Goal: Transaction & Acquisition: Purchase product/service

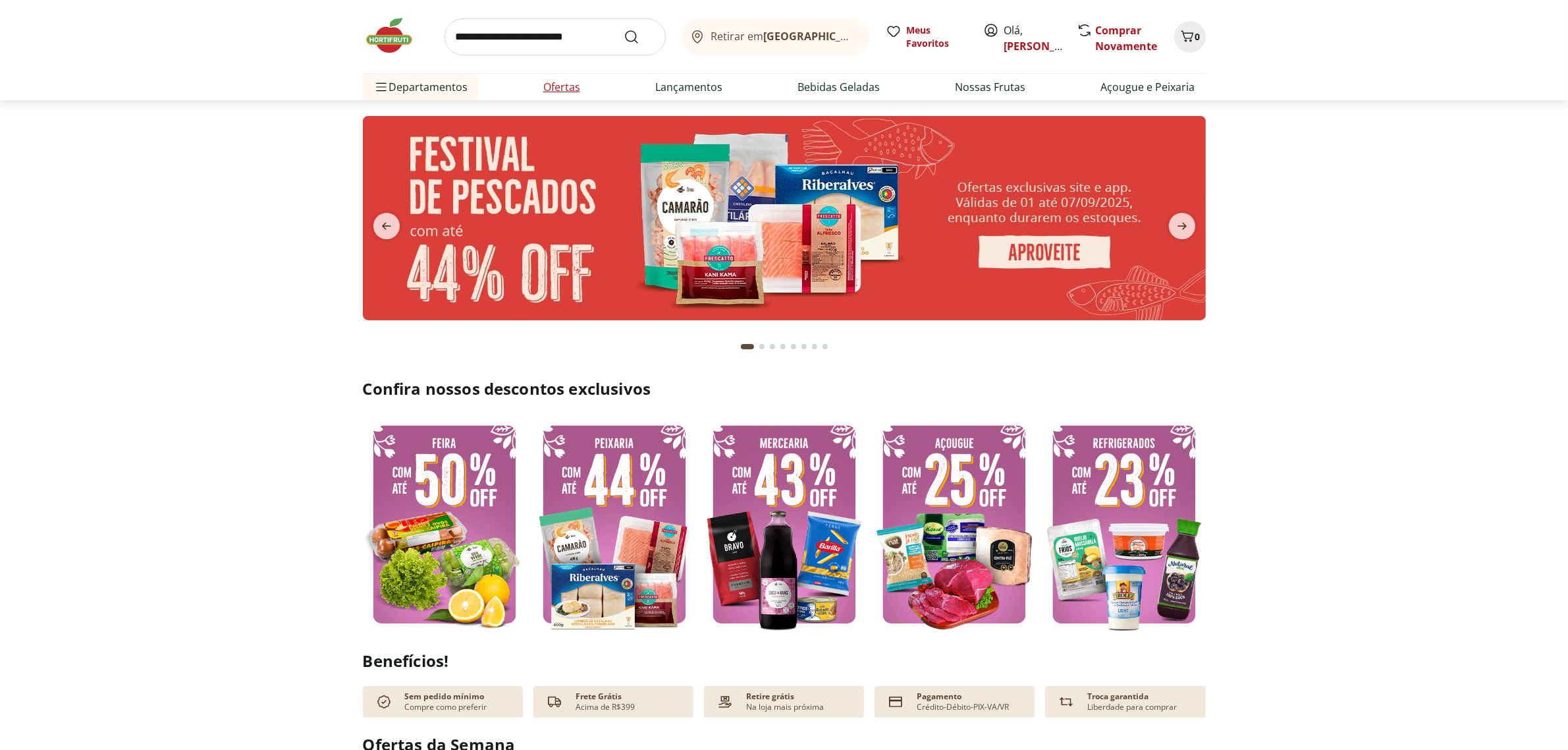
click at [586, 87] on li "Ofertas" at bounding box center [562, 87] width 58 height 26
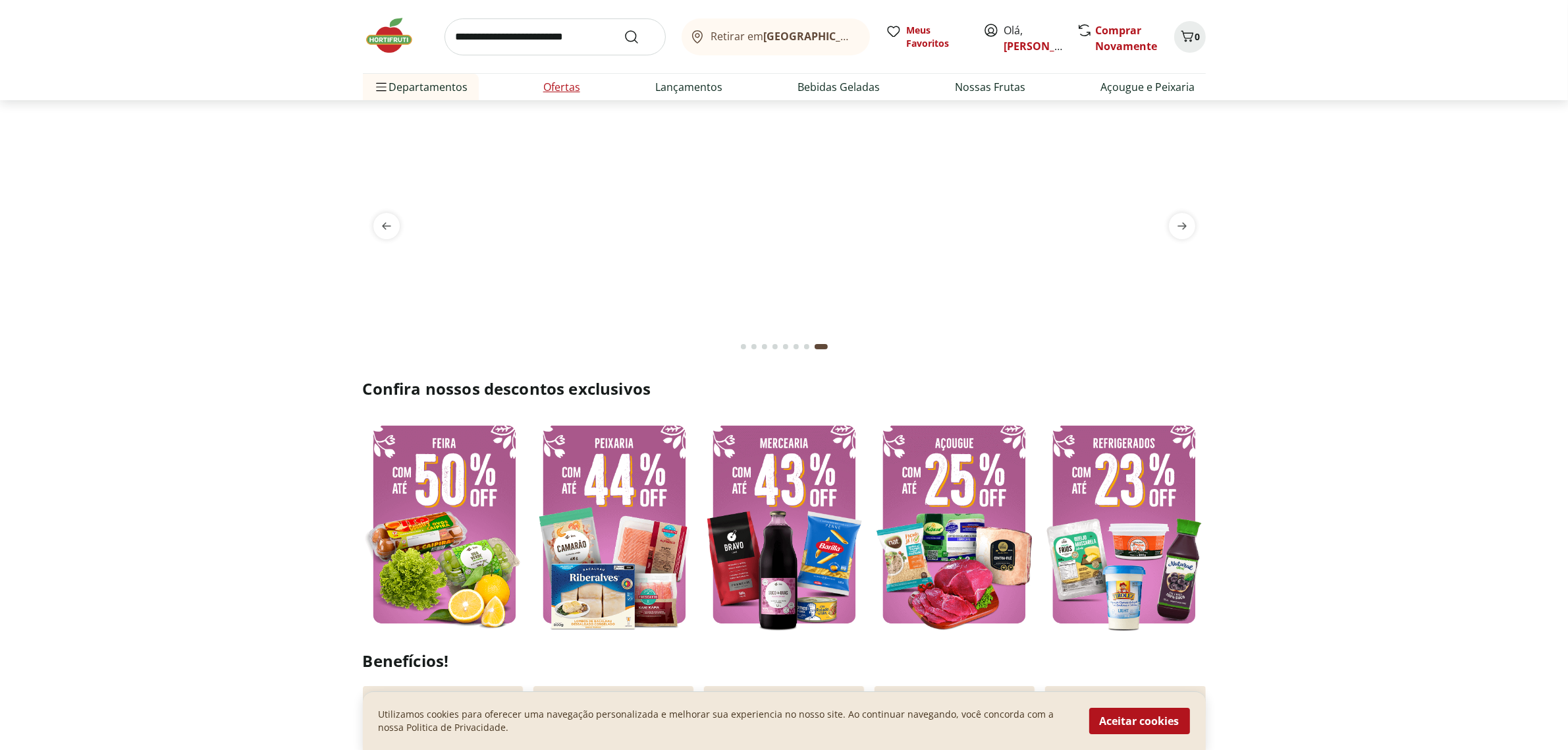
click at [557, 84] on link "Ofertas" at bounding box center [562, 87] width 37 height 16
select select "**********"
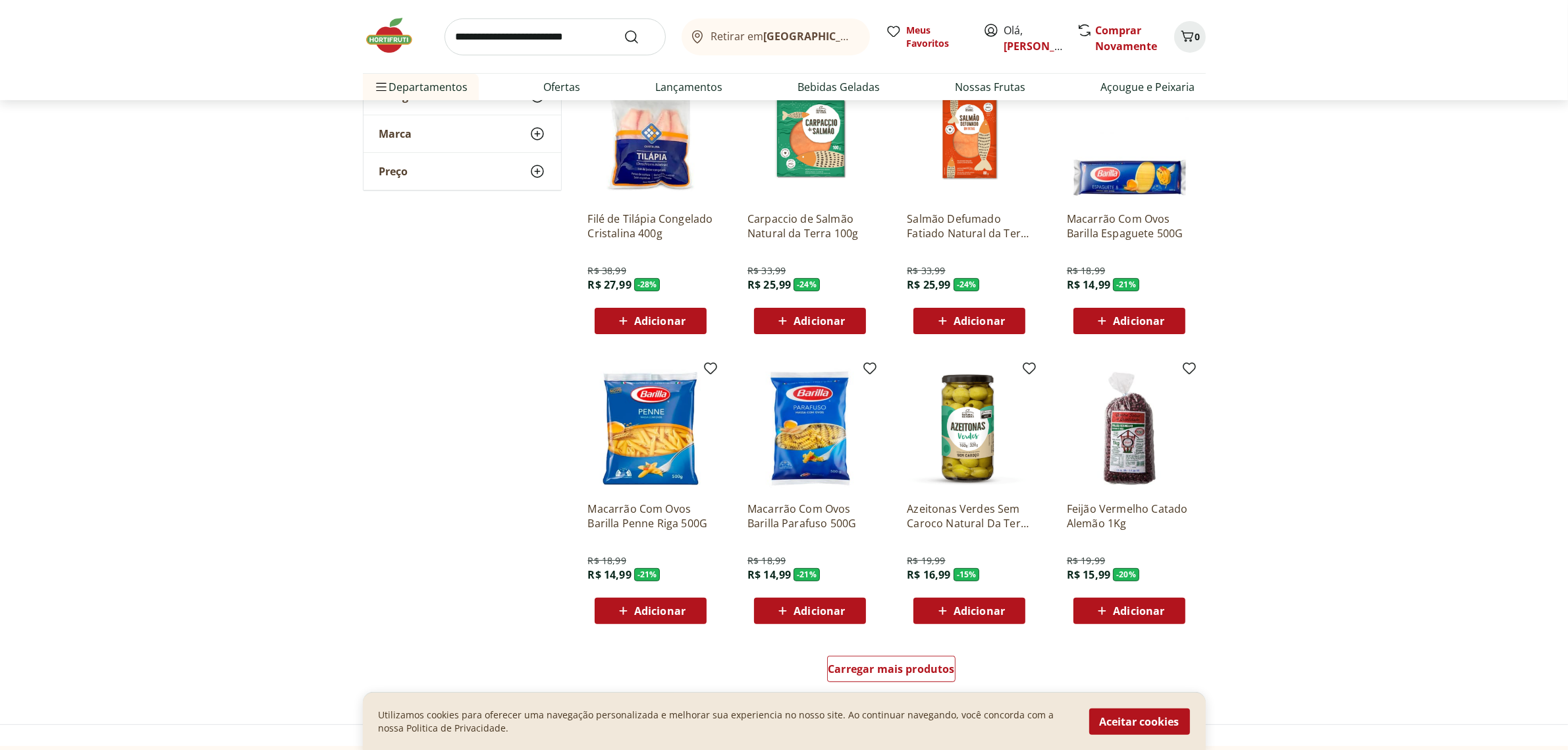
scroll to position [658, 0]
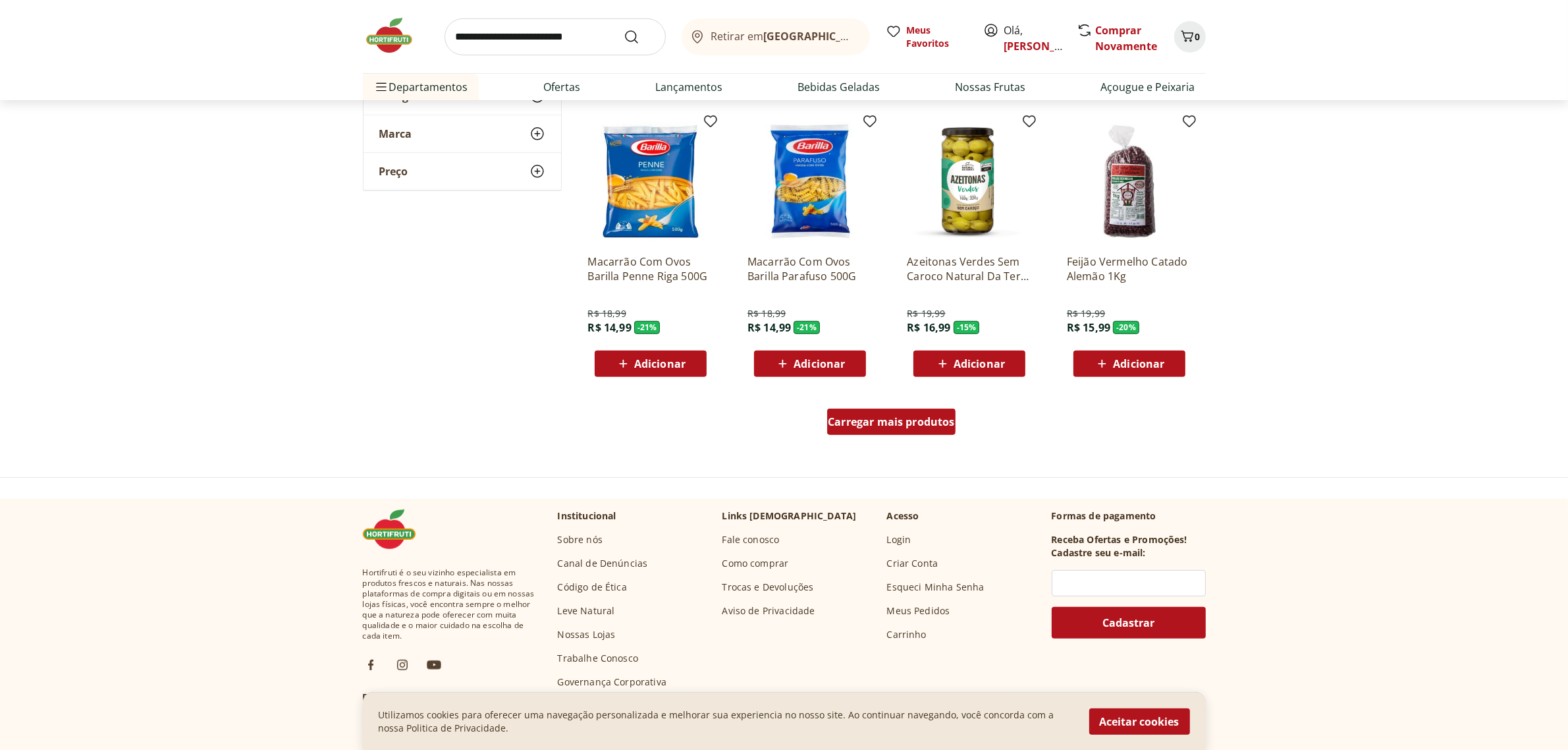
click at [891, 430] on div "Carregar mais produtos" at bounding box center [891, 421] width 128 height 26
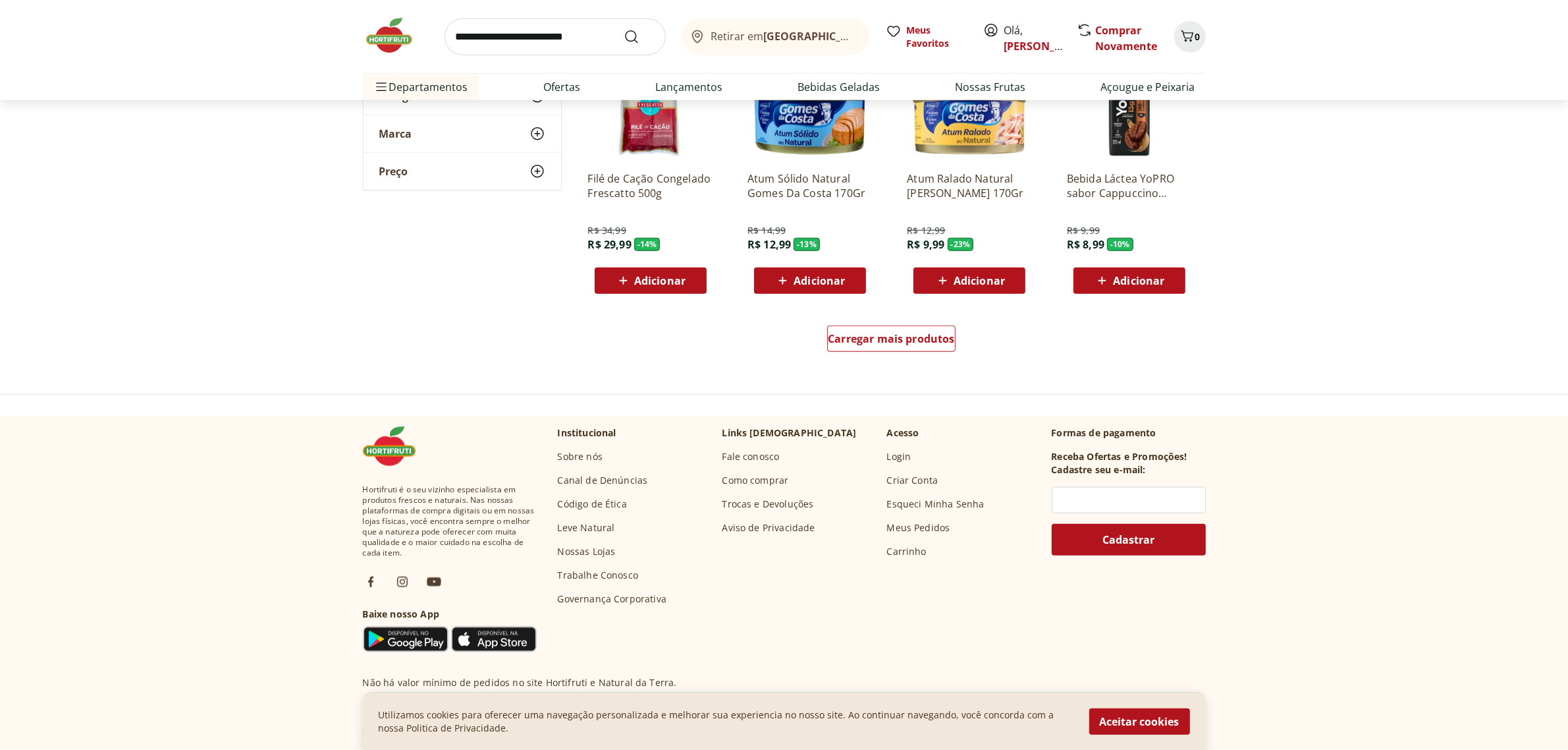
scroll to position [1647, 0]
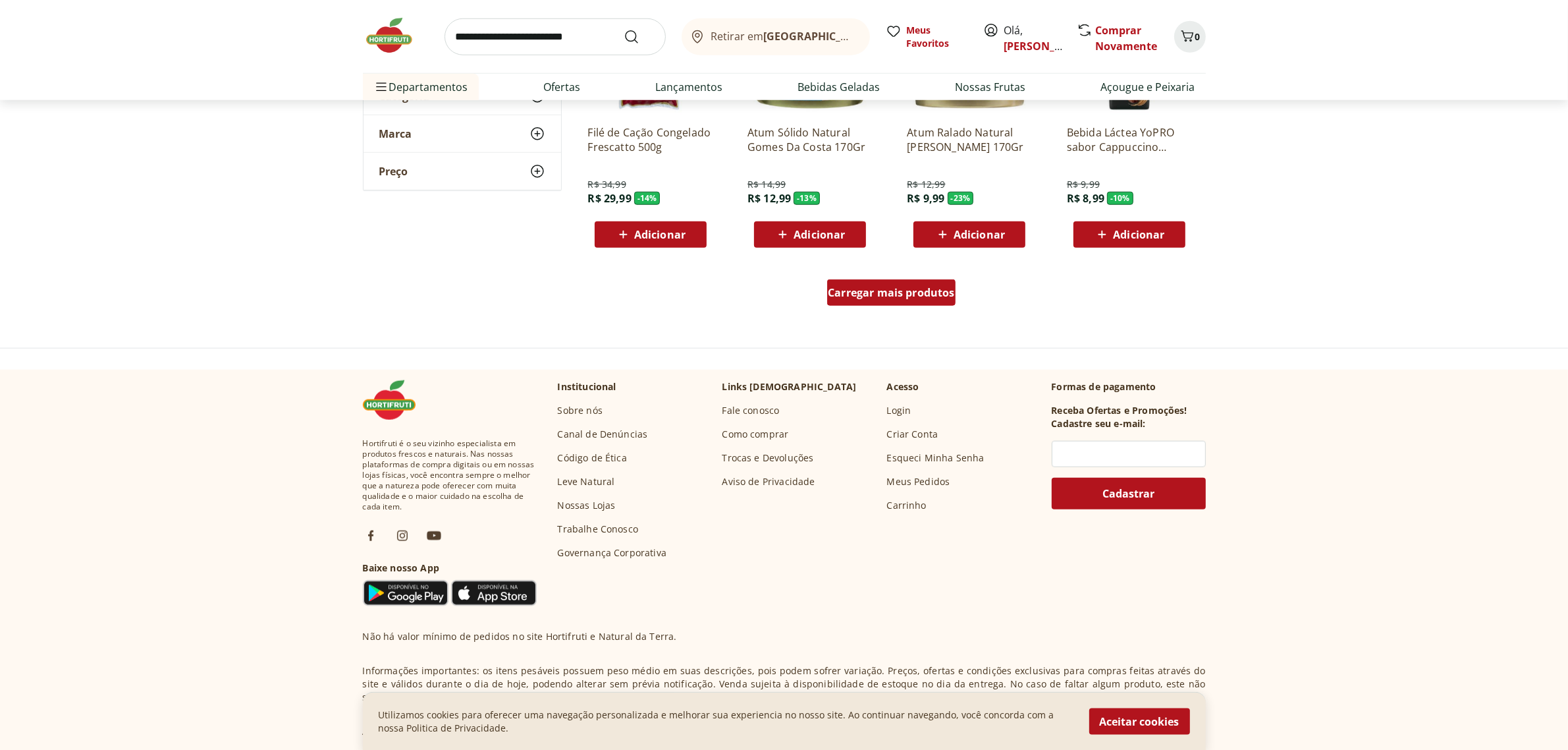
click at [879, 303] on div "Carregar mais produtos" at bounding box center [891, 292] width 128 height 26
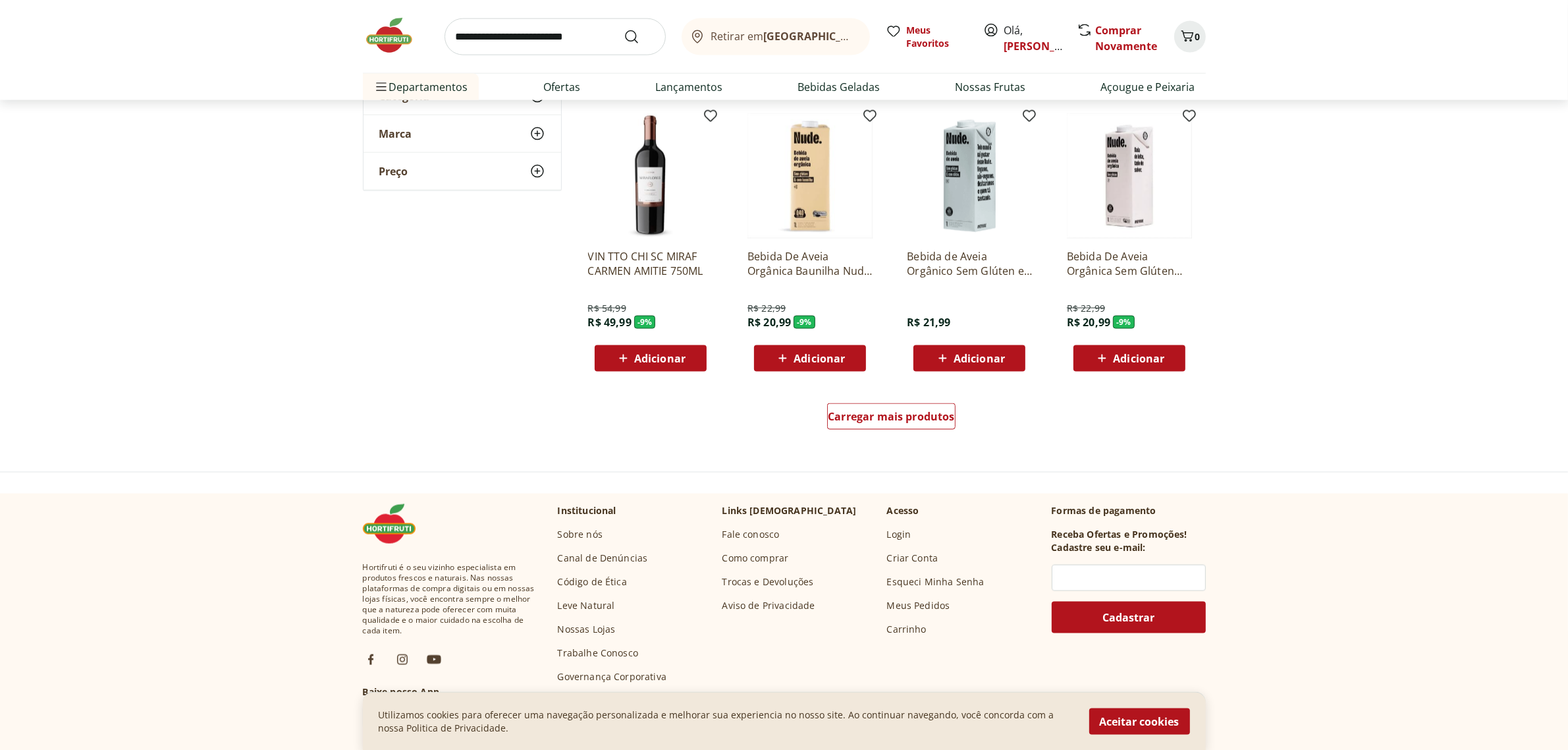
scroll to position [2388, 0]
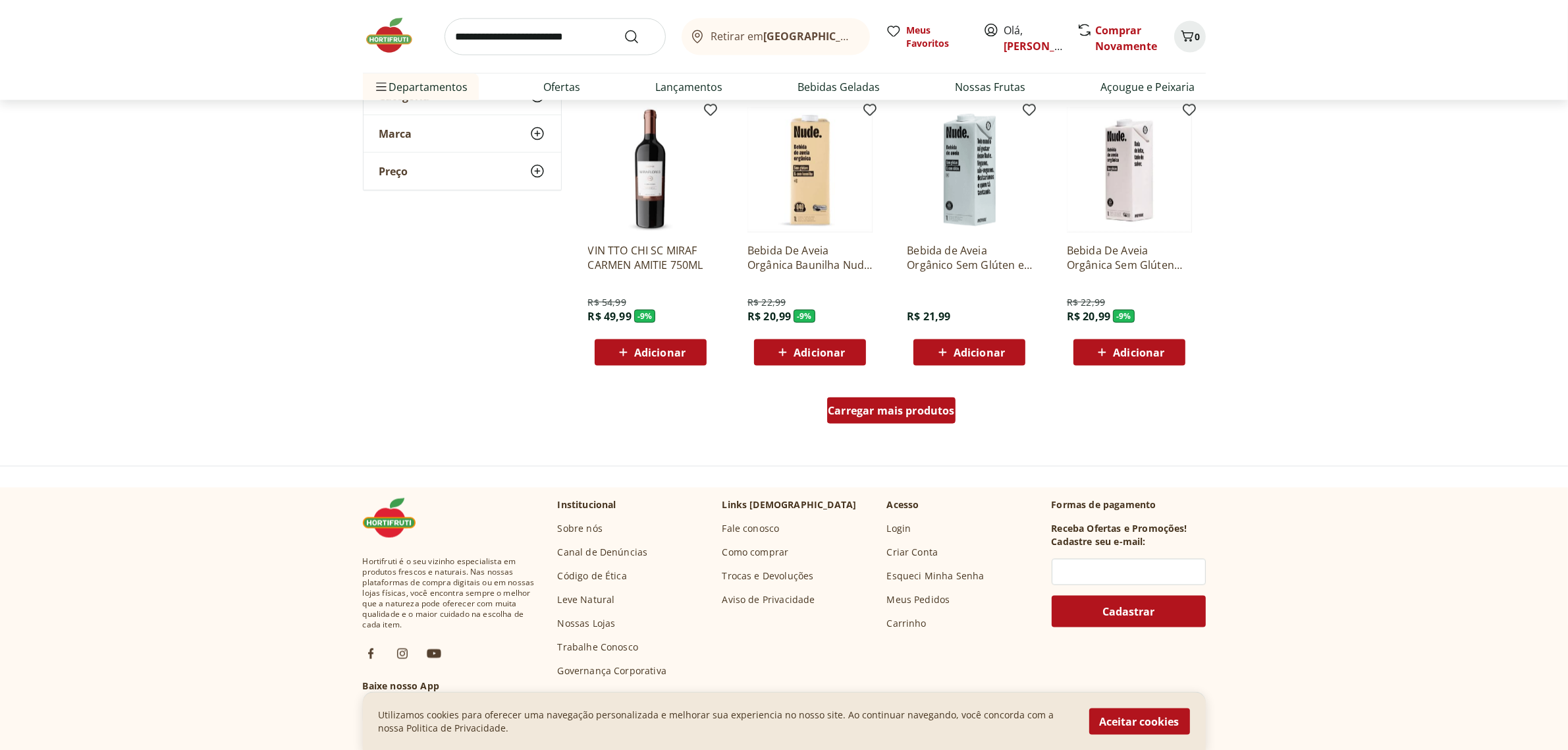
click at [834, 399] on div "Carregar mais produtos" at bounding box center [891, 410] width 128 height 26
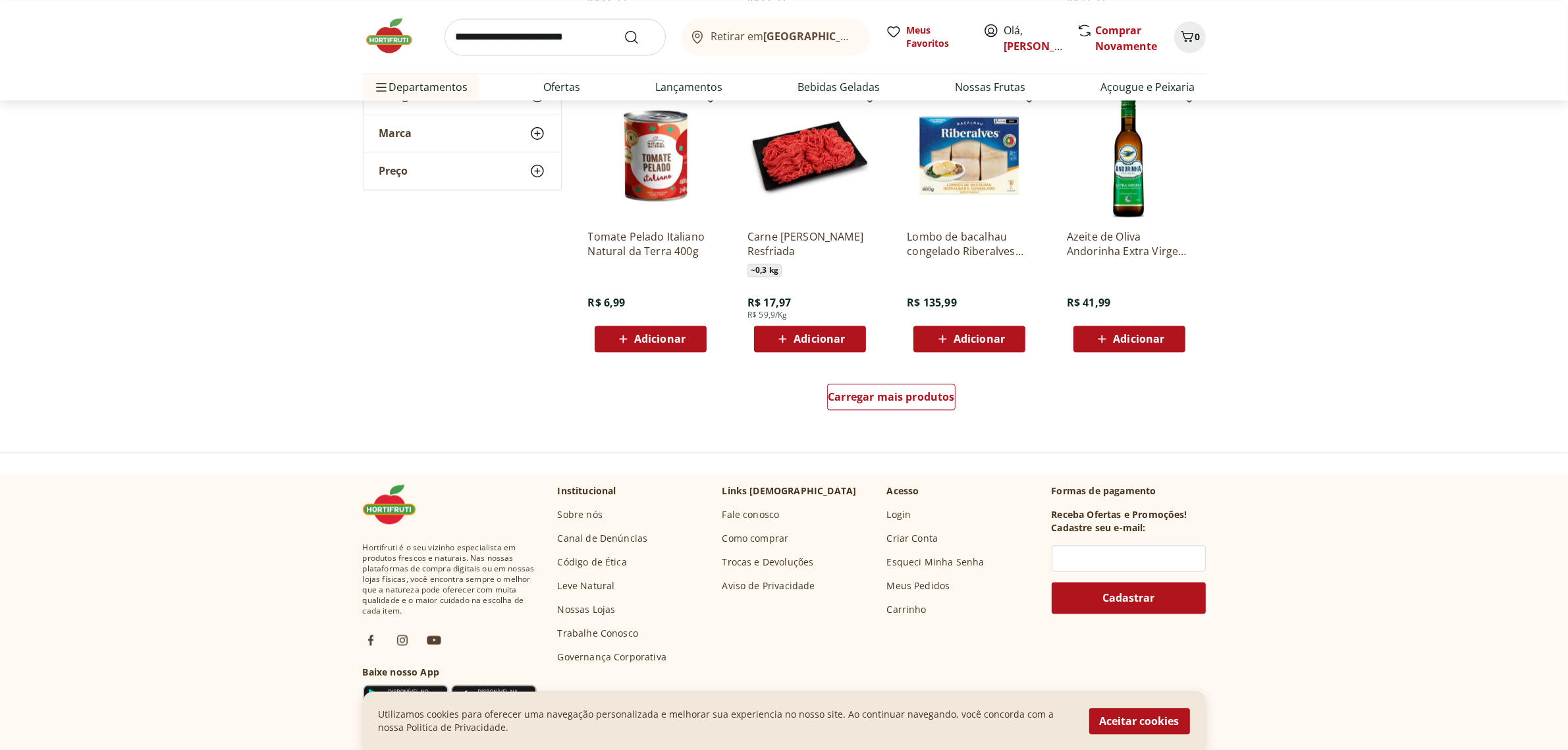
scroll to position [3294, 0]
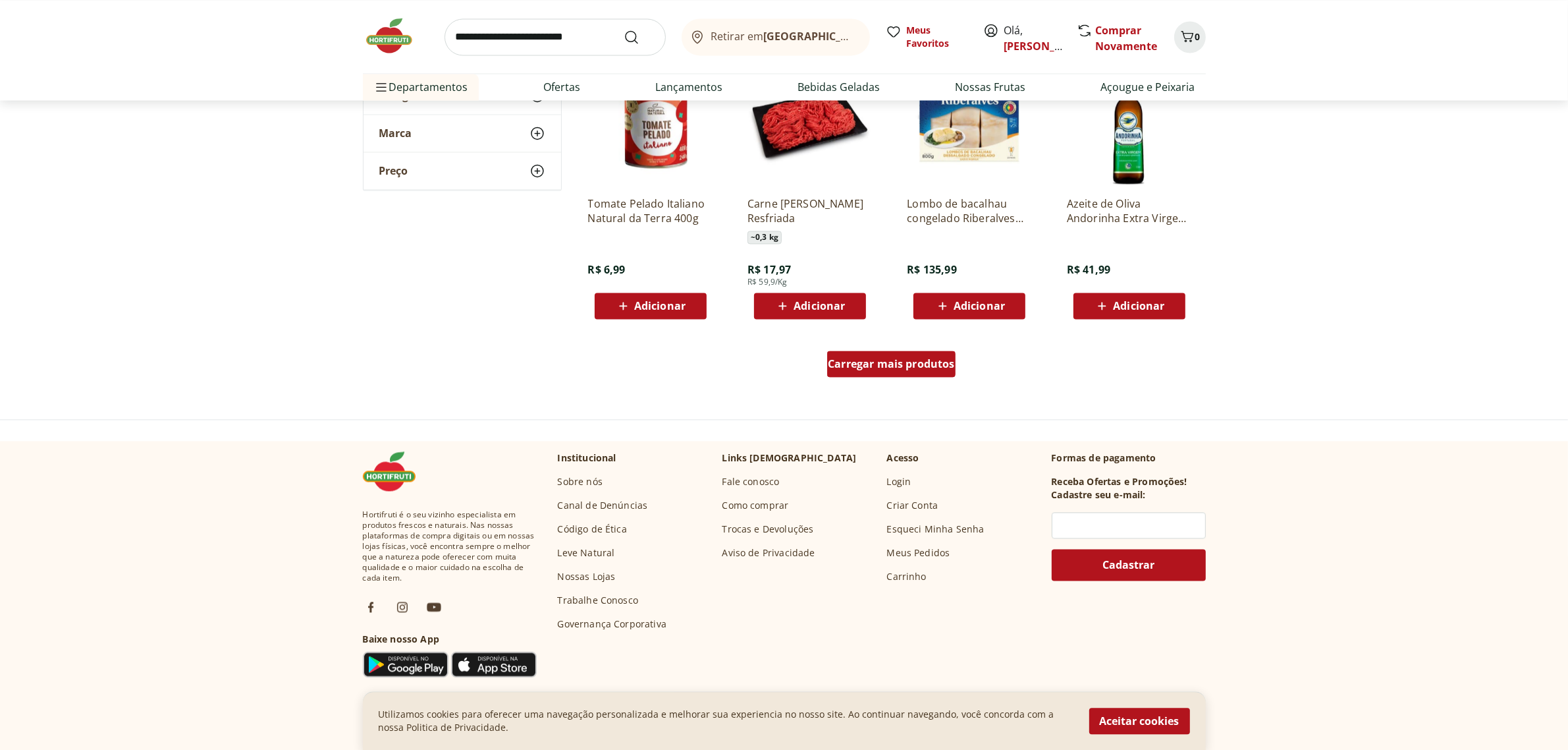
click at [906, 368] on span "Carregar mais produtos" at bounding box center [891, 363] width 127 height 11
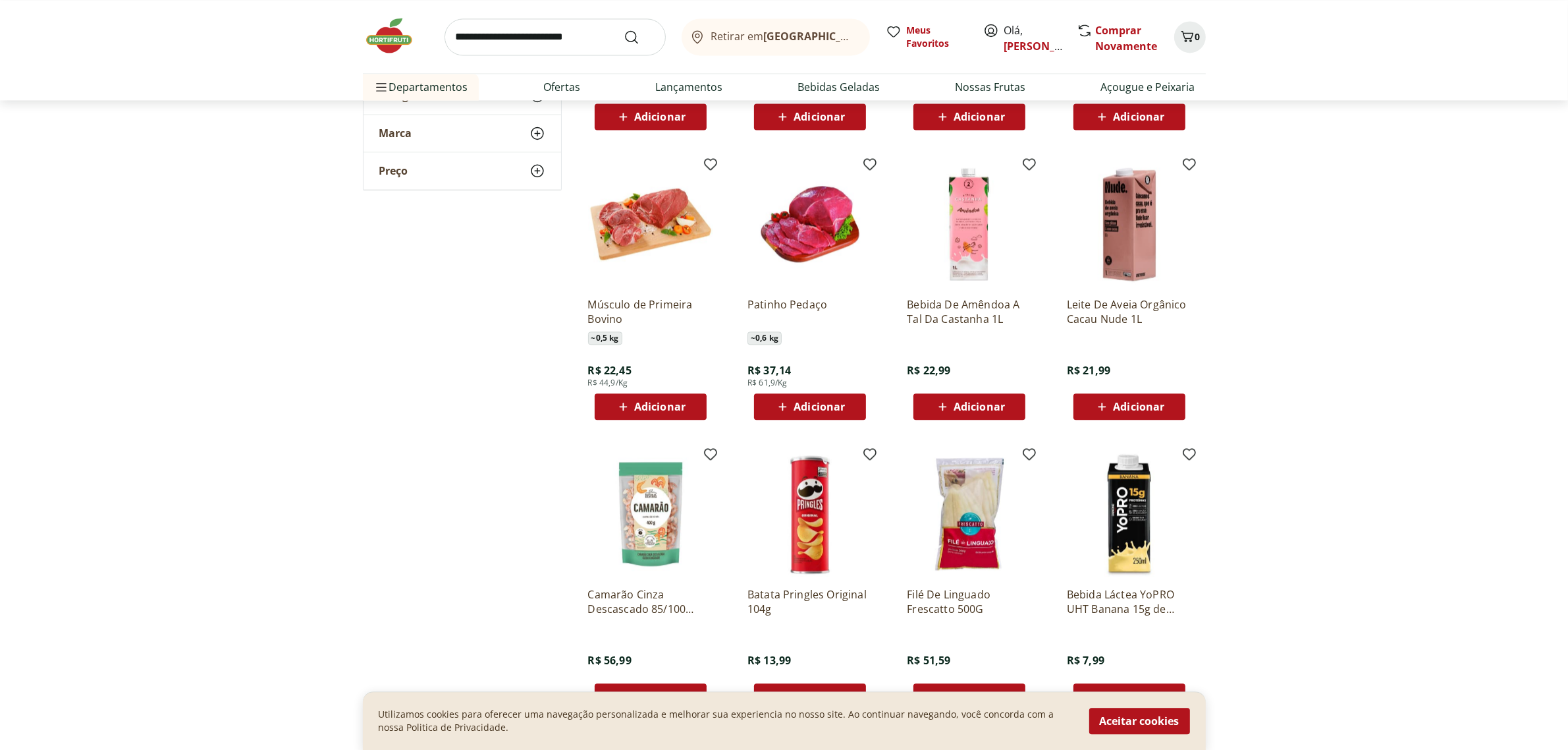
scroll to position [4035, 0]
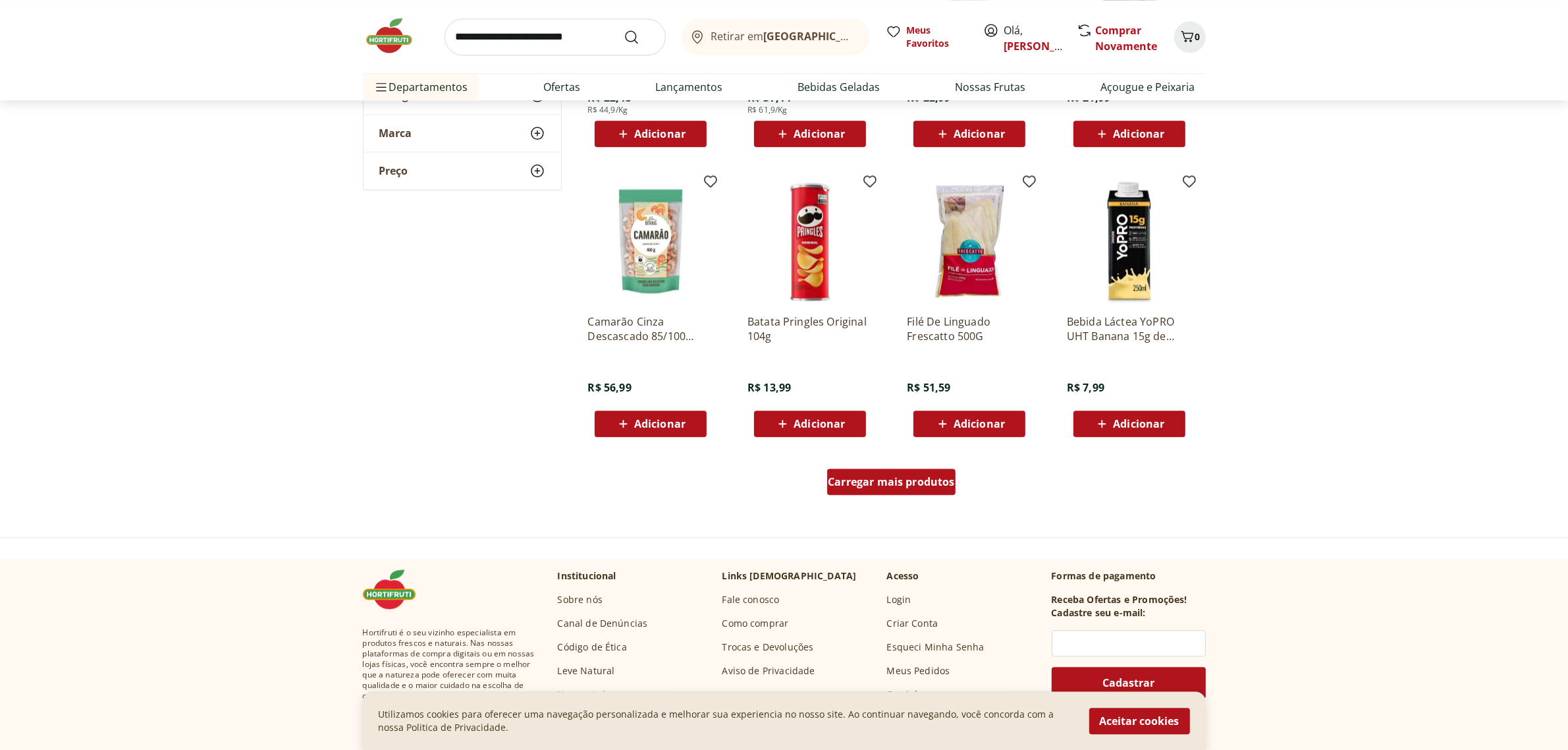
click at [881, 486] on span "Carregar mais produtos" at bounding box center [891, 481] width 127 height 11
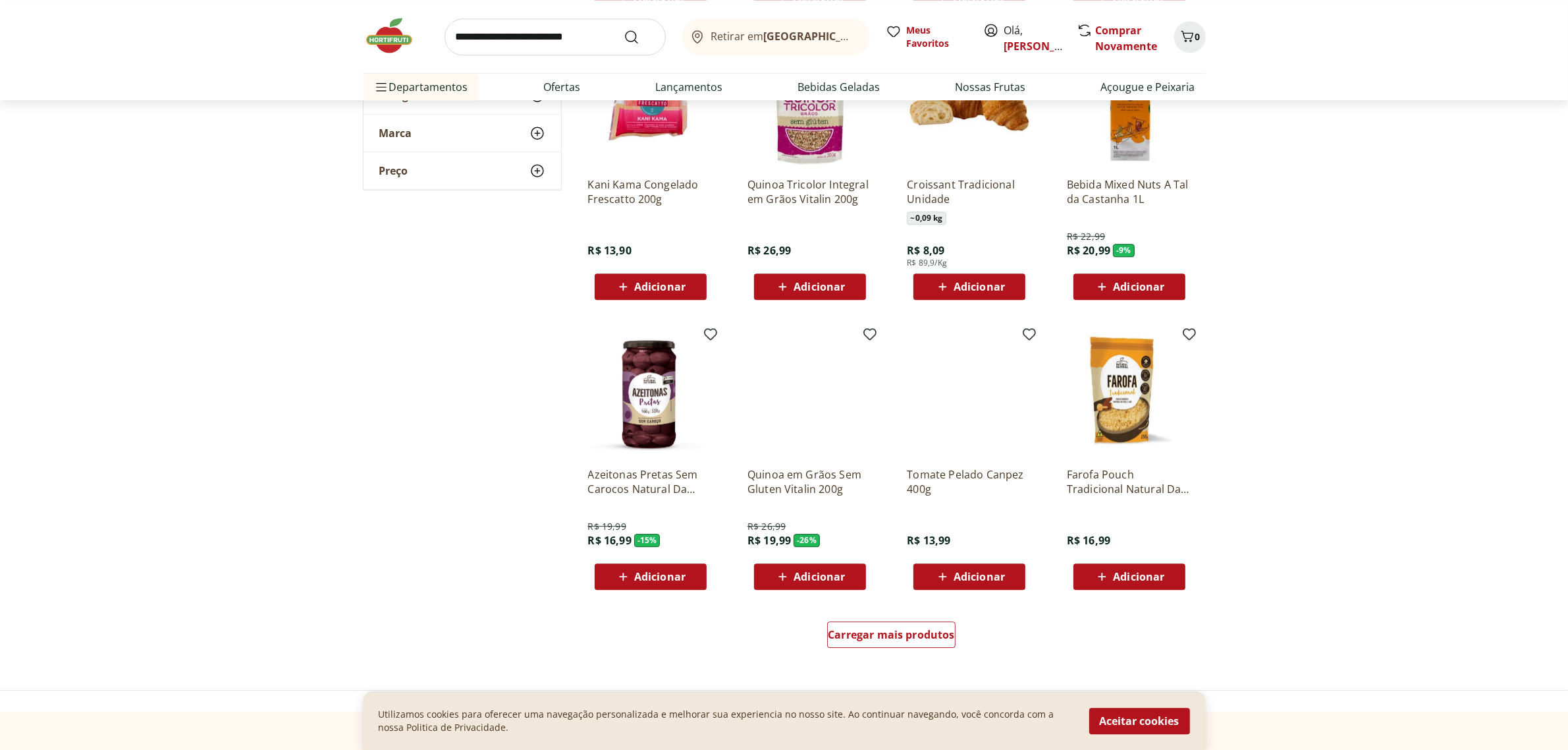
scroll to position [4776, 0]
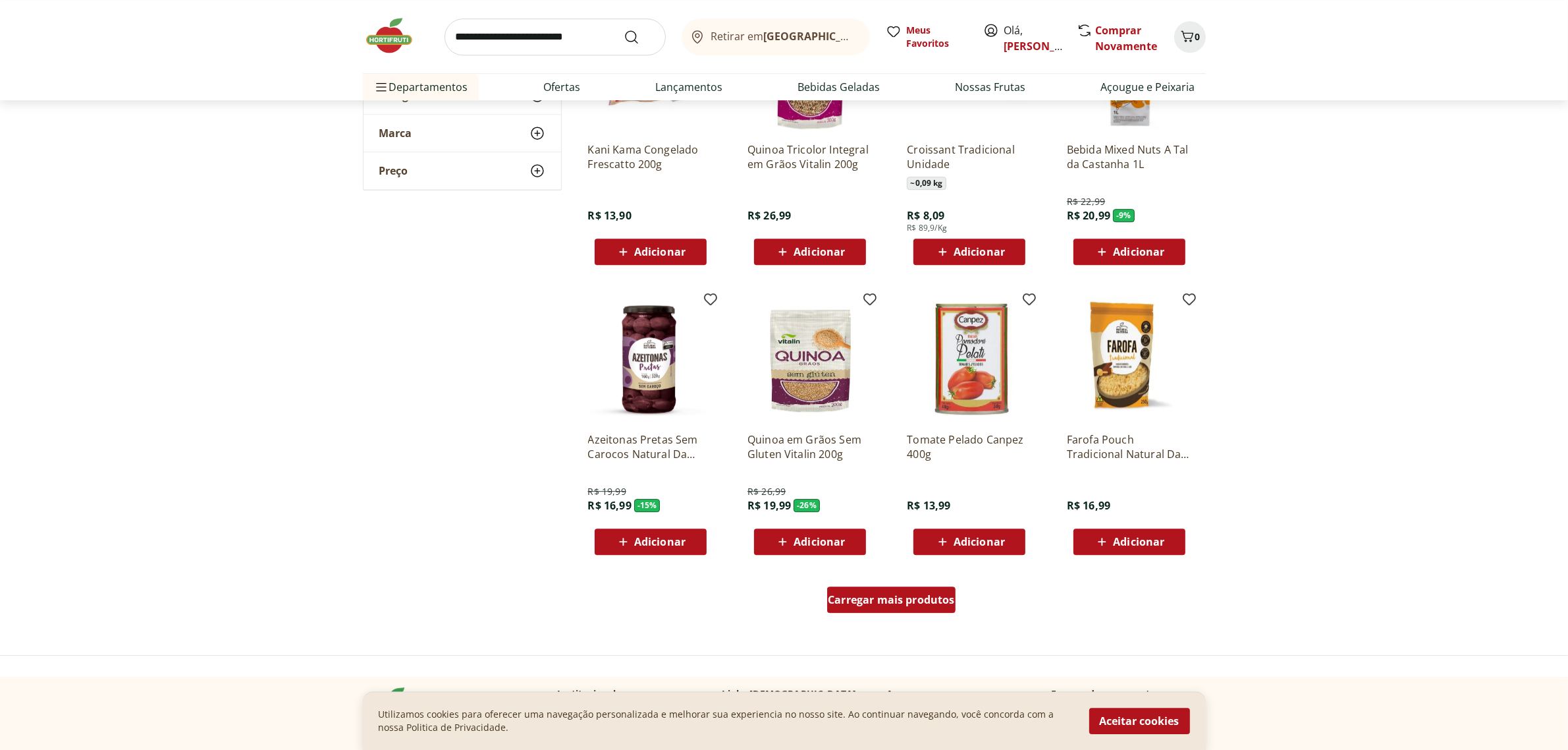
click at [887, 595] on span "Carregar mais produtos" at bounding box center [891, 599] width 127 height 11
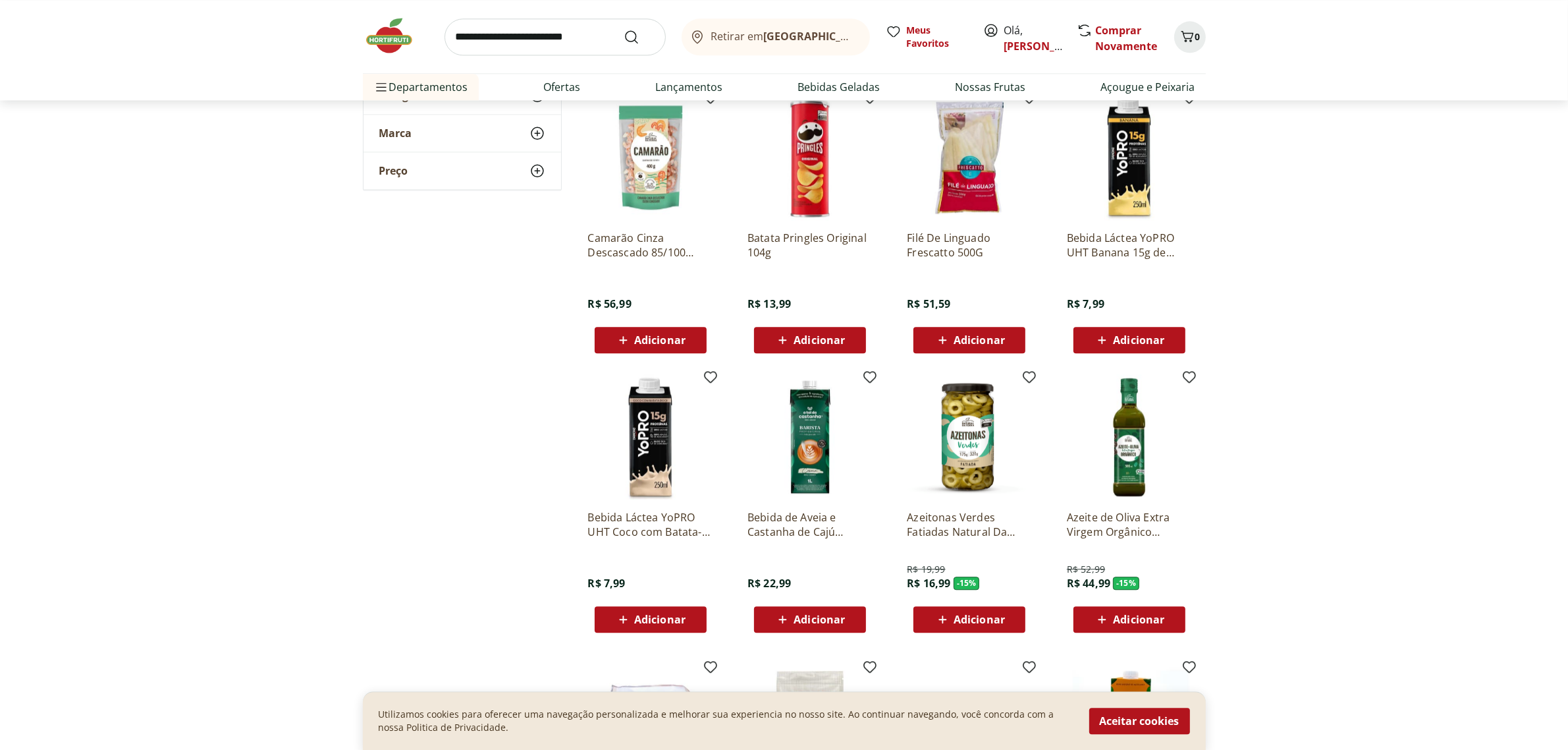
scroll to position [3788, 0]
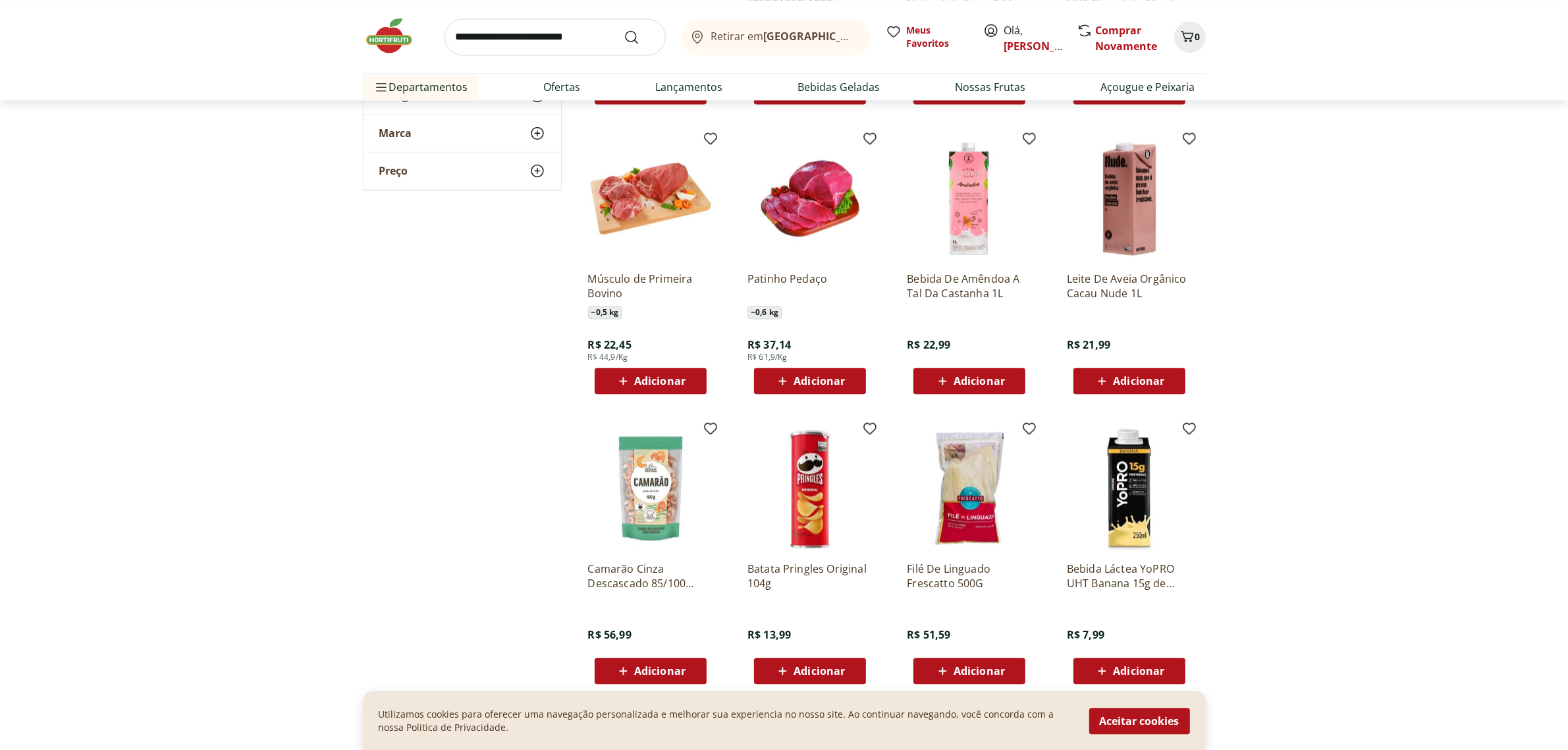
click at [550, 31] on input "search" at bounding box center [555, 37] width 221 height 37
type input "******"
click at [623, 29] on button "Submit Search" at bounding box center [639, 37] width 32 height 16
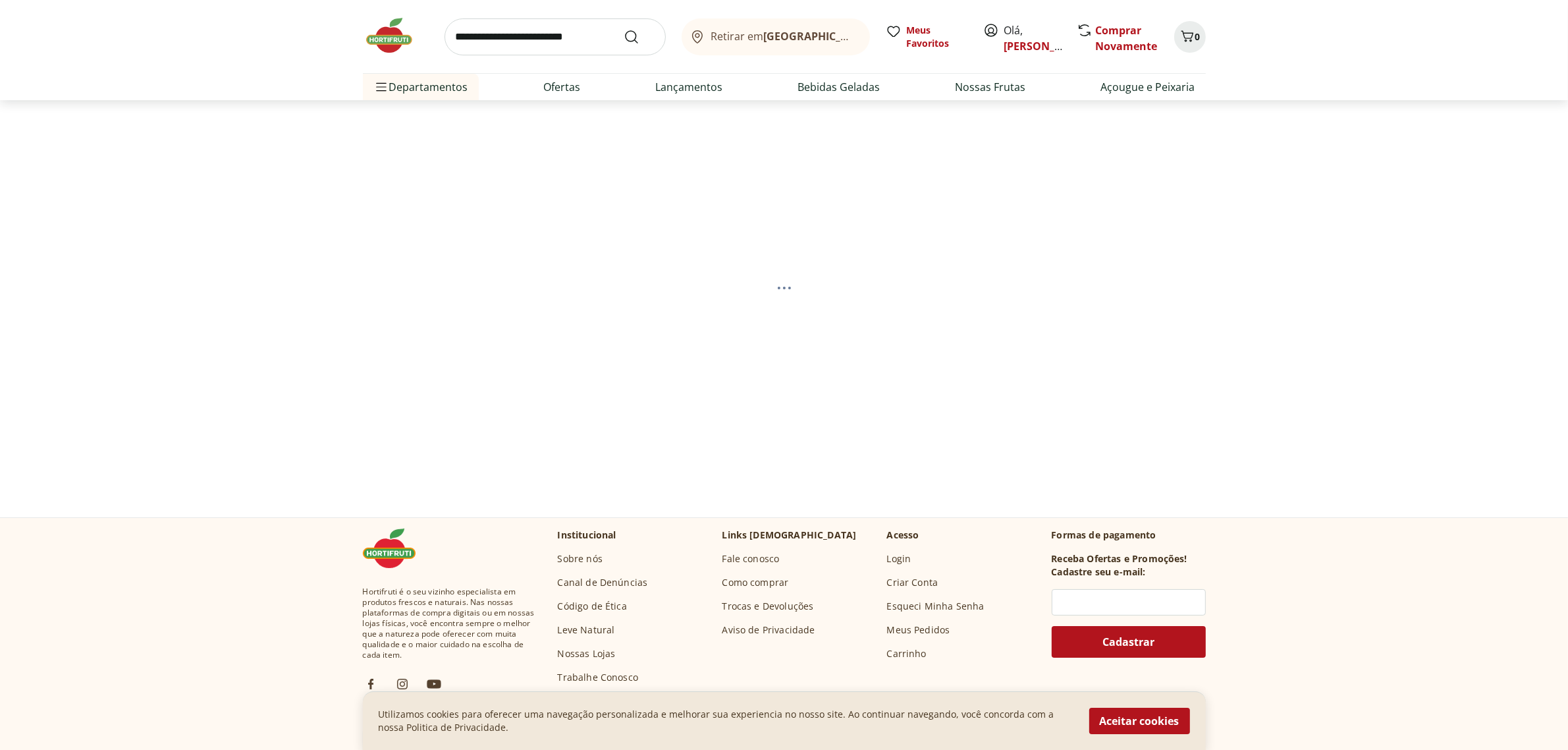
select select "**********"
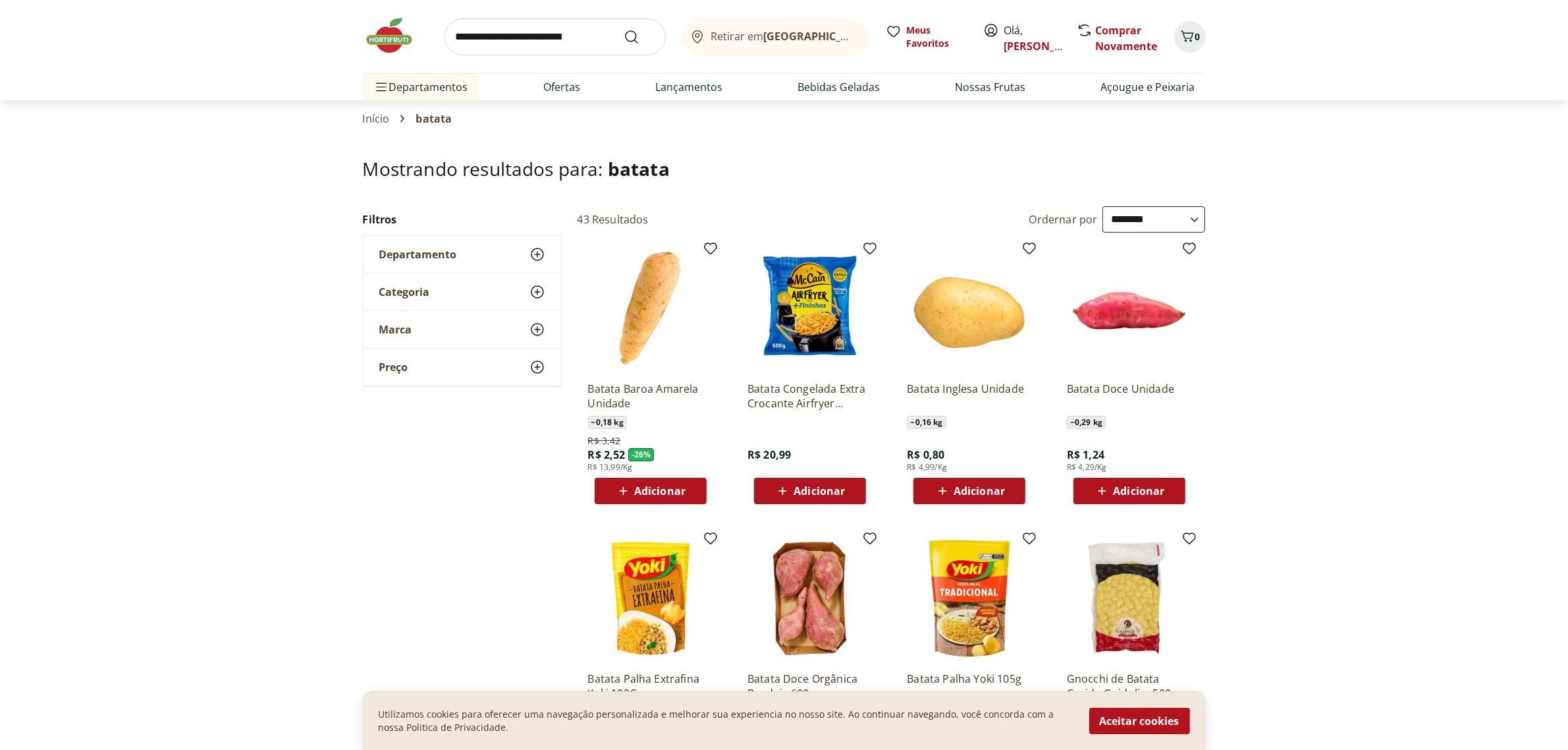
click at [636, 489] on span "Adicionar" at bounding box center [660, 490] width 51 height 11
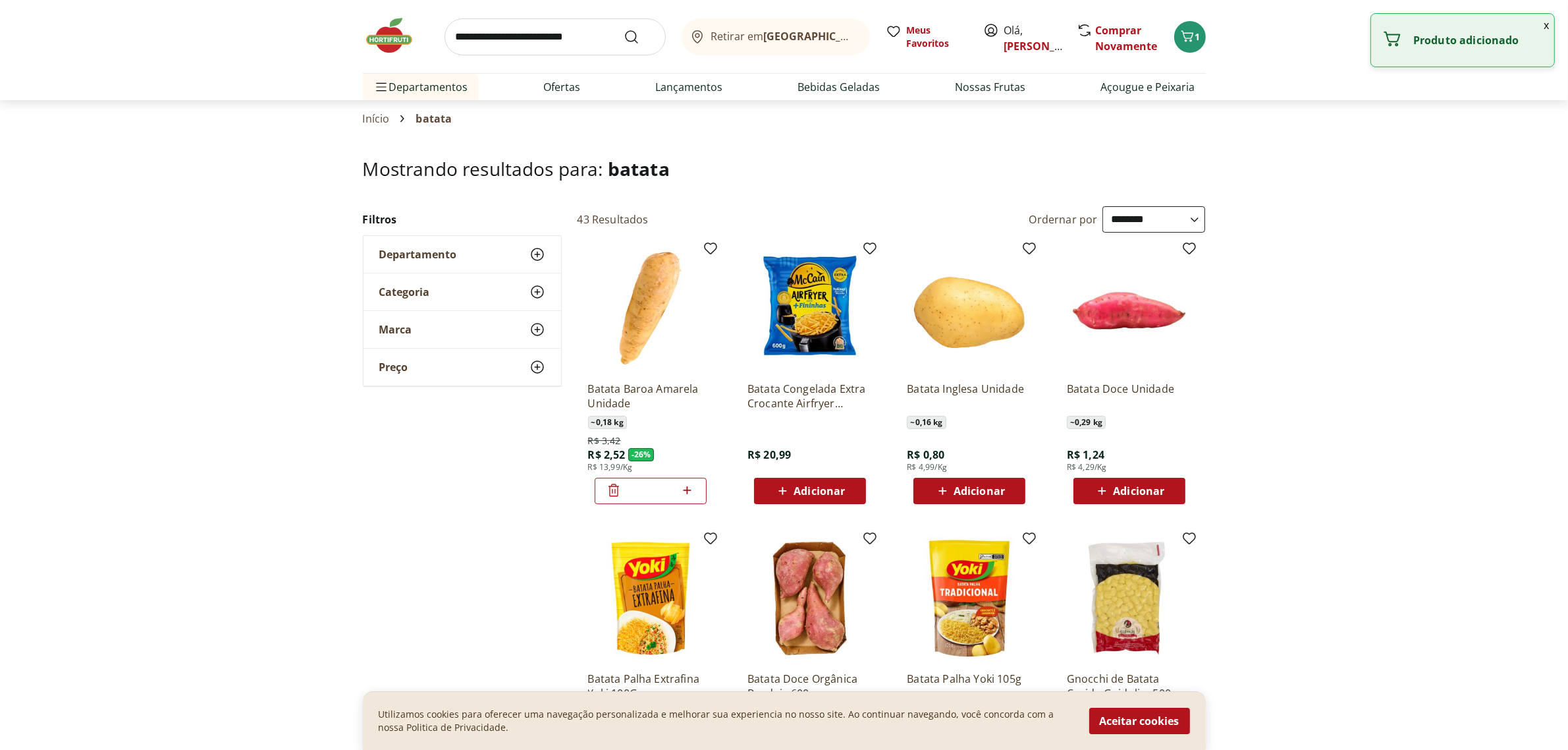
click at [686, 492] on icon at bounding box center [687, 490] width 8 height 8
type input "*"
click at [1140, 485] on span "Adicionar" at bounding box center [1138, 490] width 51 height 11
click at [1173, 491] on icon at bounding box center [1165, 490] width 16 height 16
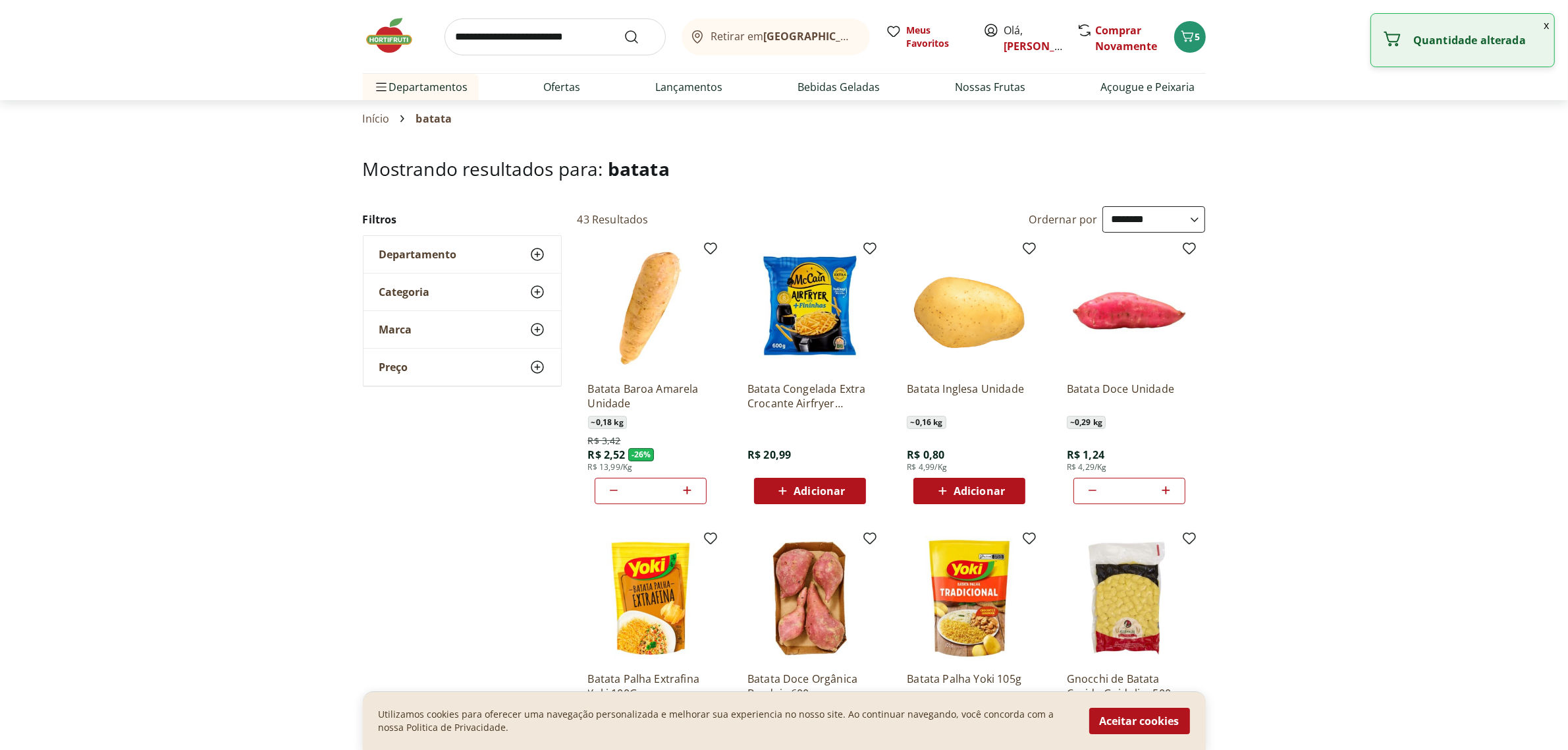
click at [1173, 490] on icon at bounding box center [1165, 490] width 16 height 16
click at [1167, 490] on icon at bounding box center [1166, 490] width 8 height 8
type input "*"
click at [689, 492] on icon at bounding box center [686, 490] width 16 height 16
type input "*"
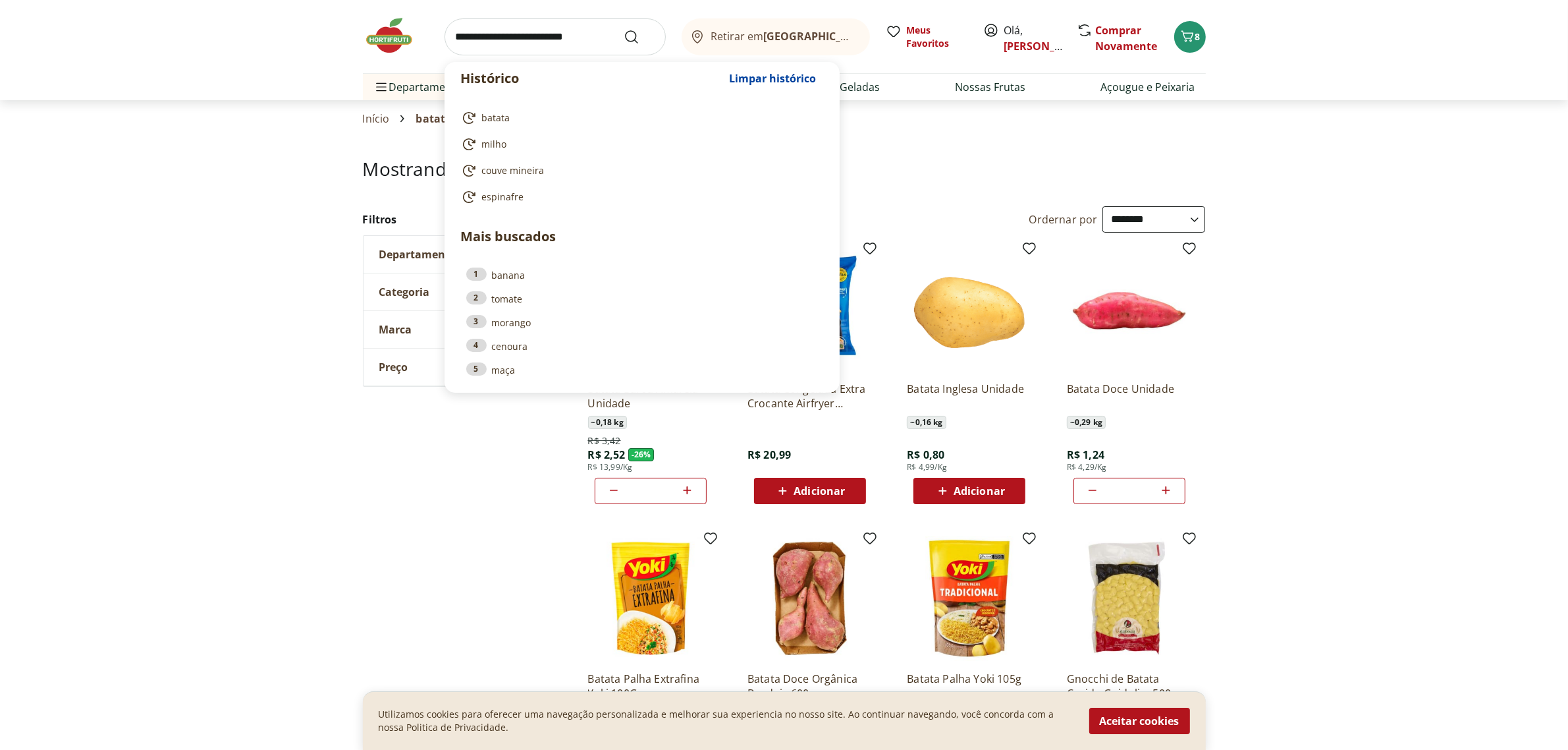
click at [517, 41] on input "search" at bounding box center [555, 37] width 221 height 37
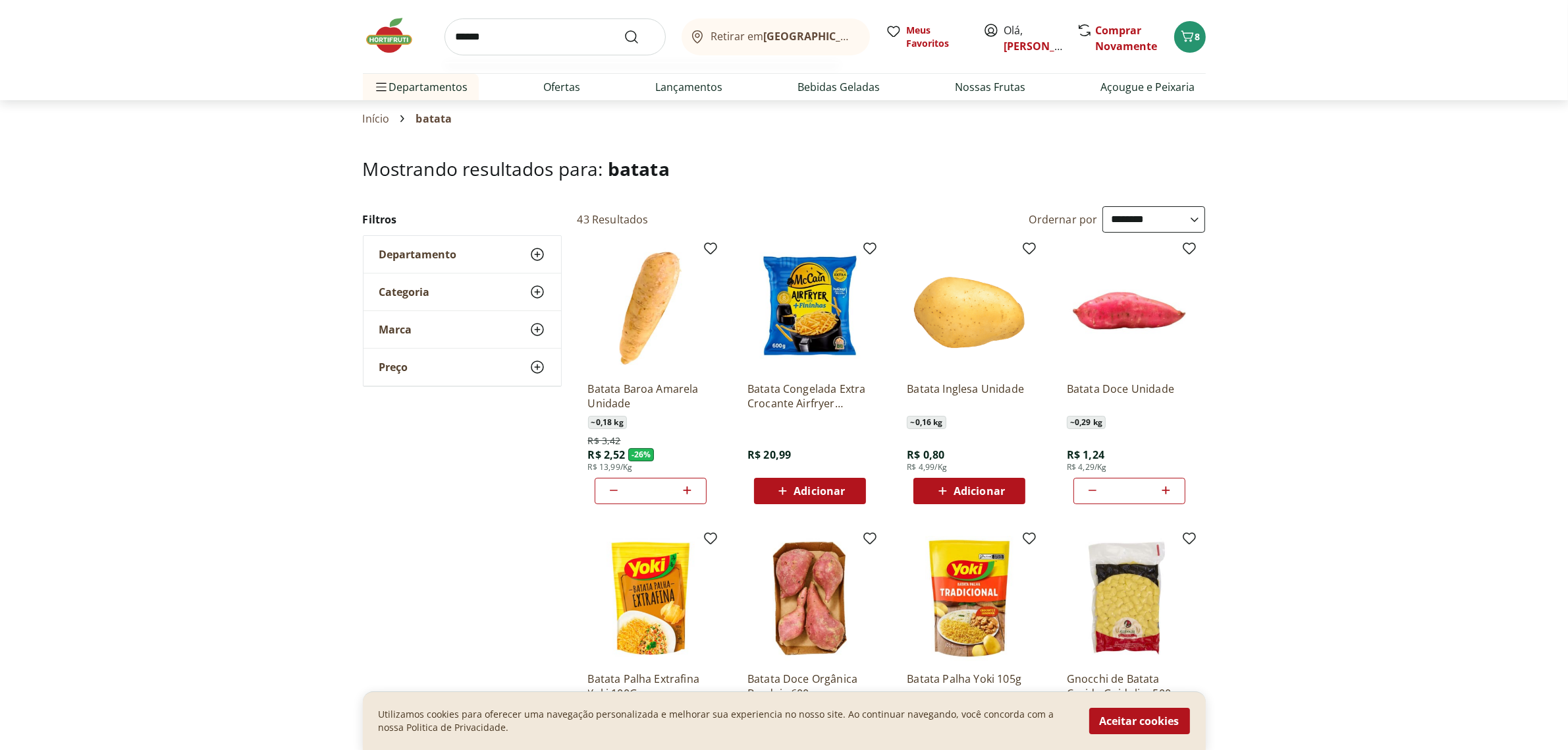
type input "******"
click at [623, 29] on button "Submit Search" at bounding box center [639, 37] width 32 height 16
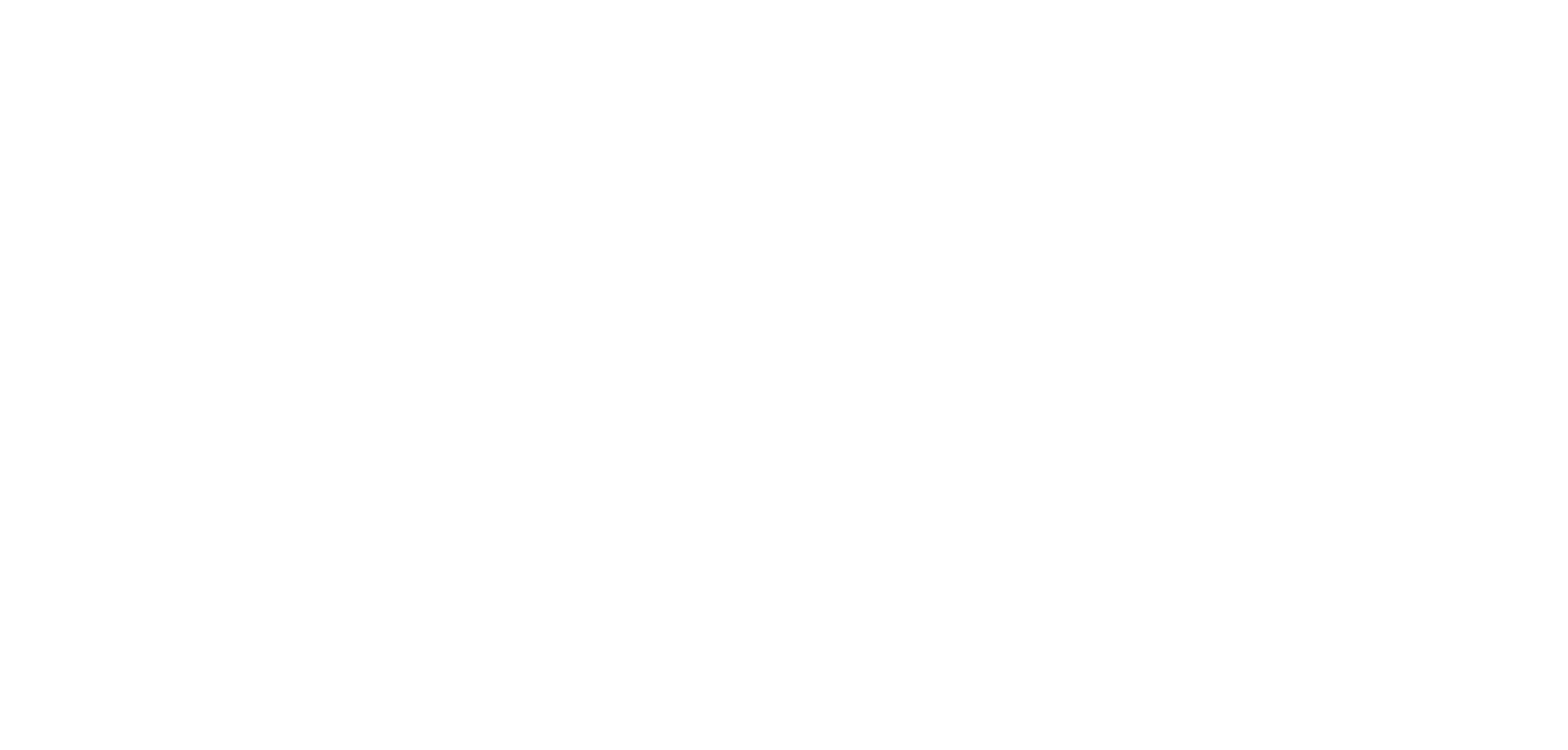
select select "**********"
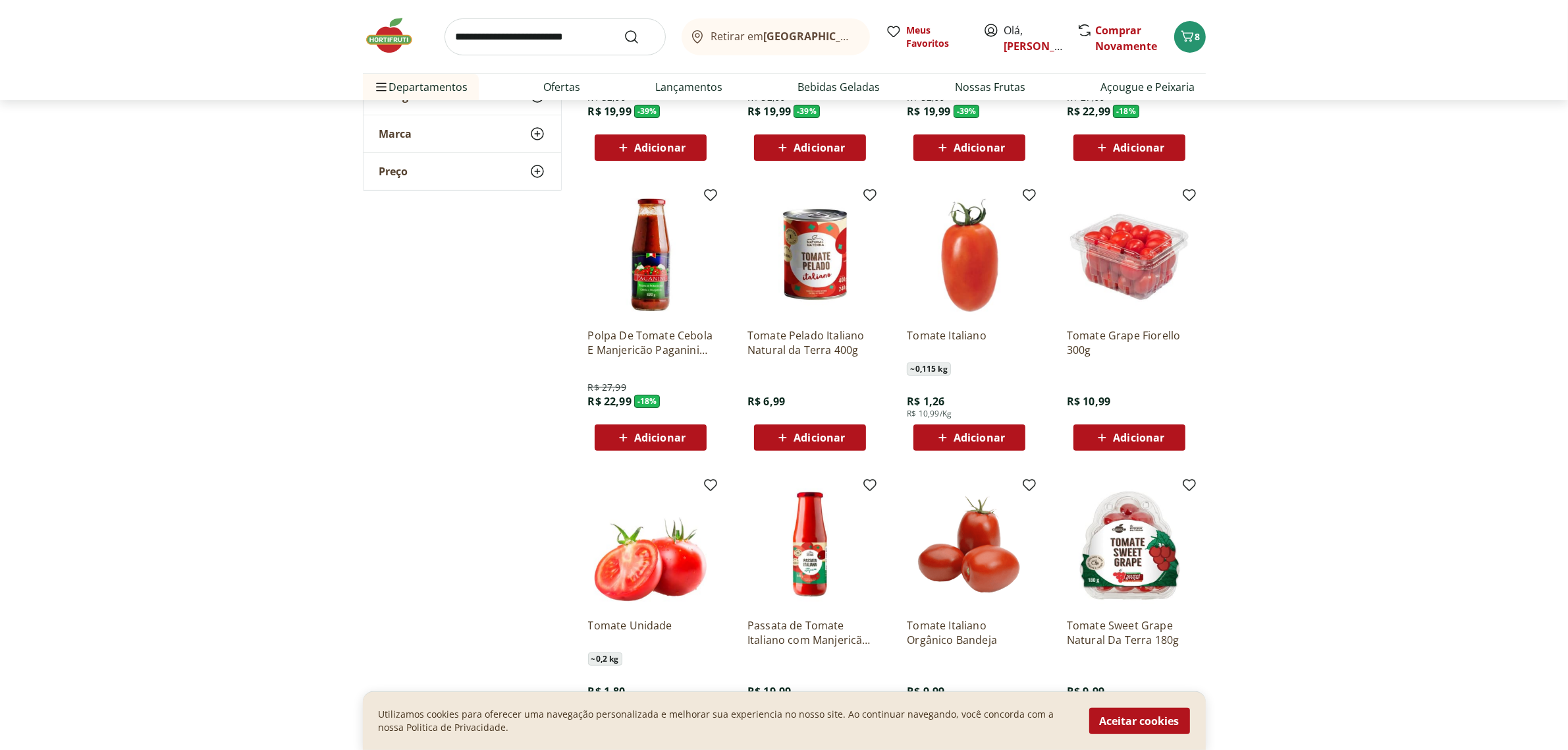
scroll to position [494, 0]
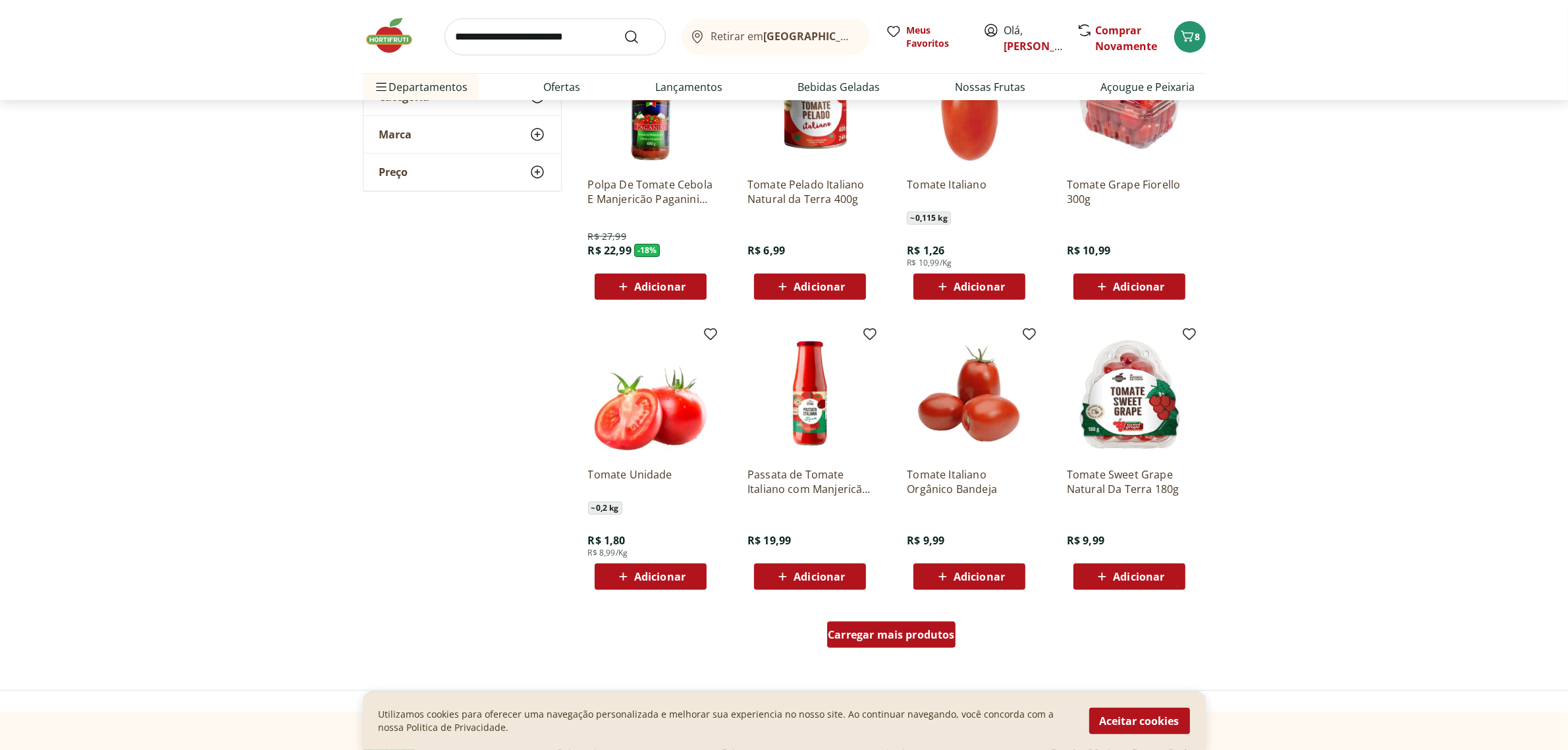
click at [919, 641] on div "Carregar mais produtos" at bounding box center [891, 634] width 128 height 26
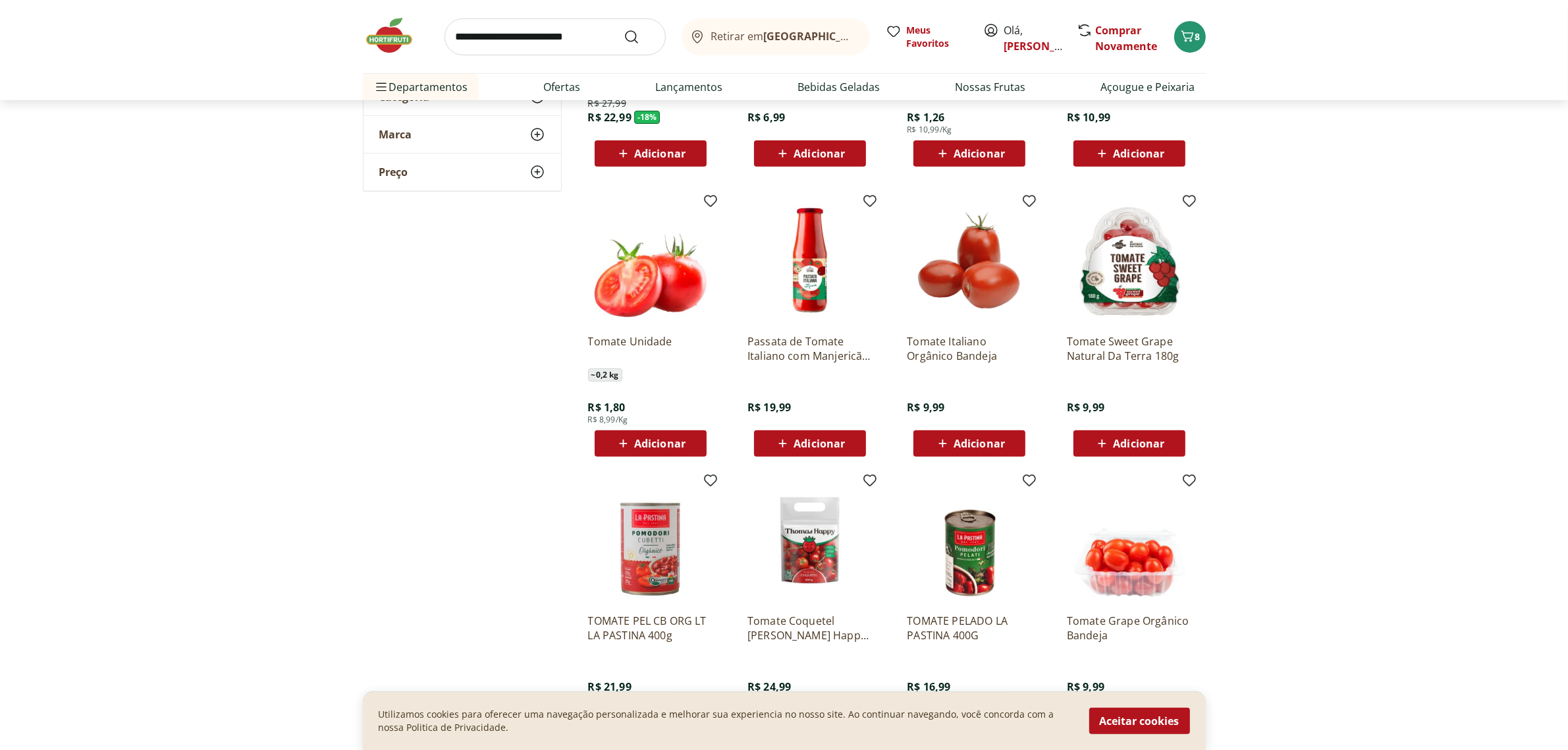
scroll to position [494, 0]
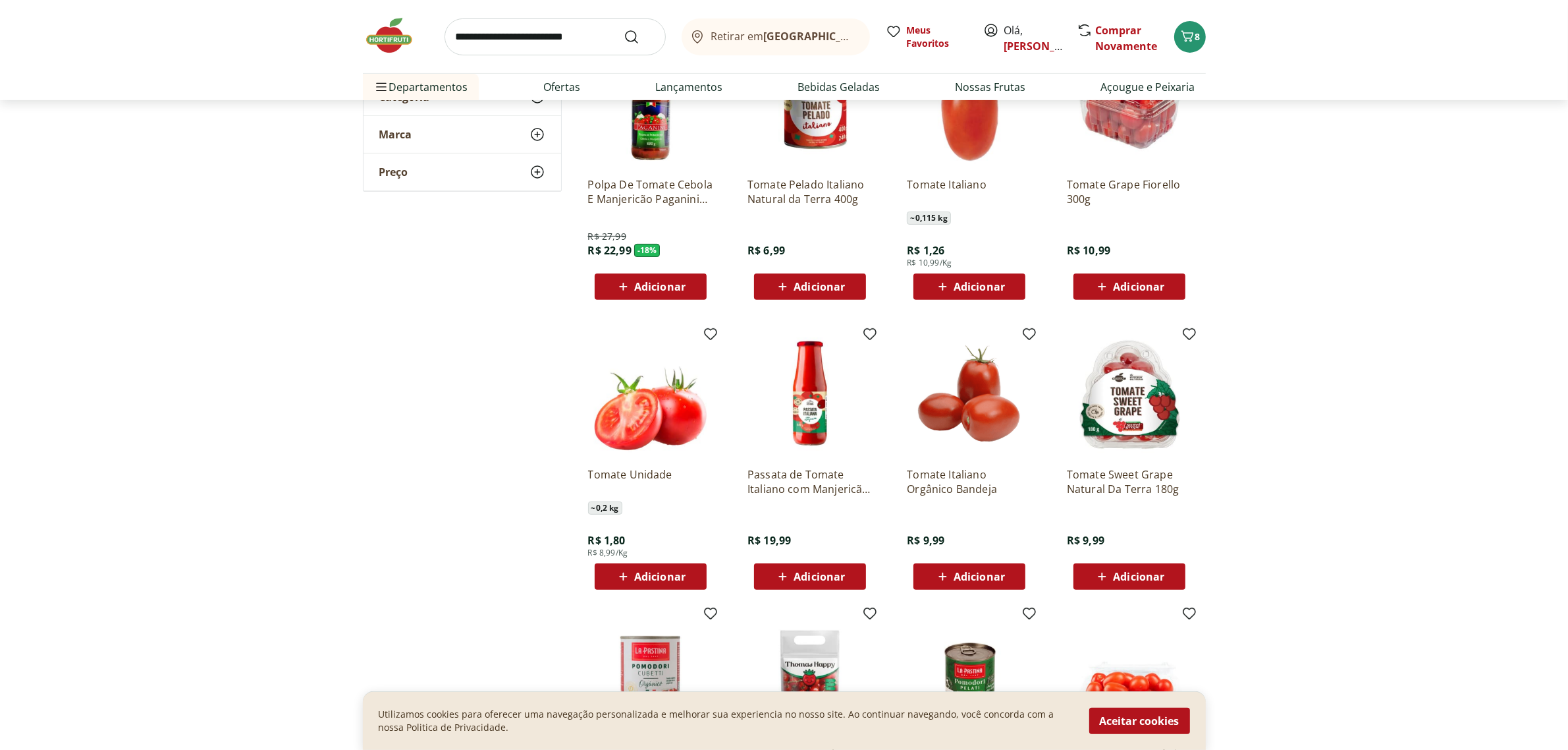
click at [652, 577] on span "Adicionar" at bounding box center [660, 576] width 51 height 11
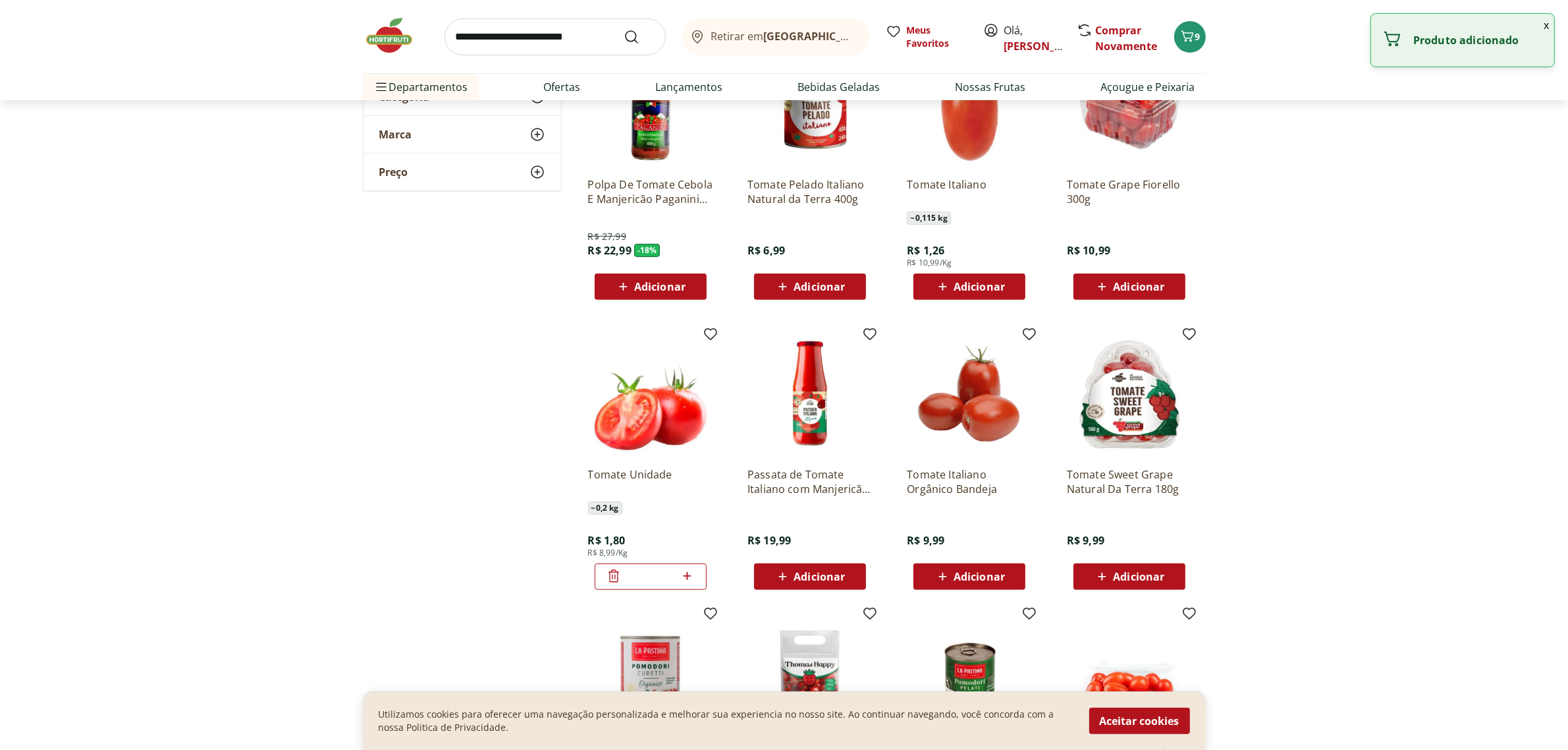
click at [689, 575] on icon at bounding box center [687, 575] width 8 height 8
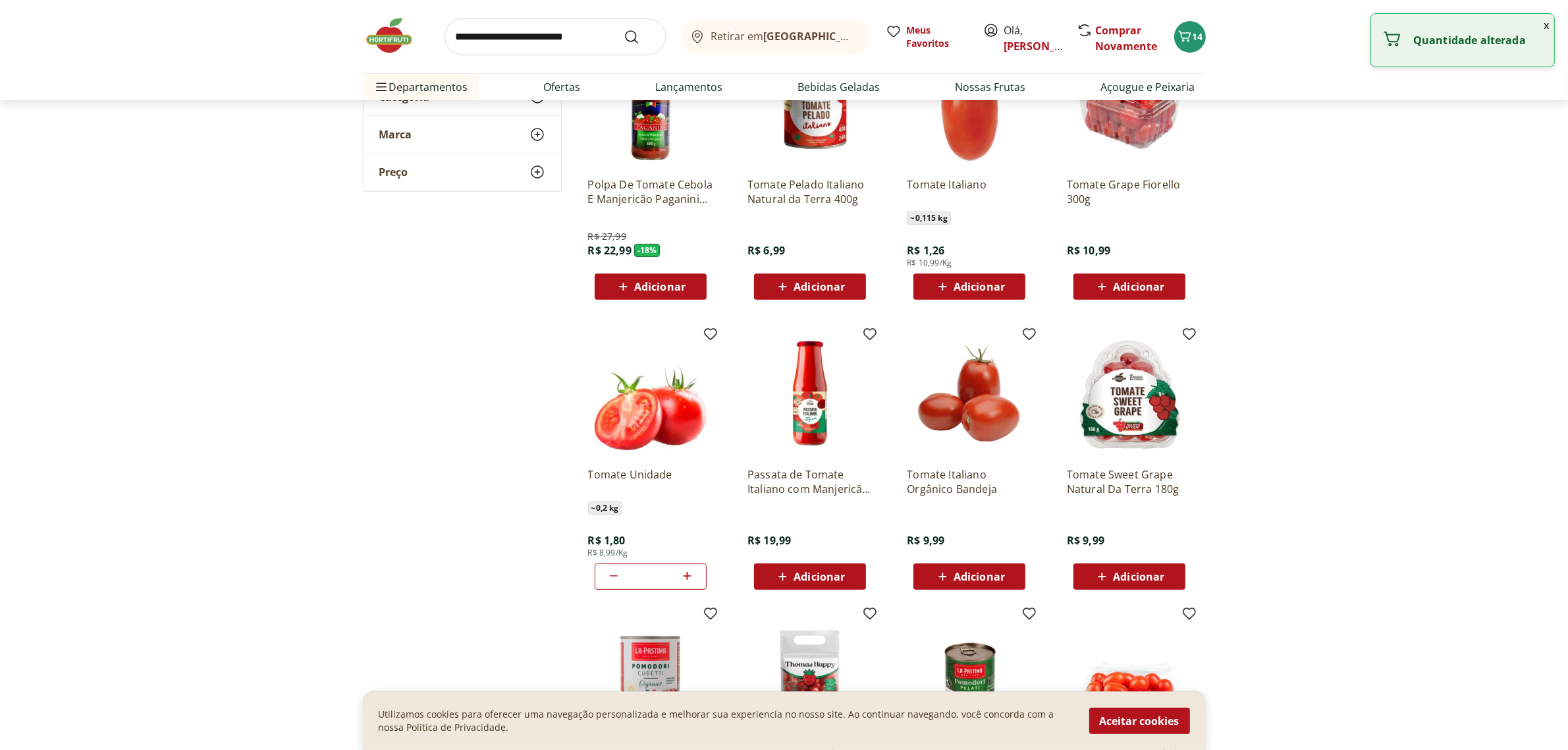
click at [603, 575] on div "*" at bounding box center [650, 576] width 112 height 26
click at [619, 577] on icon at bounding box center [613, 575] width 16 height 16
type input "*"
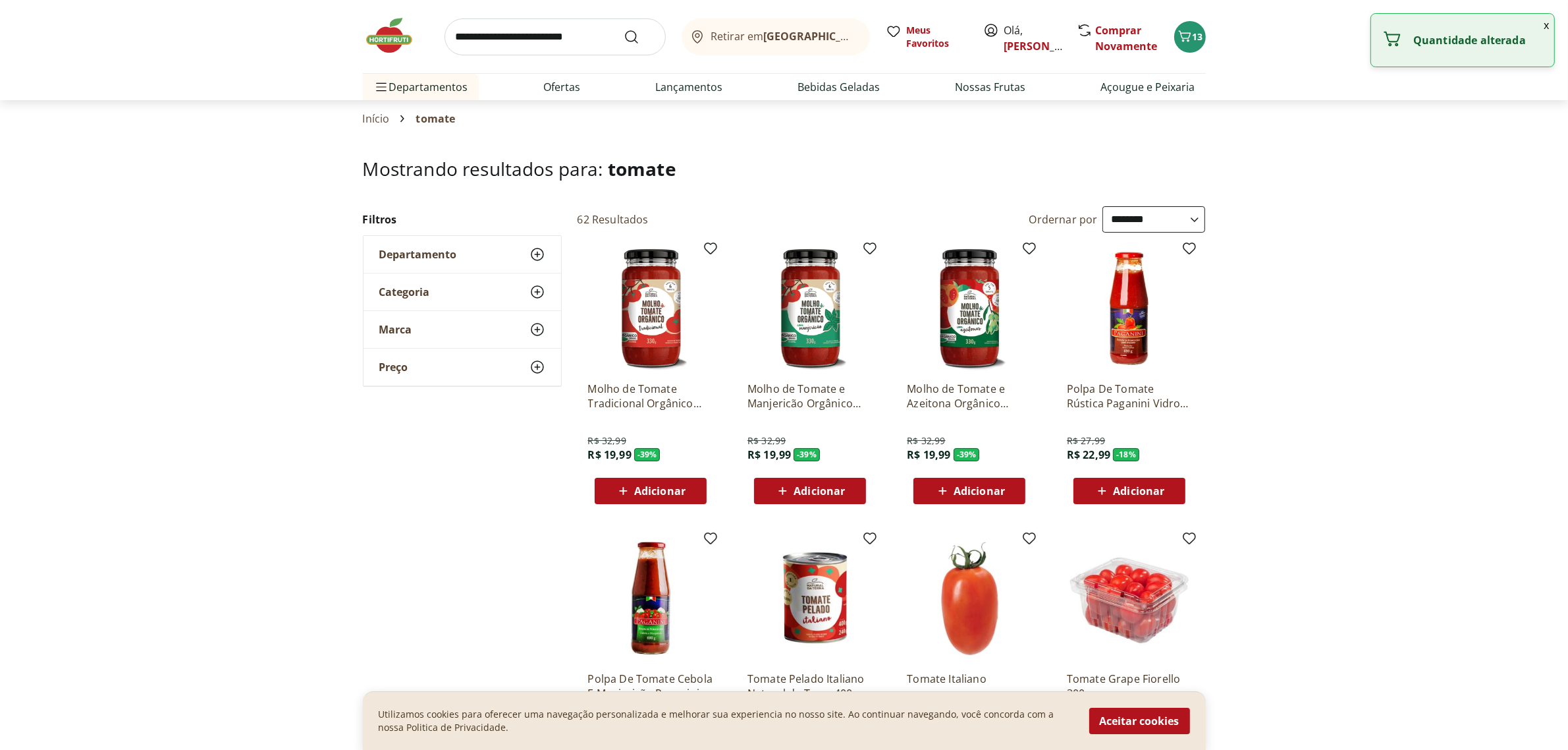
click at [504, 32] on input "search" at bounding box center [555, 37] width 221 height 37
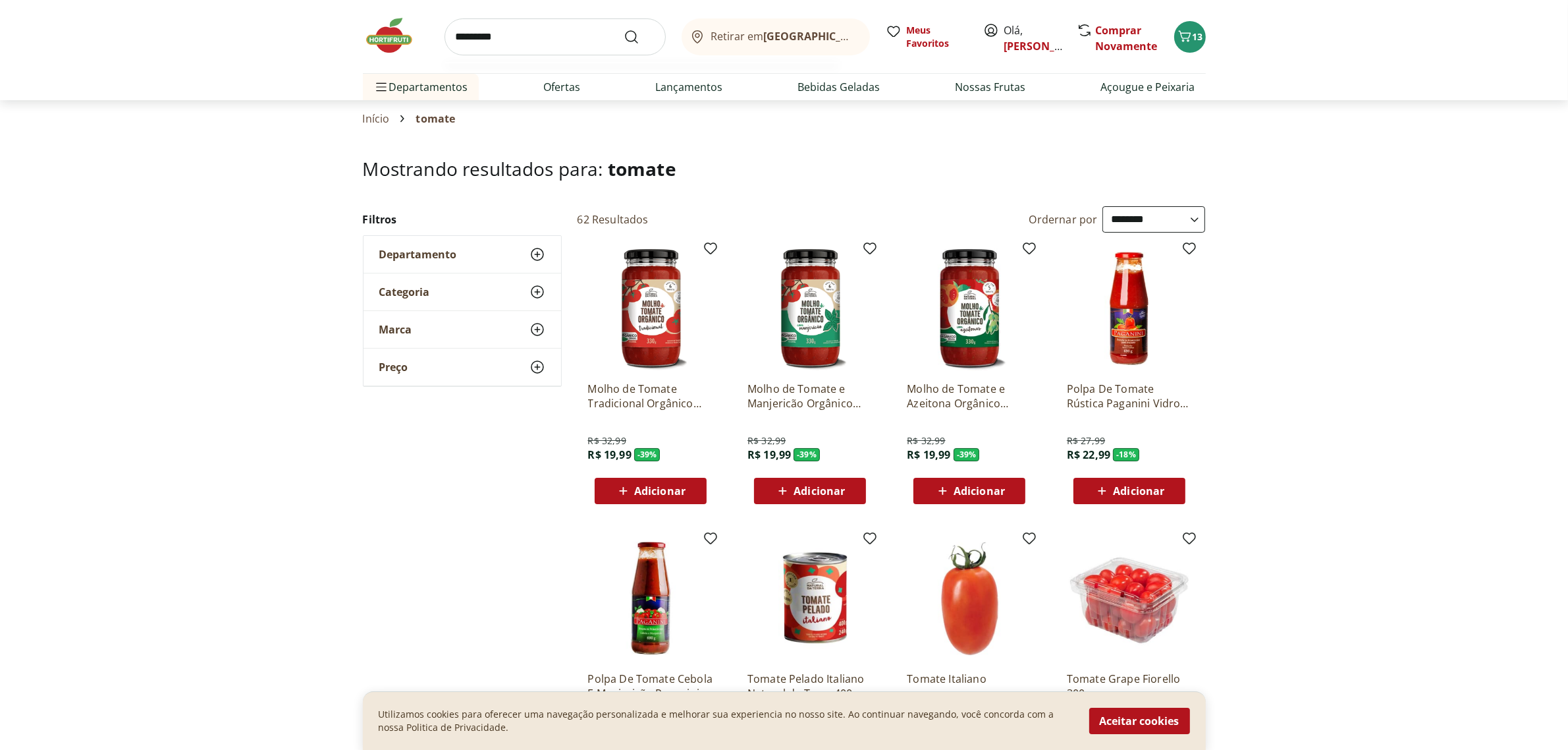
type input "*********"
click at [623, 29] on button "Submit Search" at bounding box center [639, 37] width 32 height 16
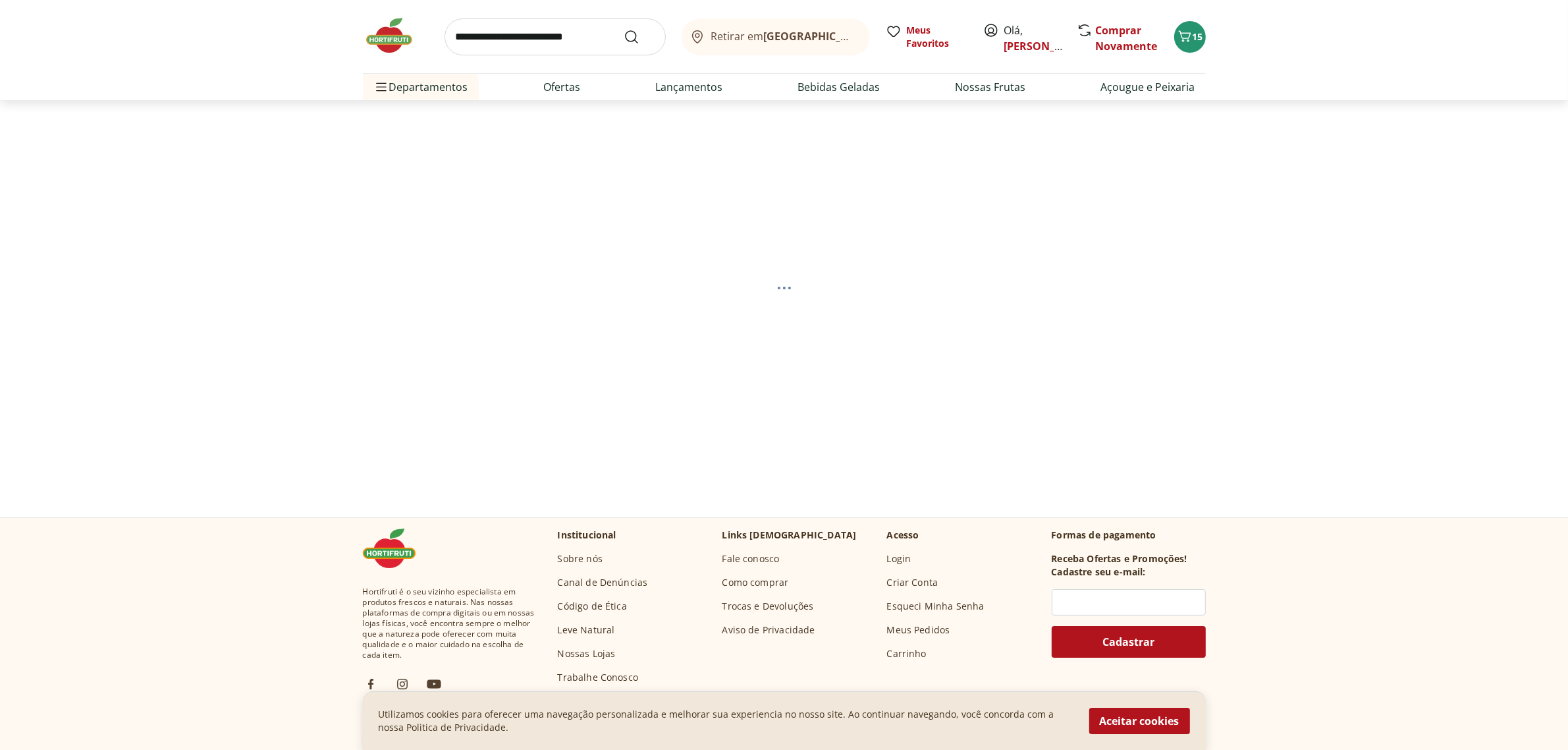
select select "**********"
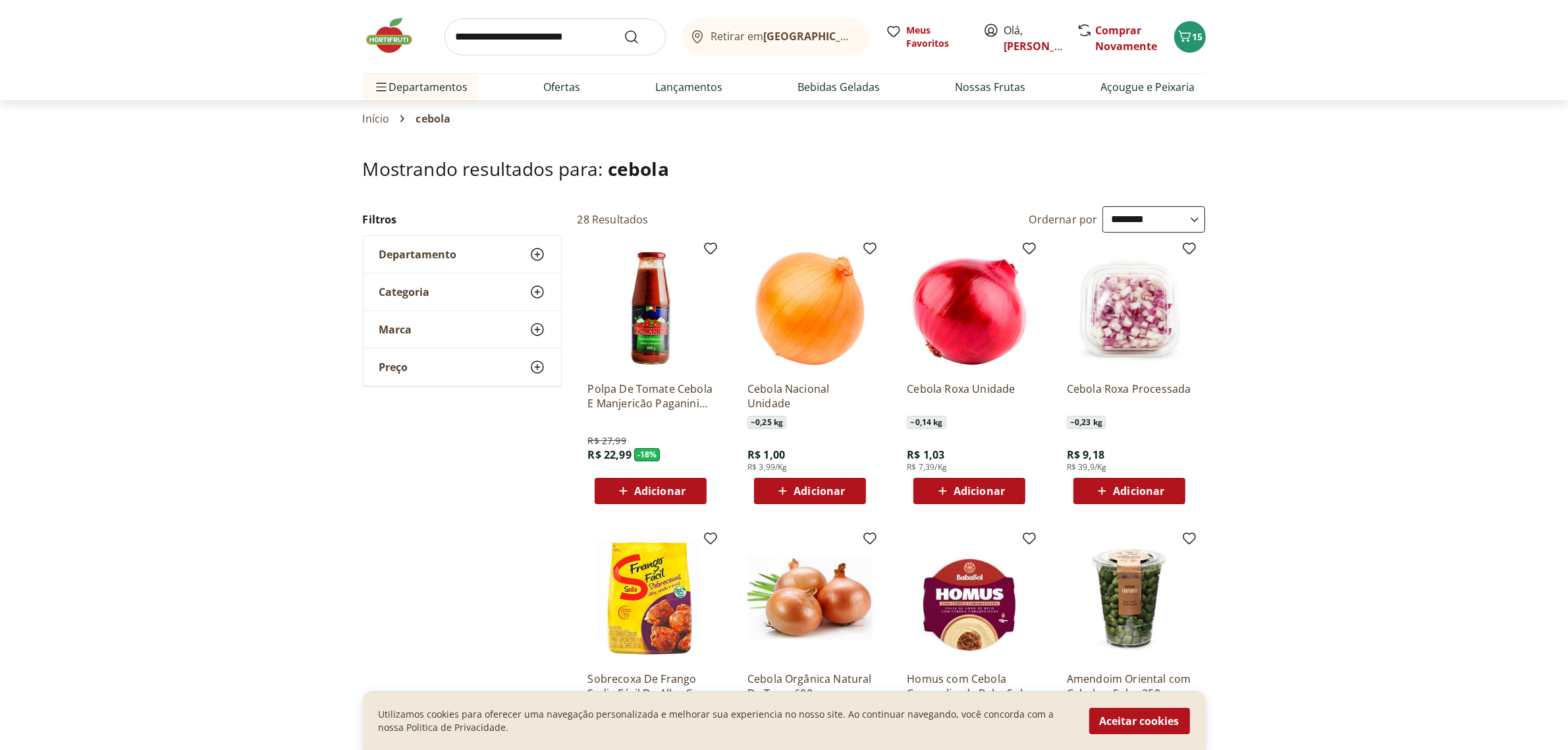
click at [805, 492] on span "Adicionar" at bounding box center [819, 490] width 51 height 11
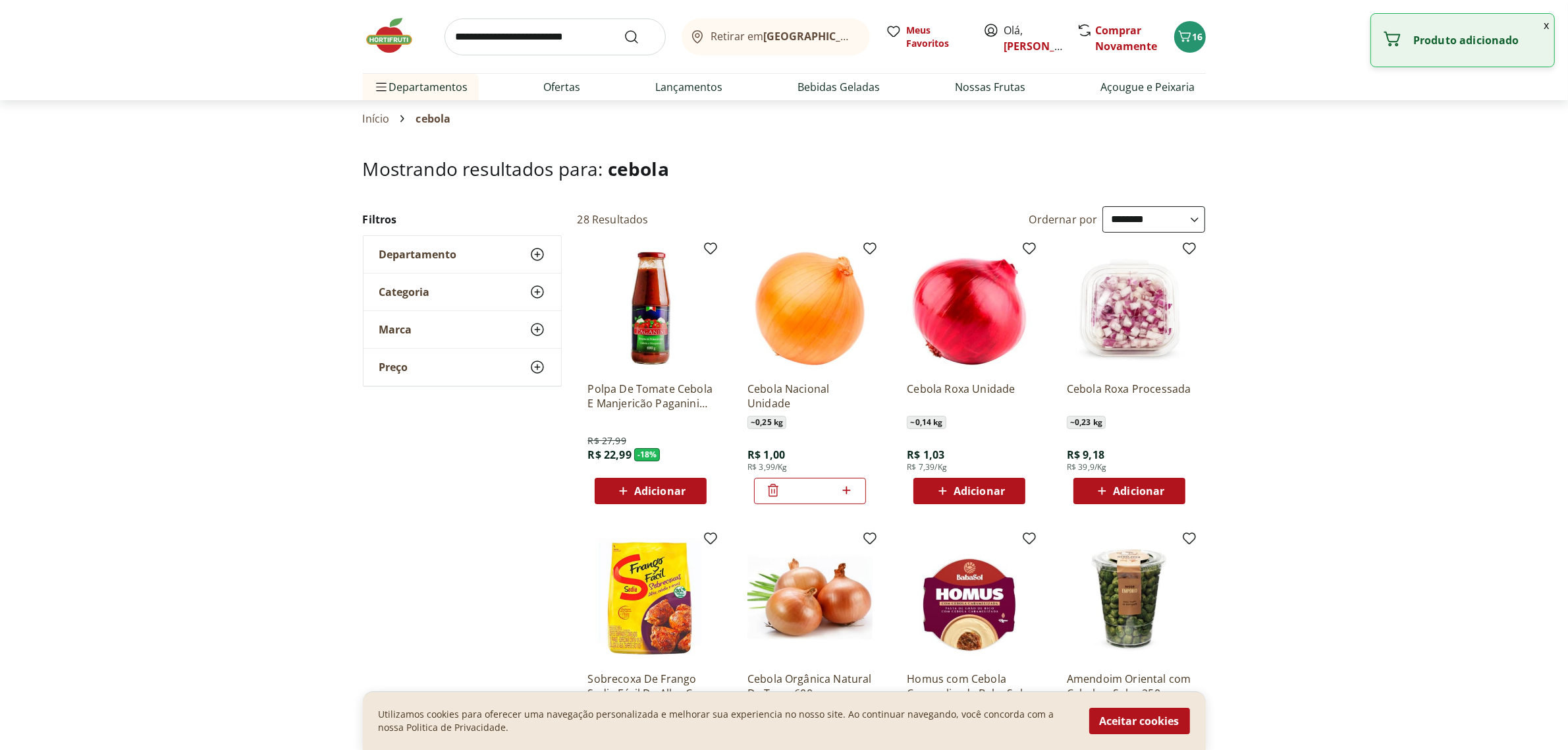
click at [843, 489] on icon at bounding box center [846, 490] width 16 height 16
click at [844, 489] on icon at bounding box center [846, 490] width 16 height 16
type input "*"
click at [491, 37] on input "search" at bounding box center [555, 37] width 221 height 37
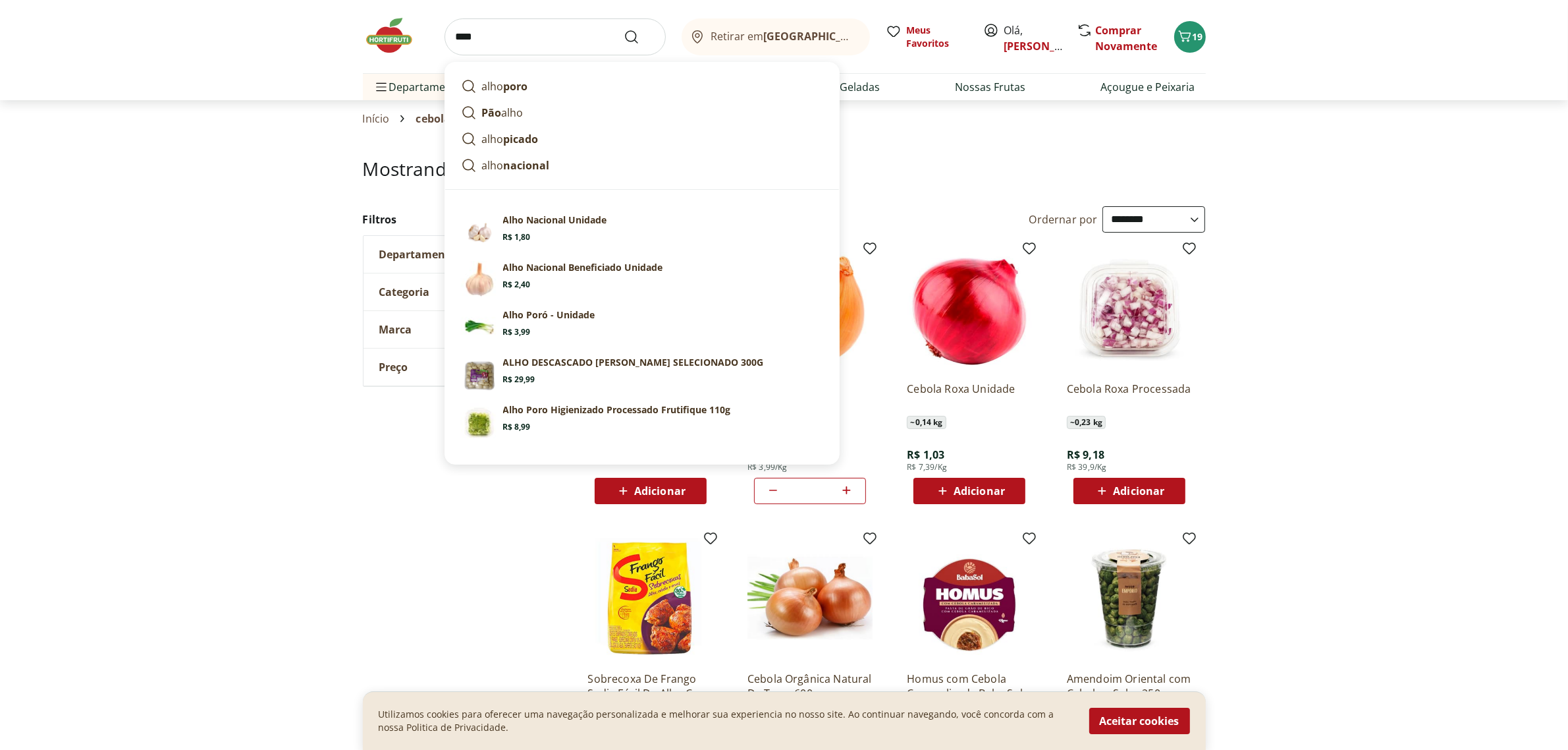
type input "****"
click at [623, 29] on button "Submit Search" at bounding box center [639, 37] width 32 height 16
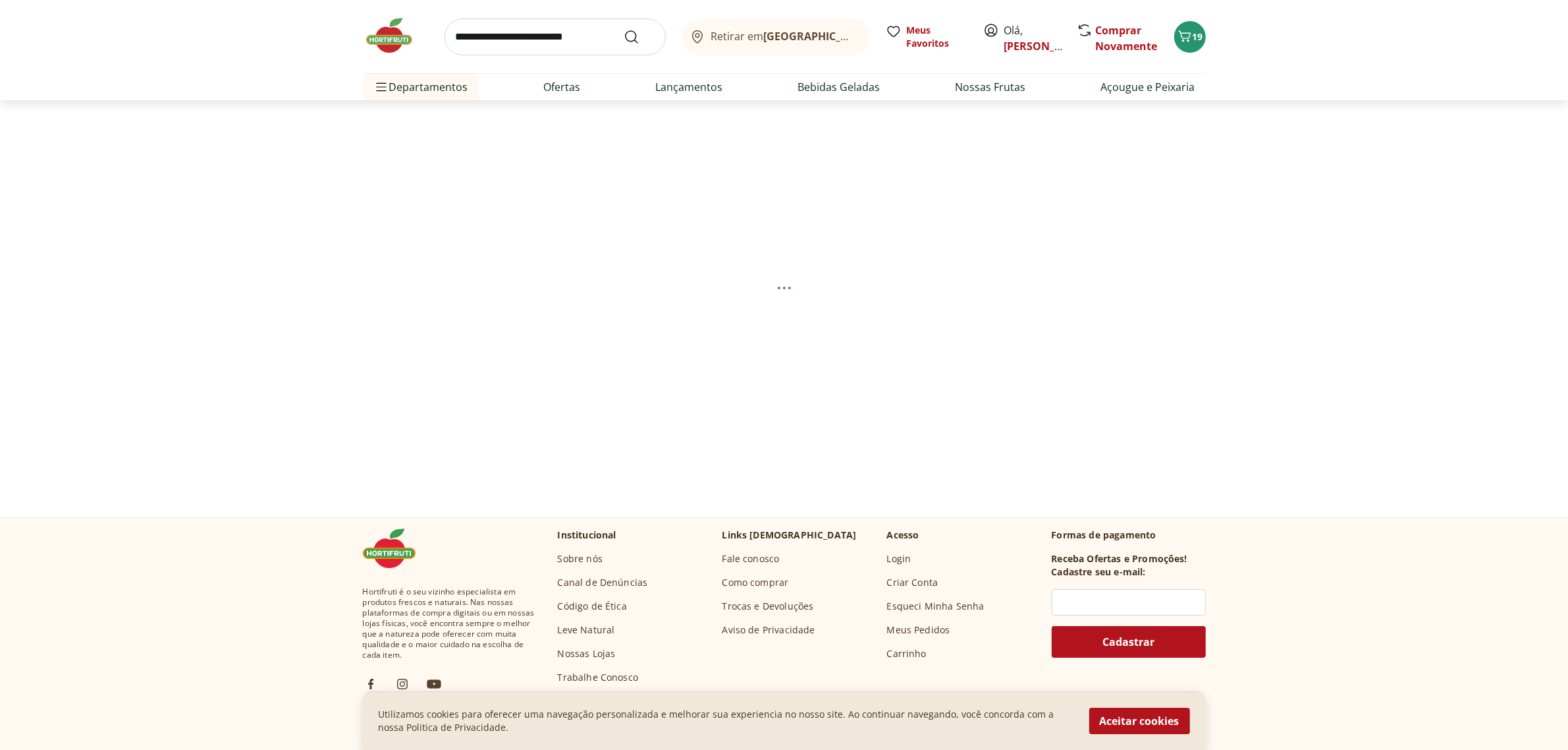
select select "**********"
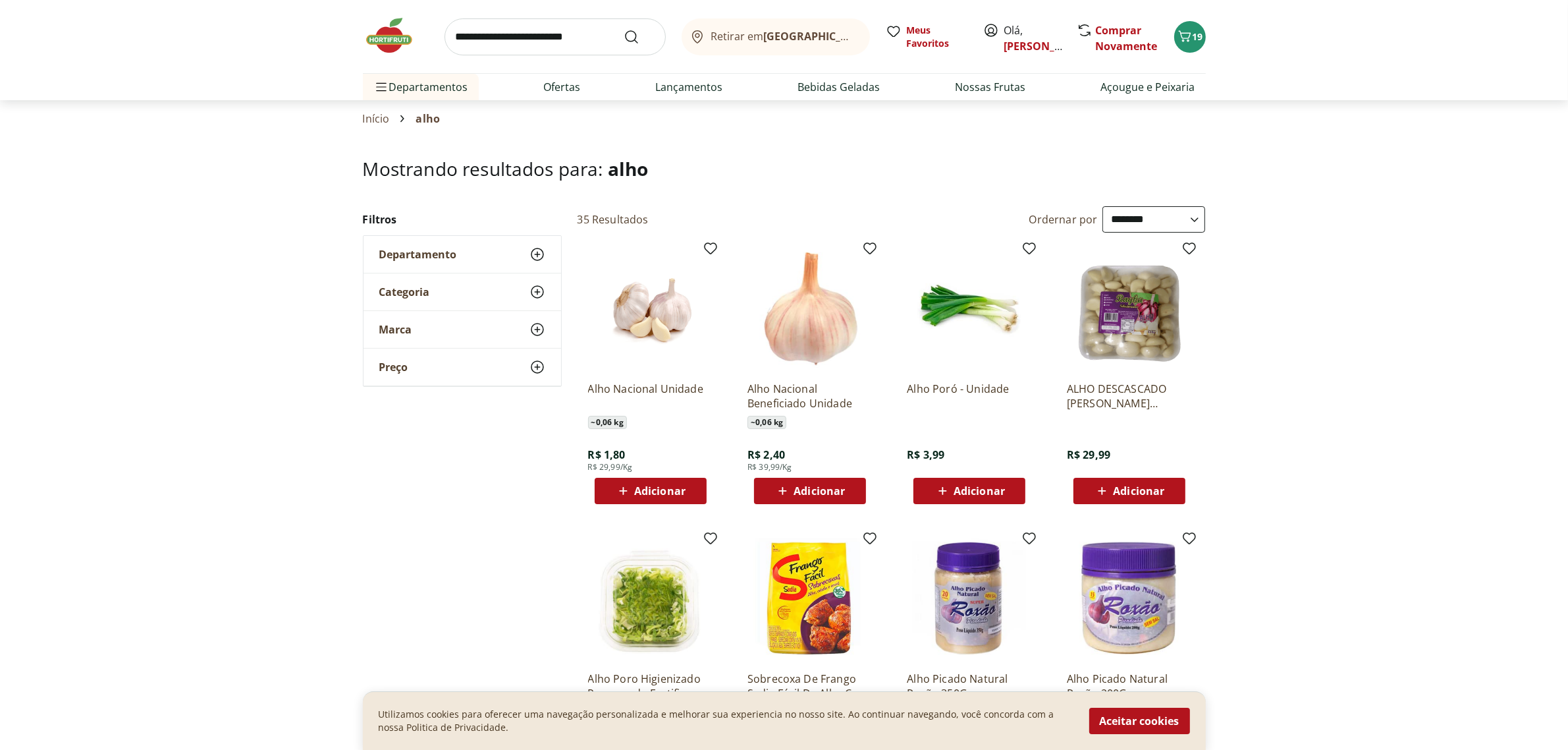
click at [658, 485] on span "Adicionar" at bounding box center [660, 490] width 51 height 11
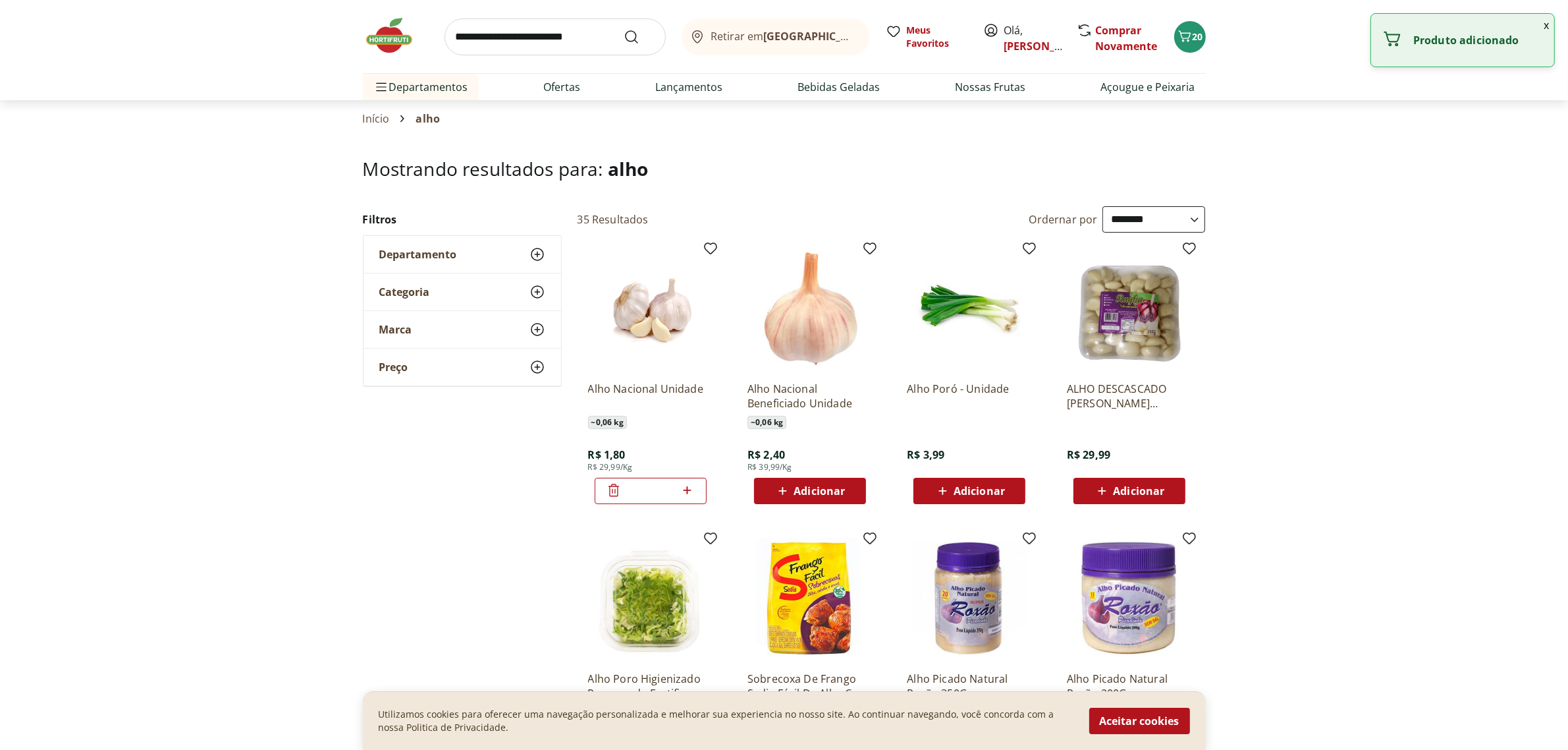
click at [691, 492] on icon at bounding box center [686, 490] width 16 height 16
click at [689, 492] on icon at bounding box center [686, 490] width 16 height 16
type input "*"
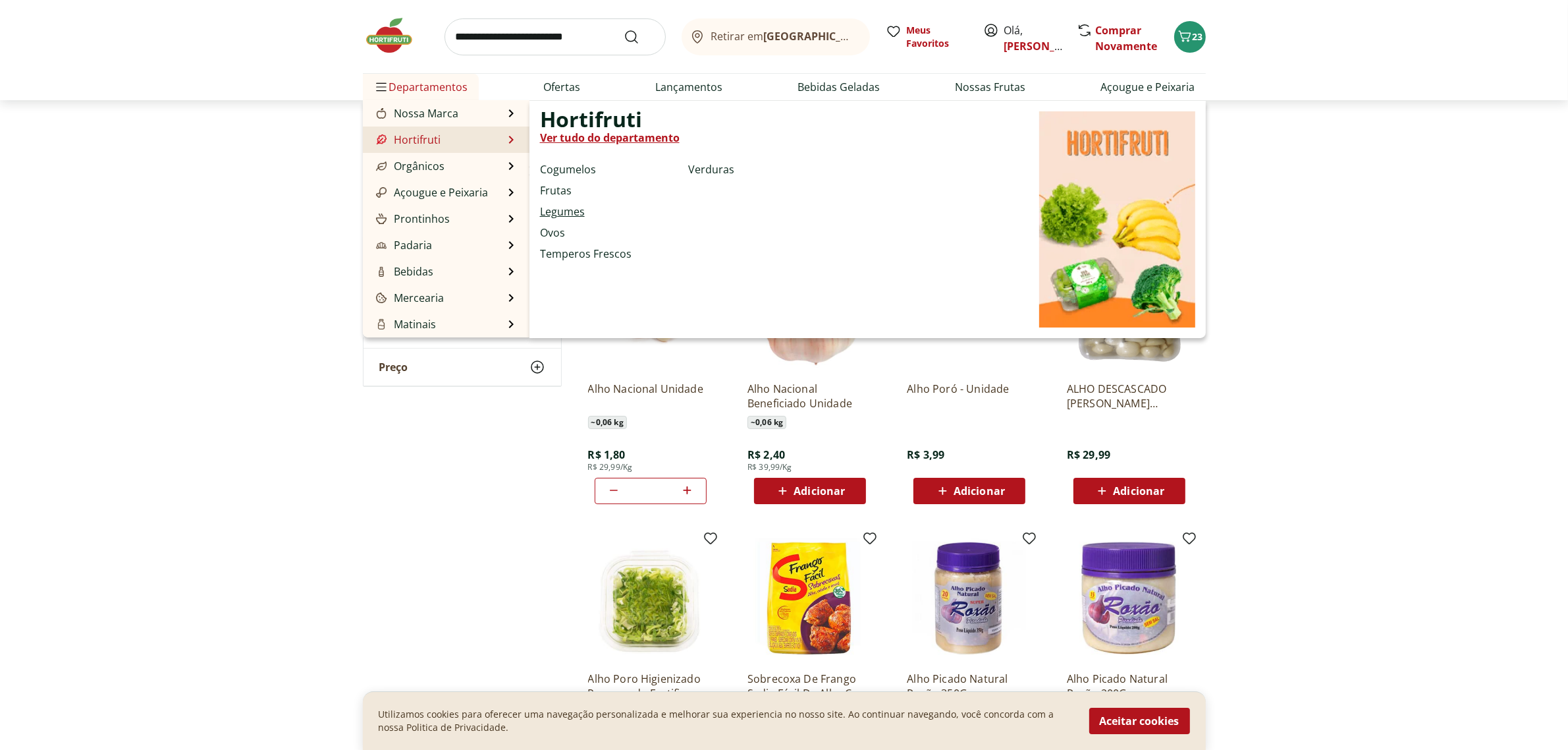
click at [557, 213] on link "Legumes" at bounding box center [562, 211] width 45 height 16
select select "**********"
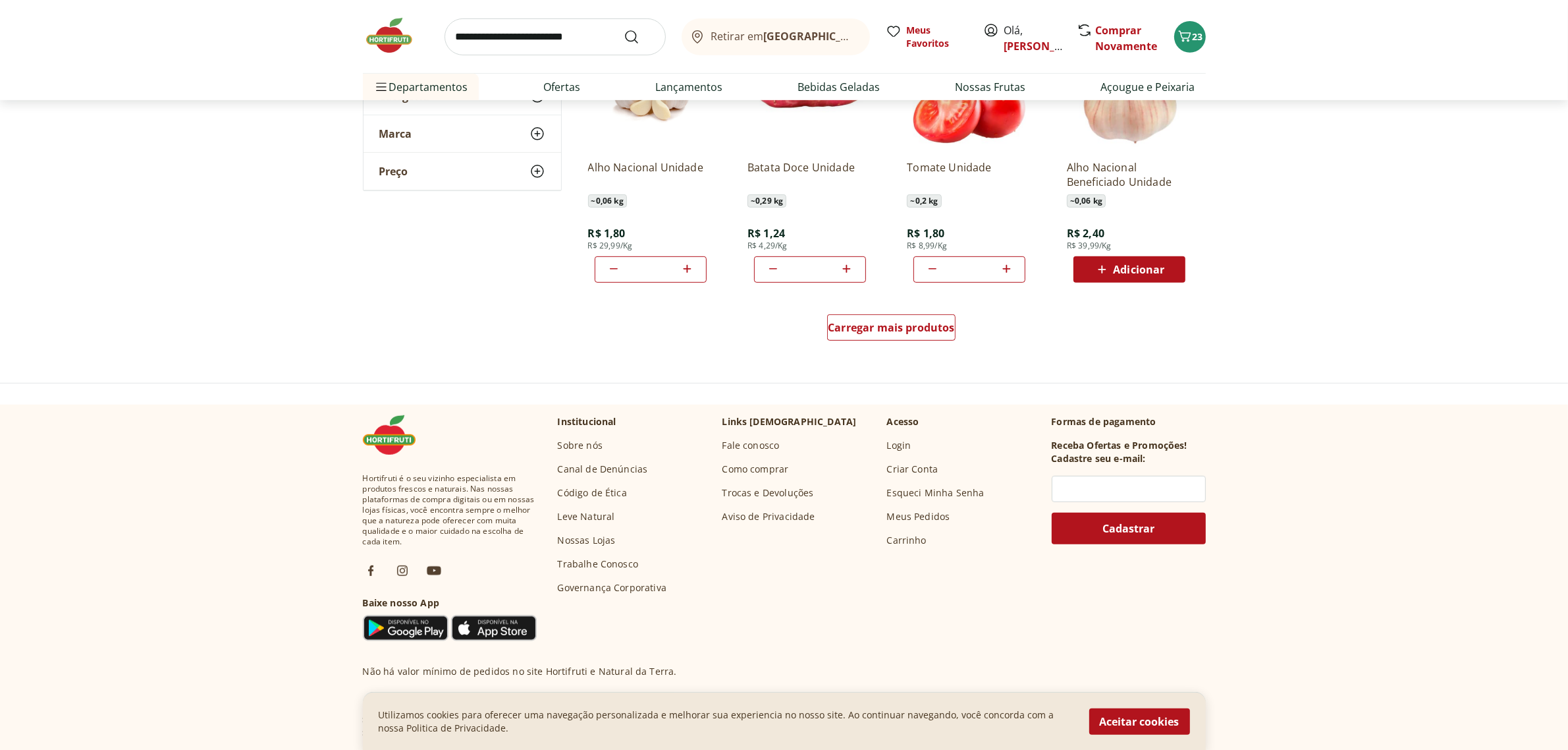
scroll to position [824, 0]
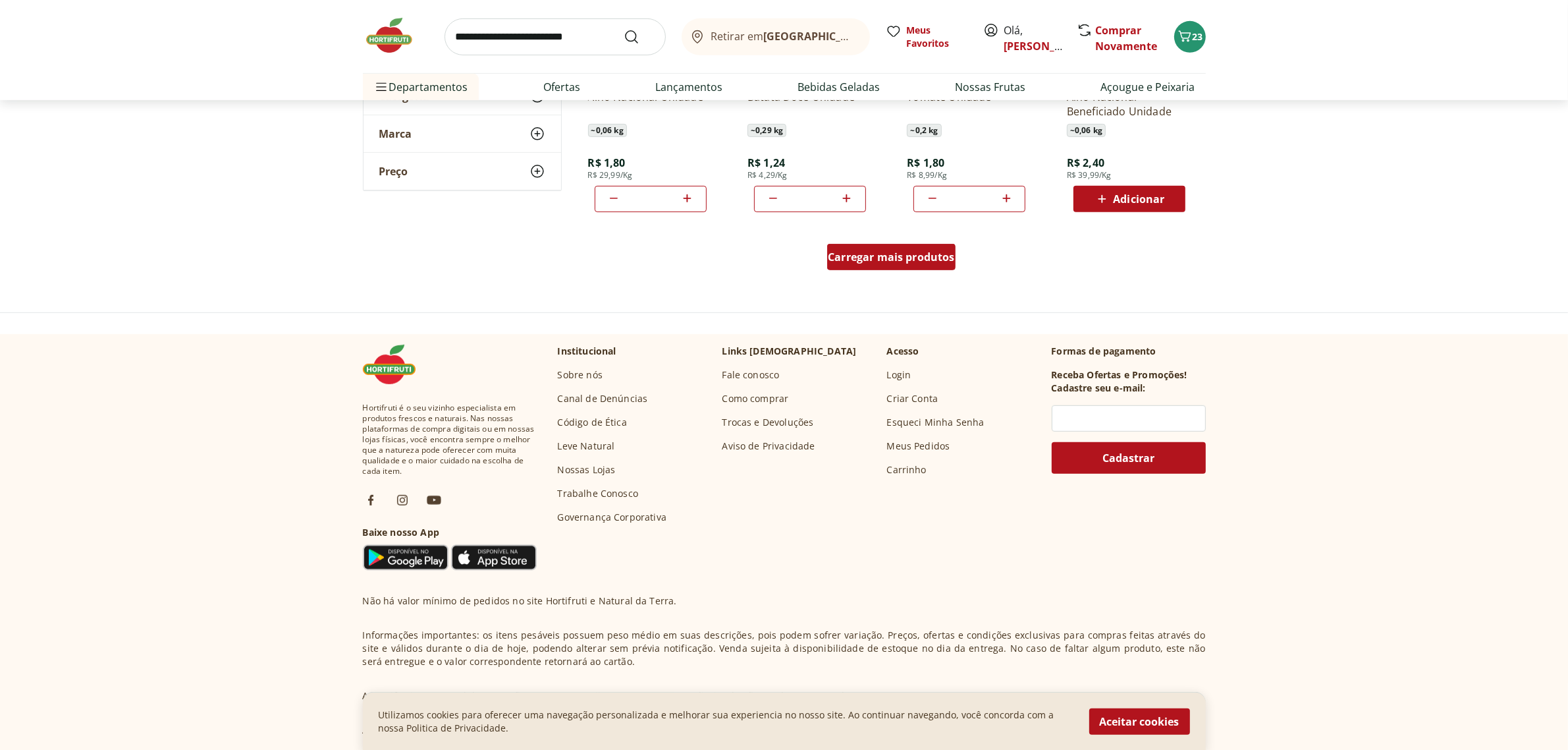
click at [889, 264] on div "Carregar mais produtos" at bounding box center [891, 257] width 128 height 26
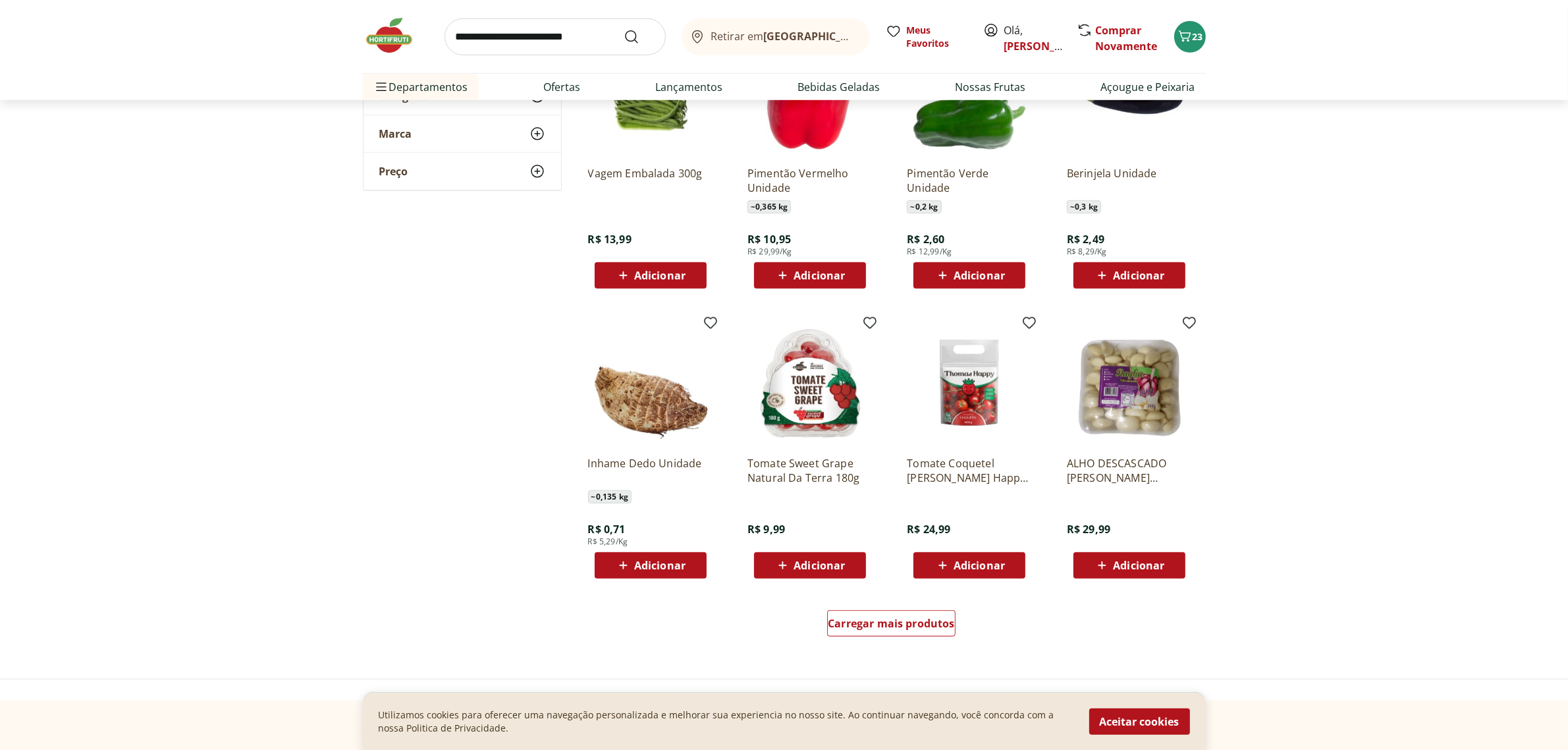
scroll to position [1318, 0]
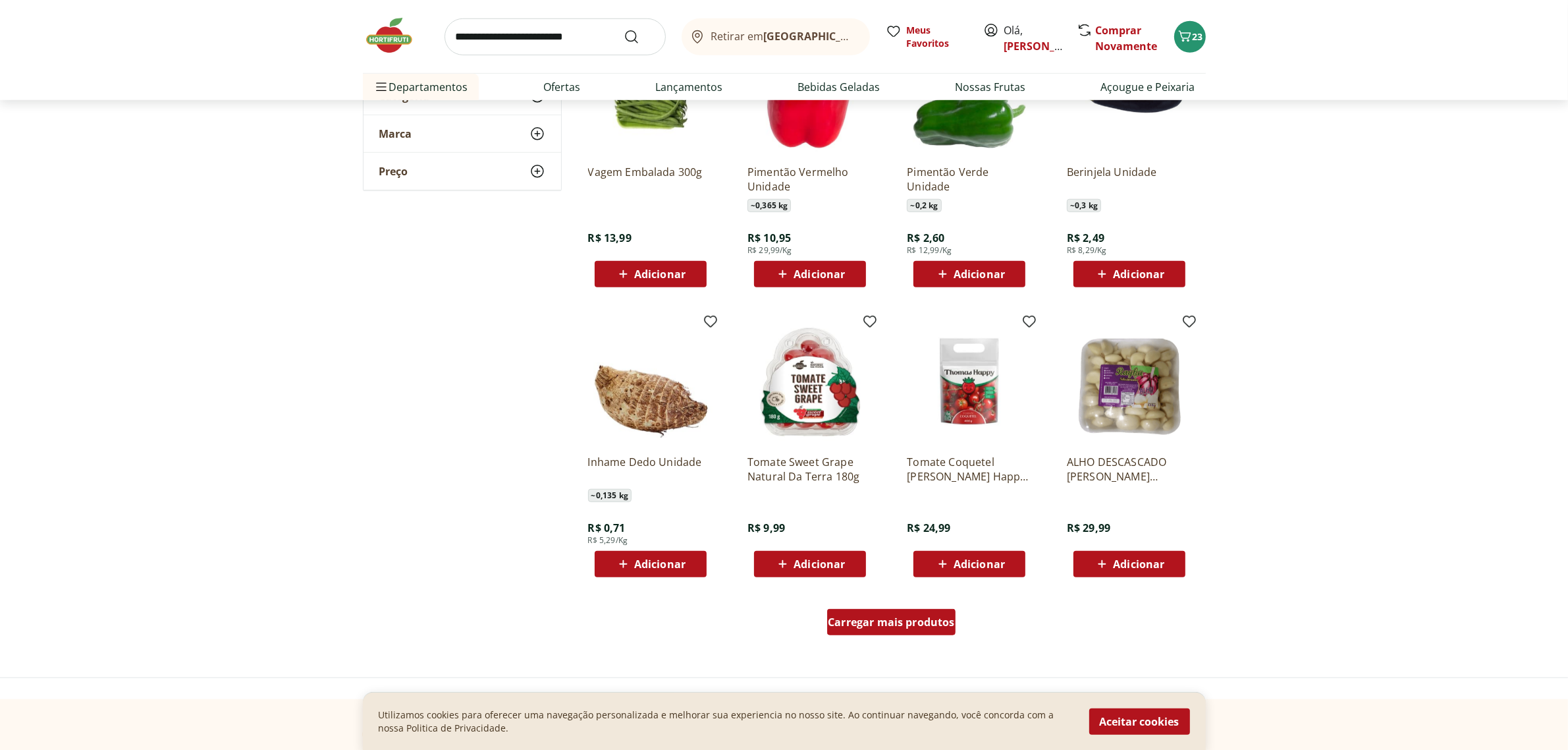
click at [843, 621] on span "Carregar mais produtos" at bounding box center [891, 622] width 127 height 11
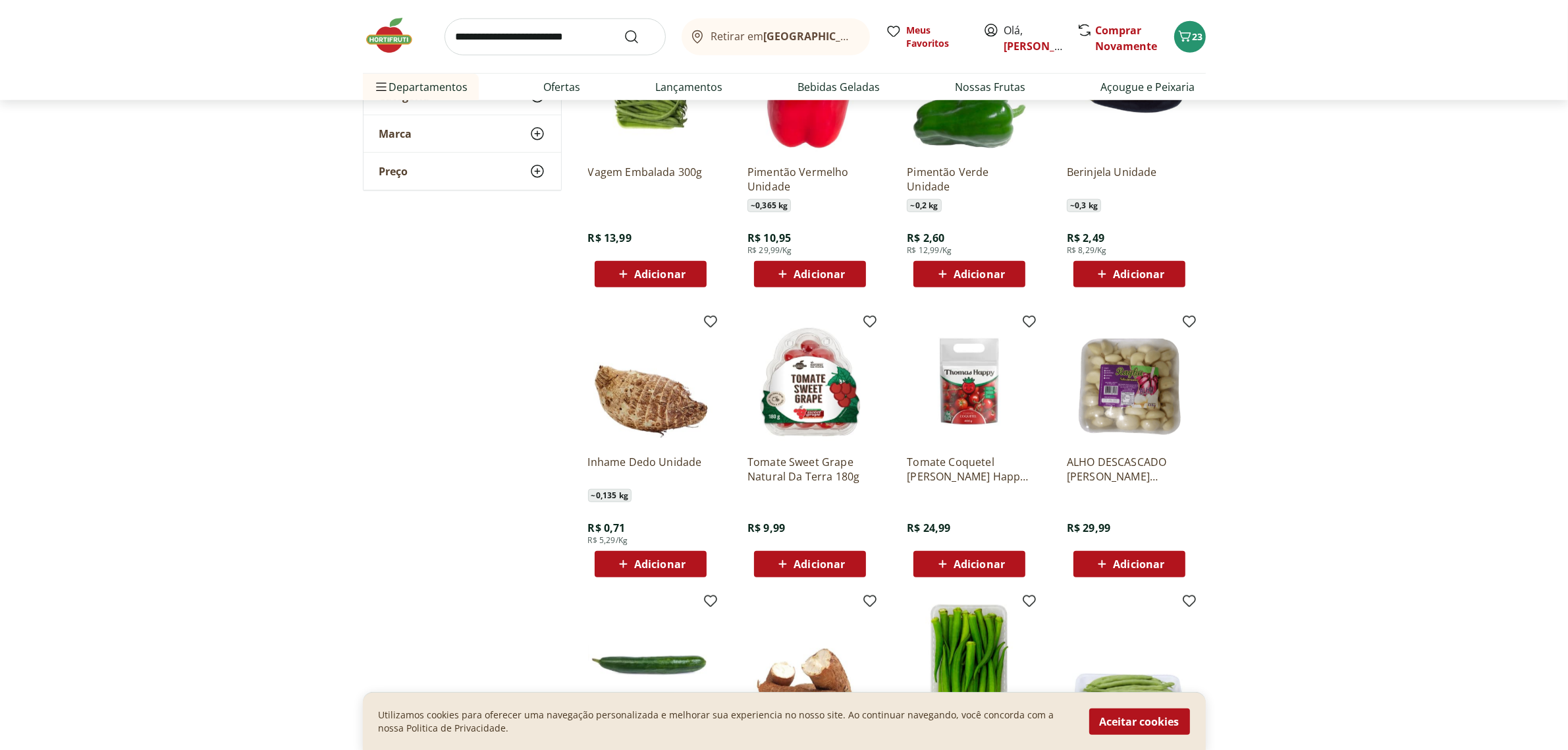
scroll to position [1647, 0]
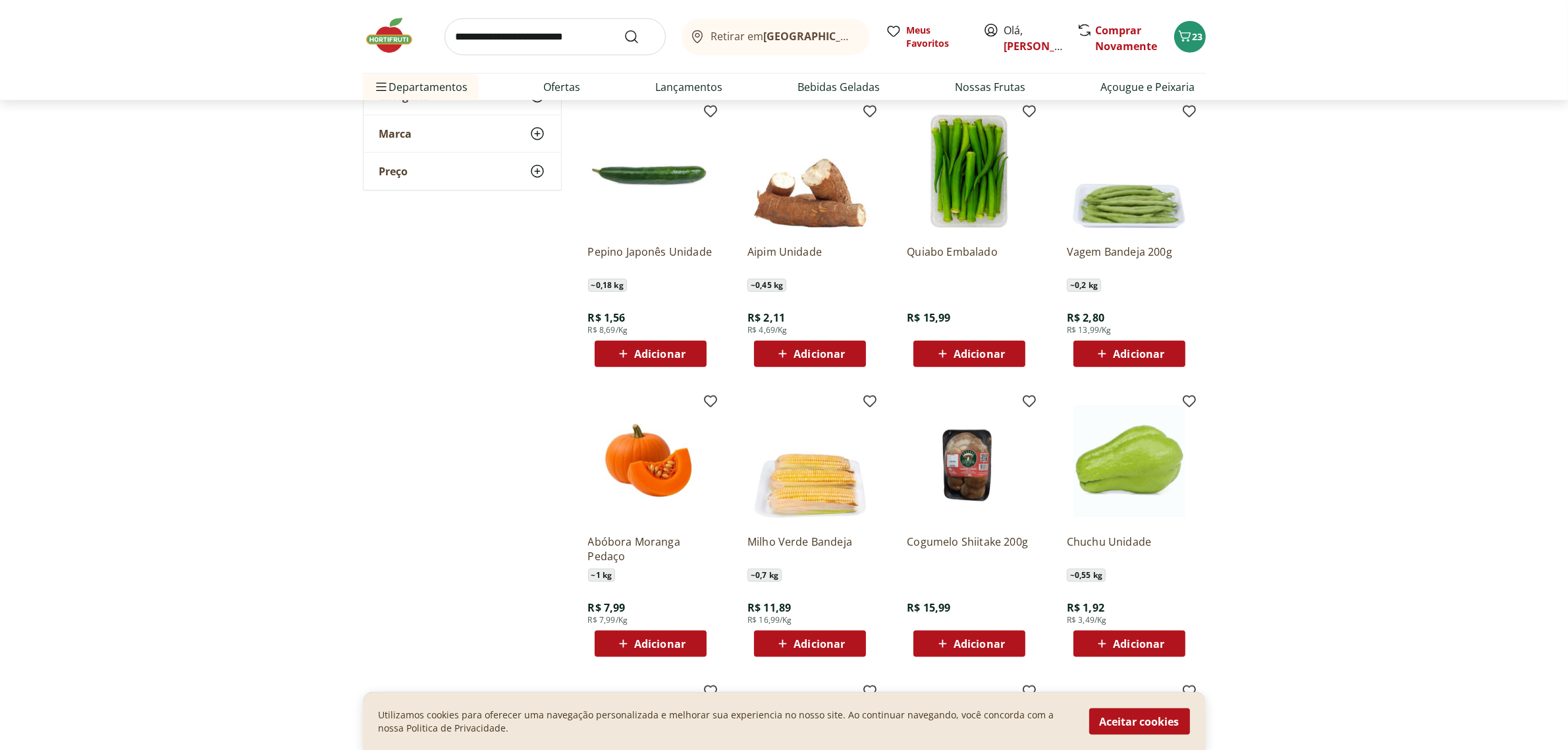
scroll to position [1811, 0]
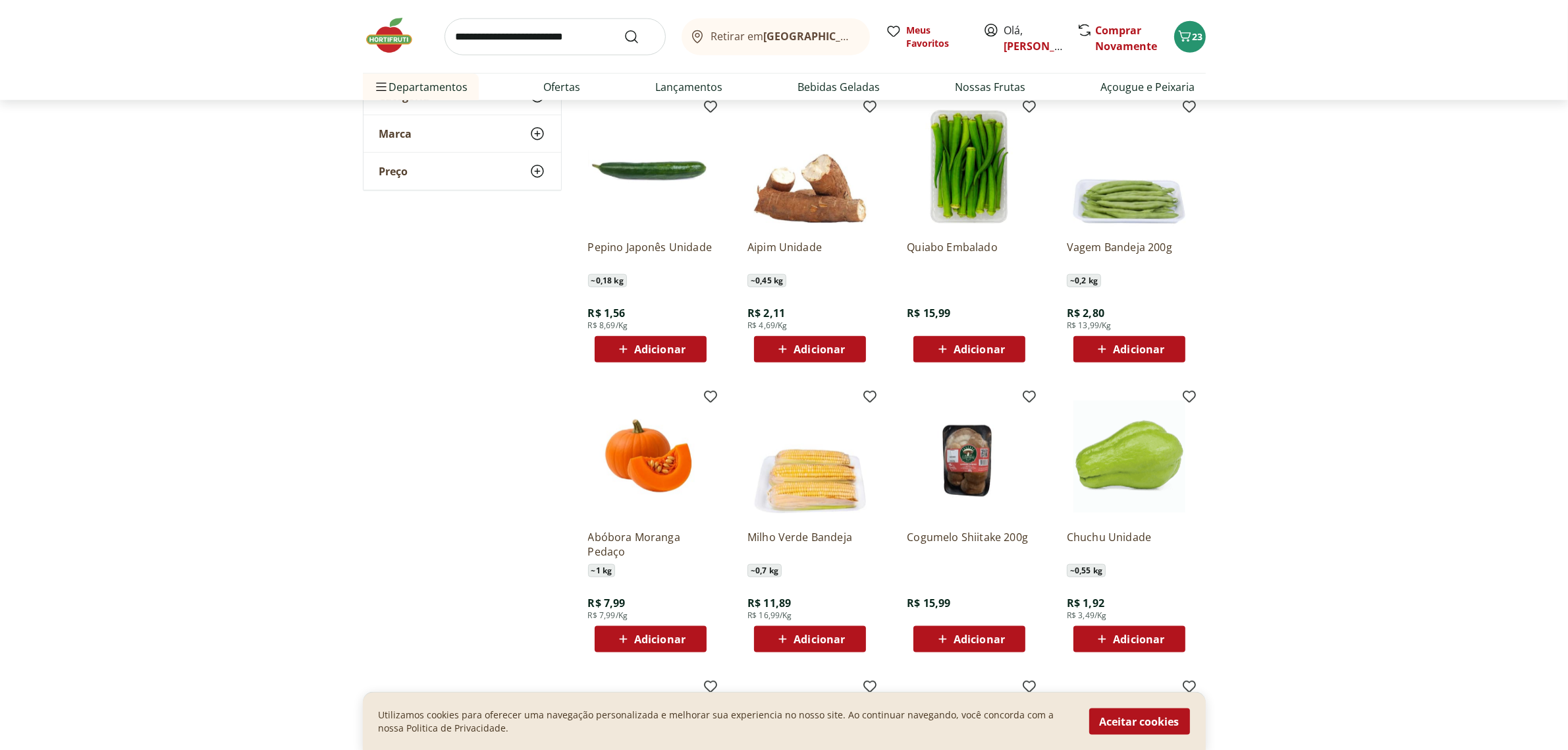
click at [815, 644] on span "Adicionar" at bounding box center [819, 639] width 51 height 11
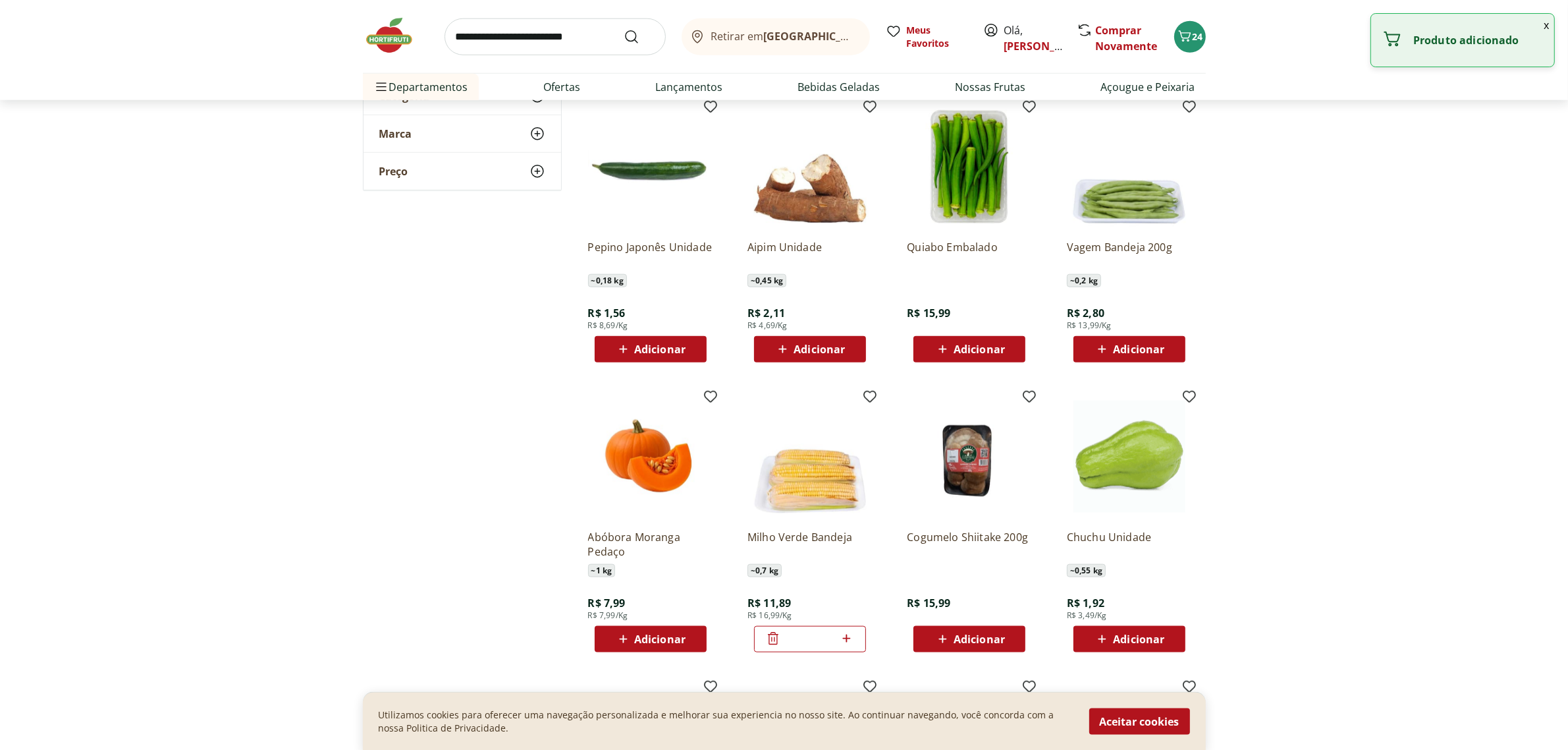
click at [840, 634] on icon at bounding box center [846, 638] width 16 height 16
type input "*"
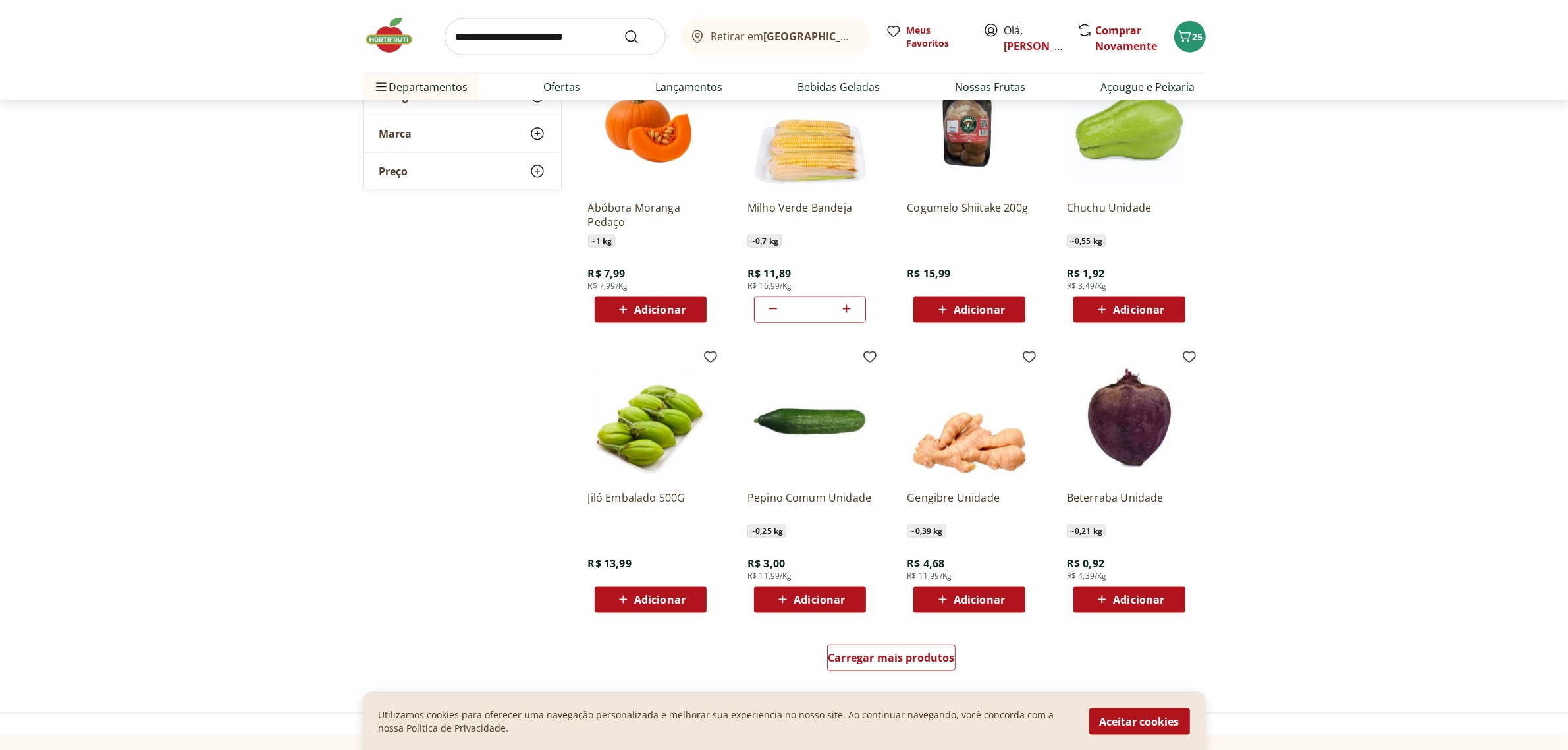
scroll to position [2305, 0]
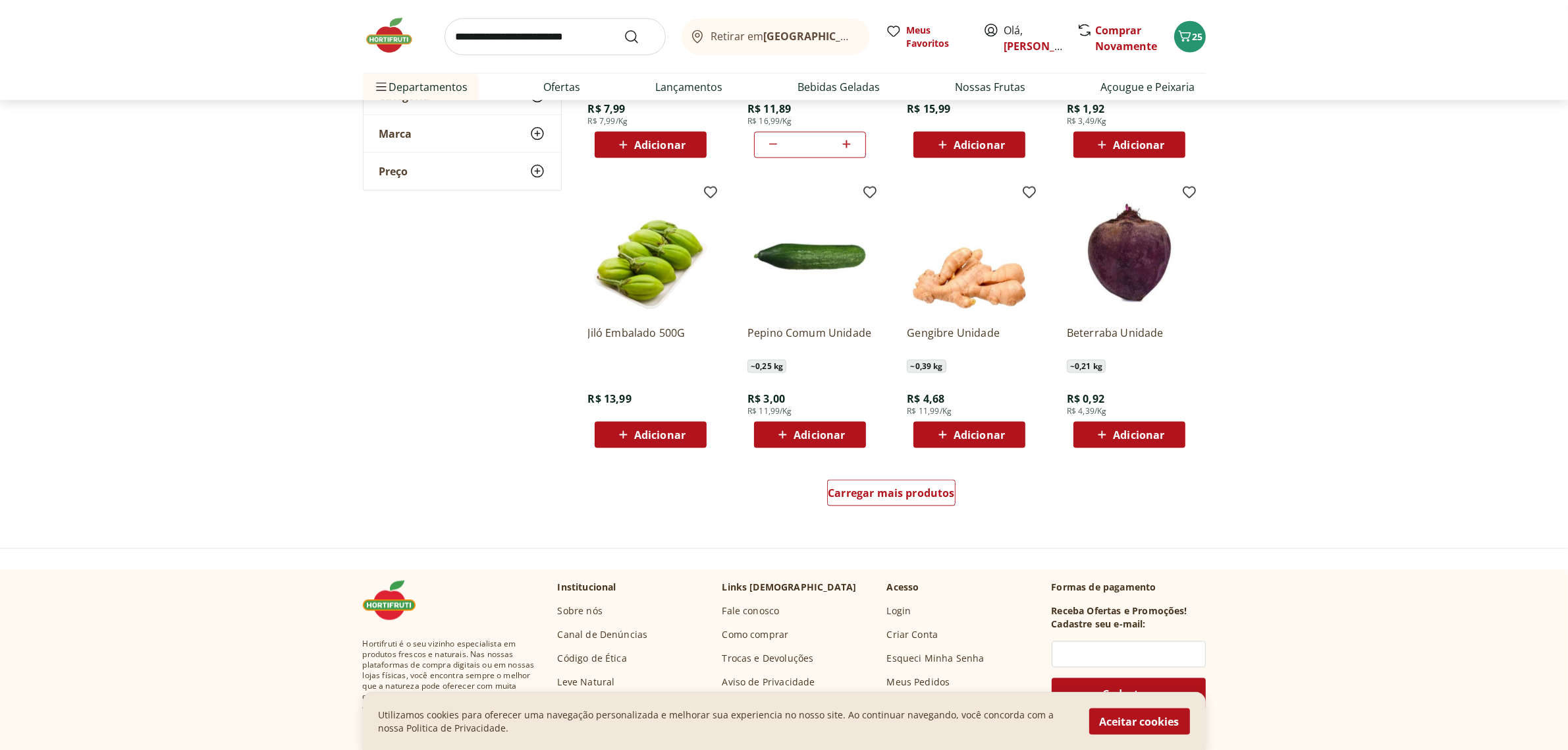
click at [1121, 429] on span "Adicionar" at bounding box center [1138, 434] width 51 height 11
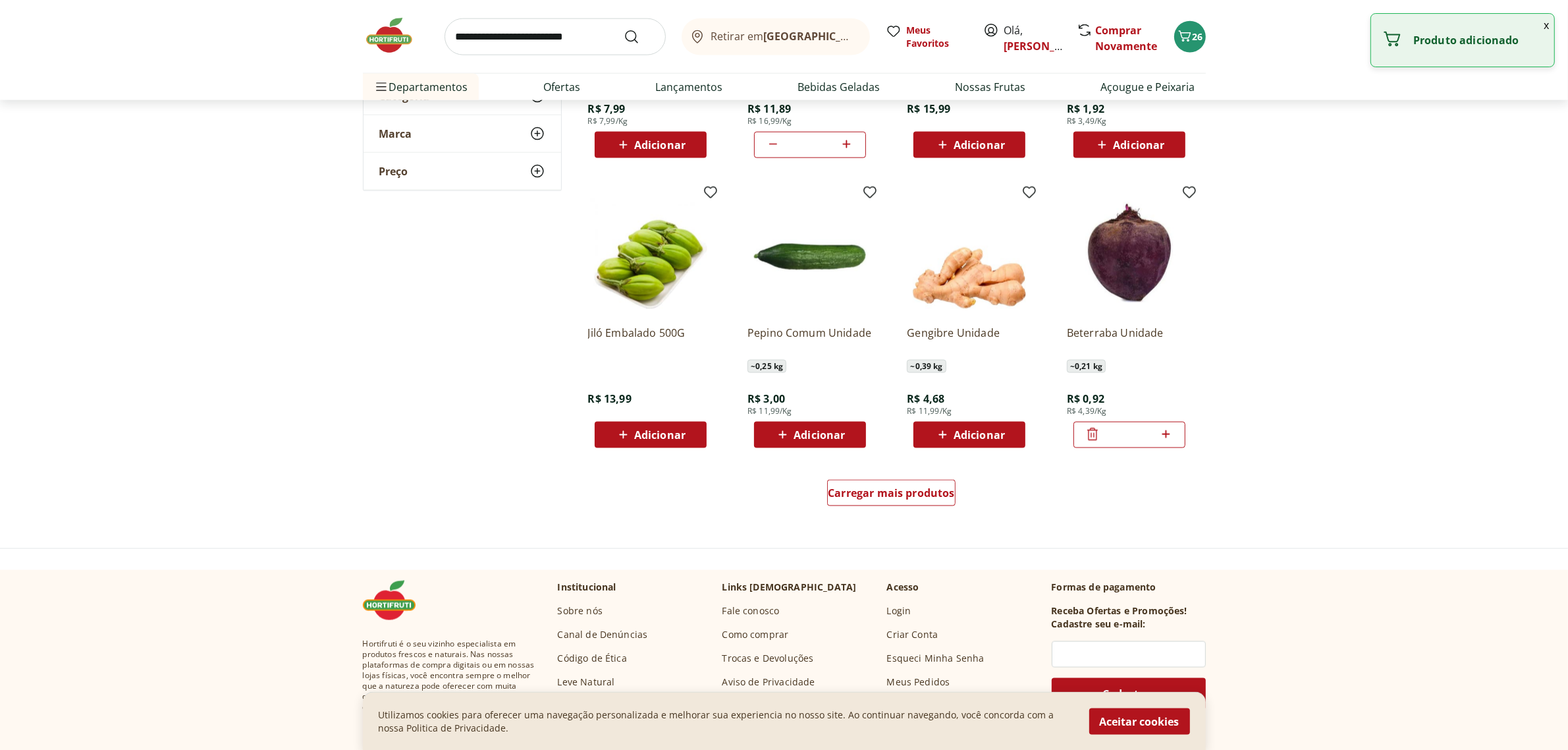
click at [1163, 432] on icon at bounding box center [1165, 434] width 16 height 16
click at [1163, 433] on icon at bounding box center [1165, 434] width 16 height 16
type input "*"
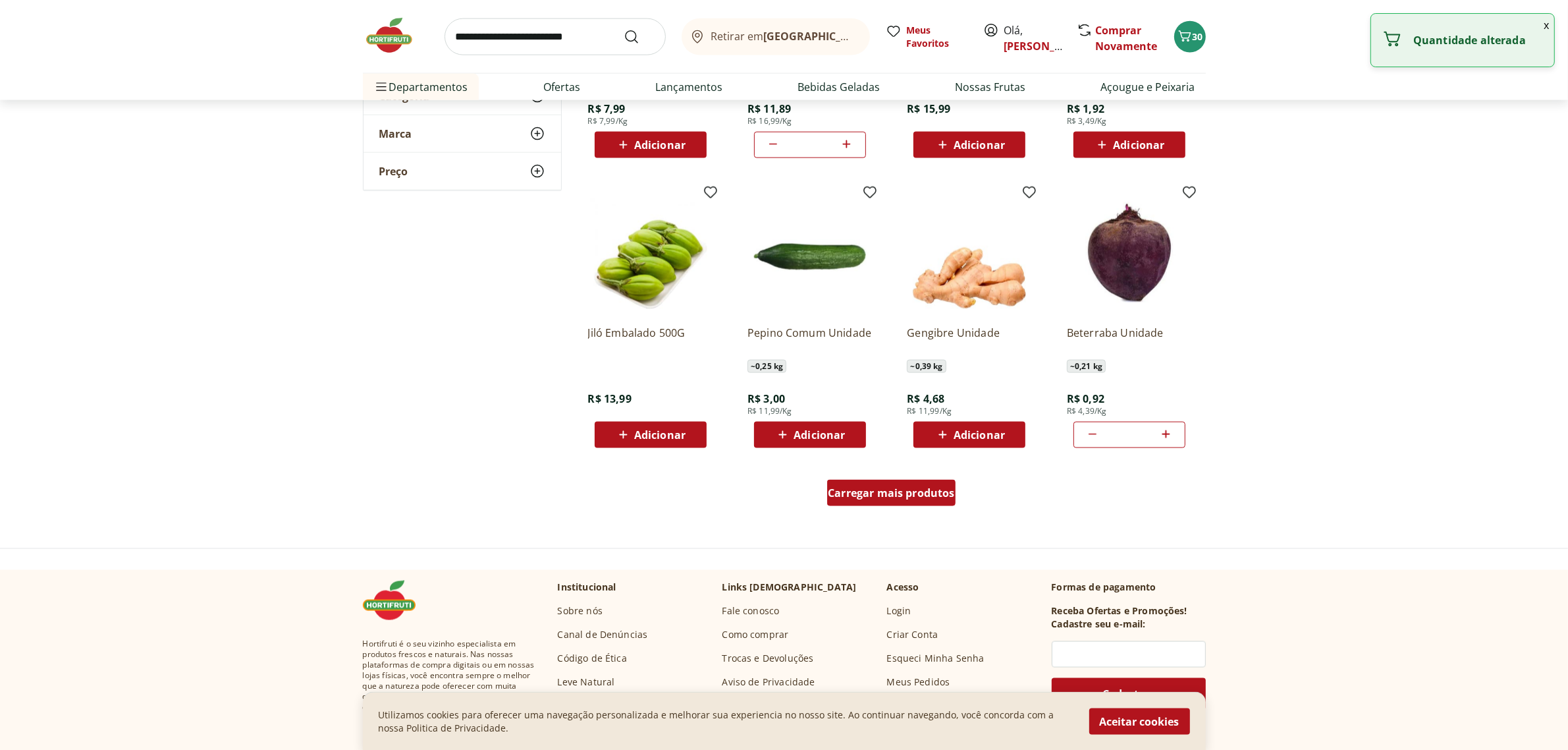
click at [883, 480] on div "Carregar mais produtos" at bounding box center [891, 492] width 128 height 26
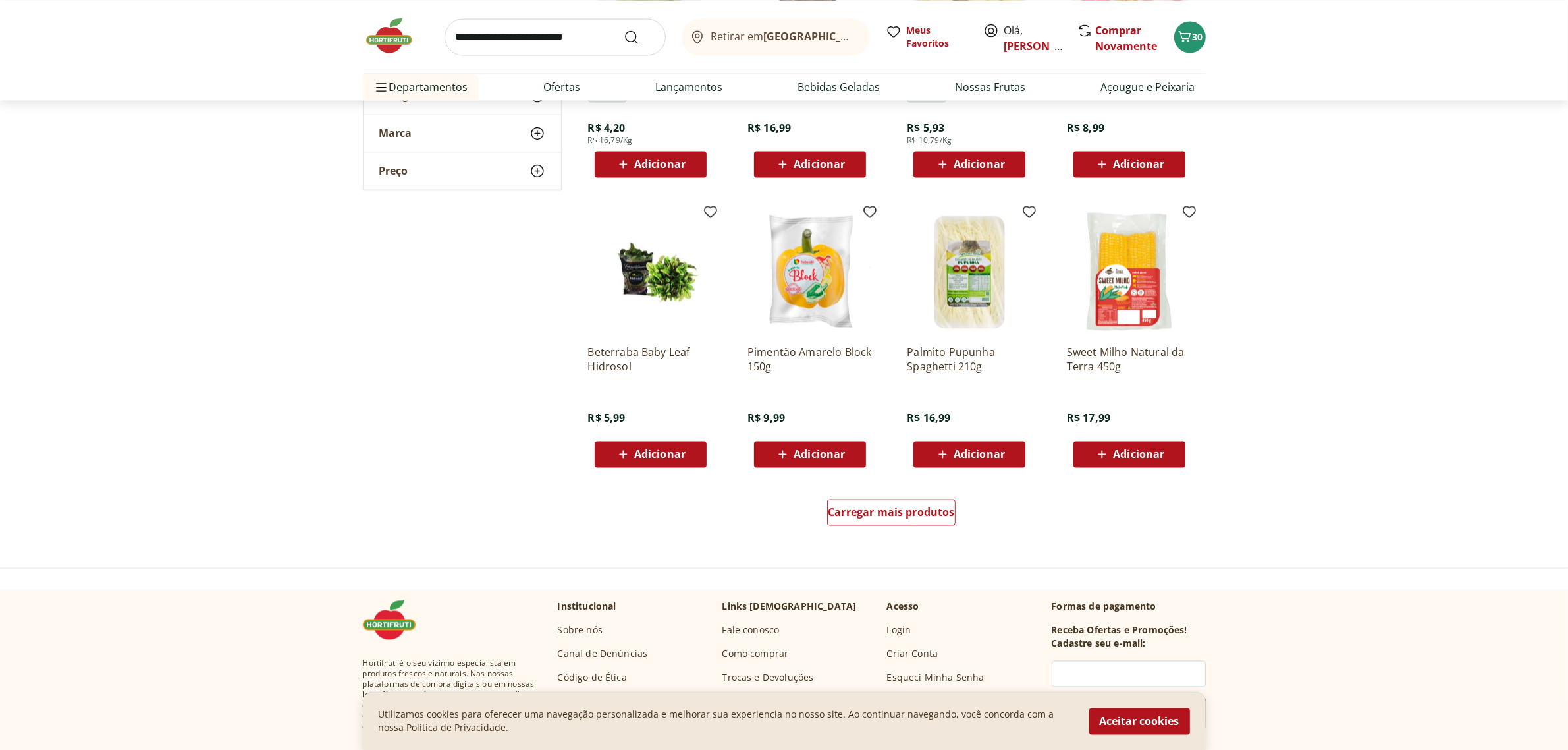
scroll to position [3211, 0]
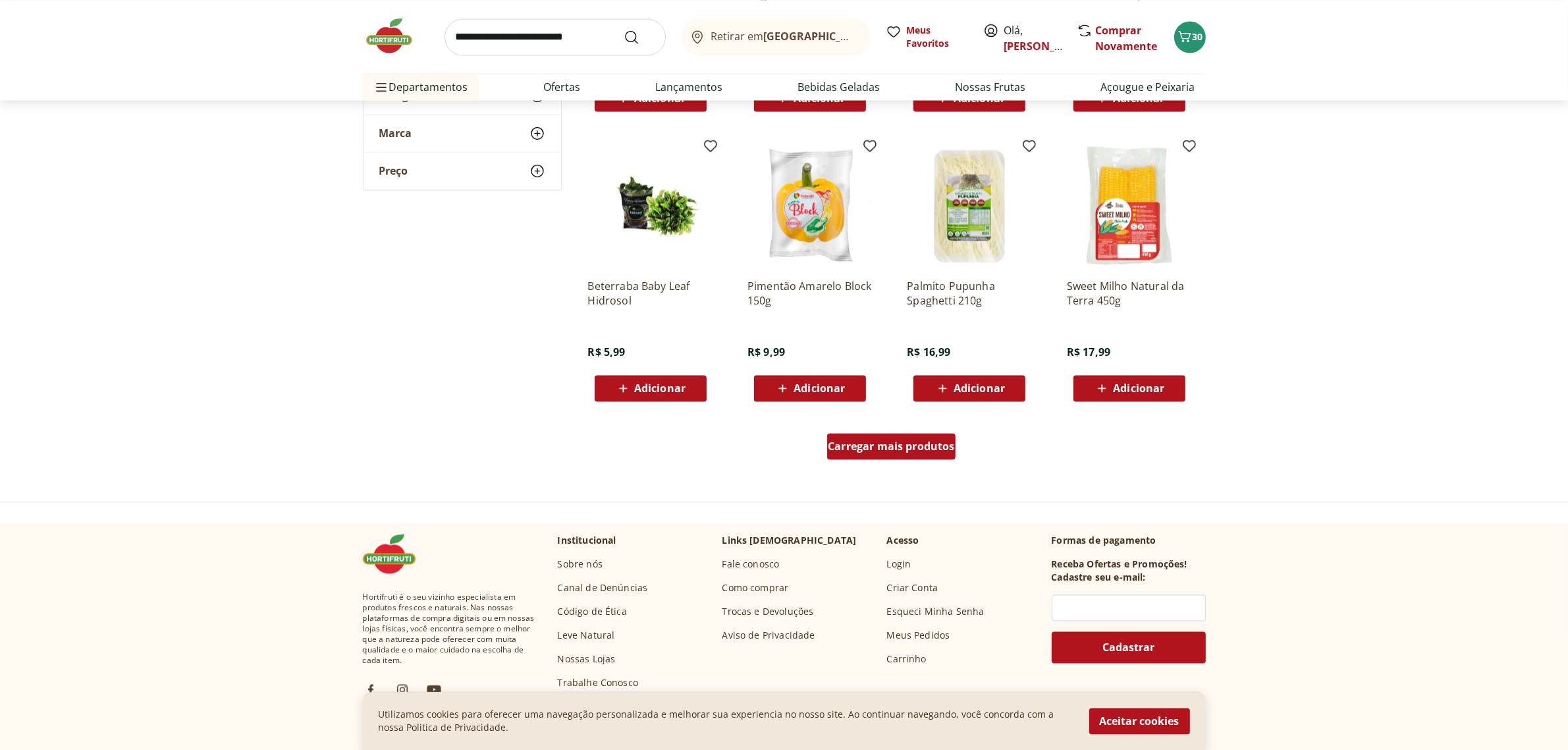
click at [902, 451] on span "Carregar mais produtos" at bounding box center [891, 446] width 127 height 11
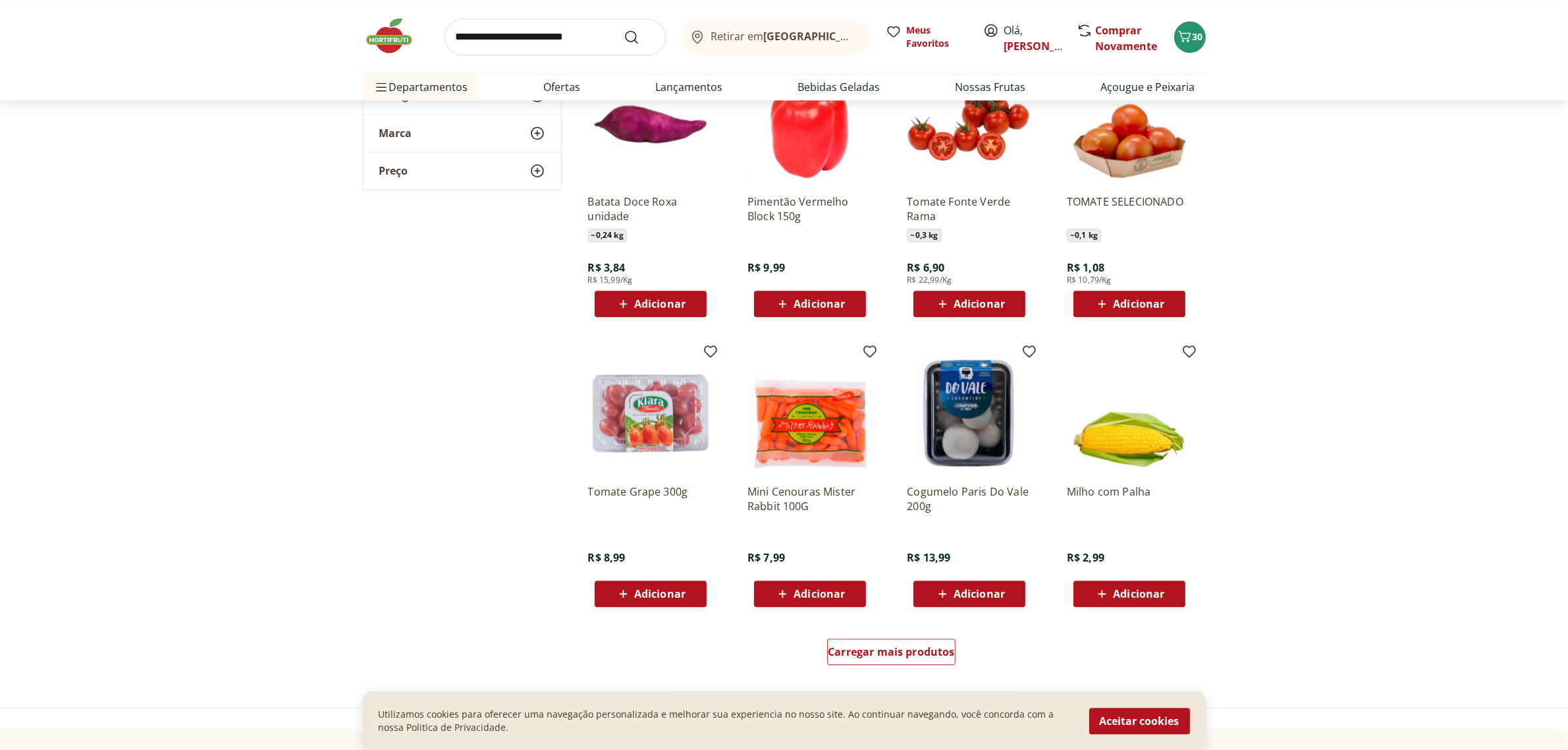
scroll to position [3870, 0]
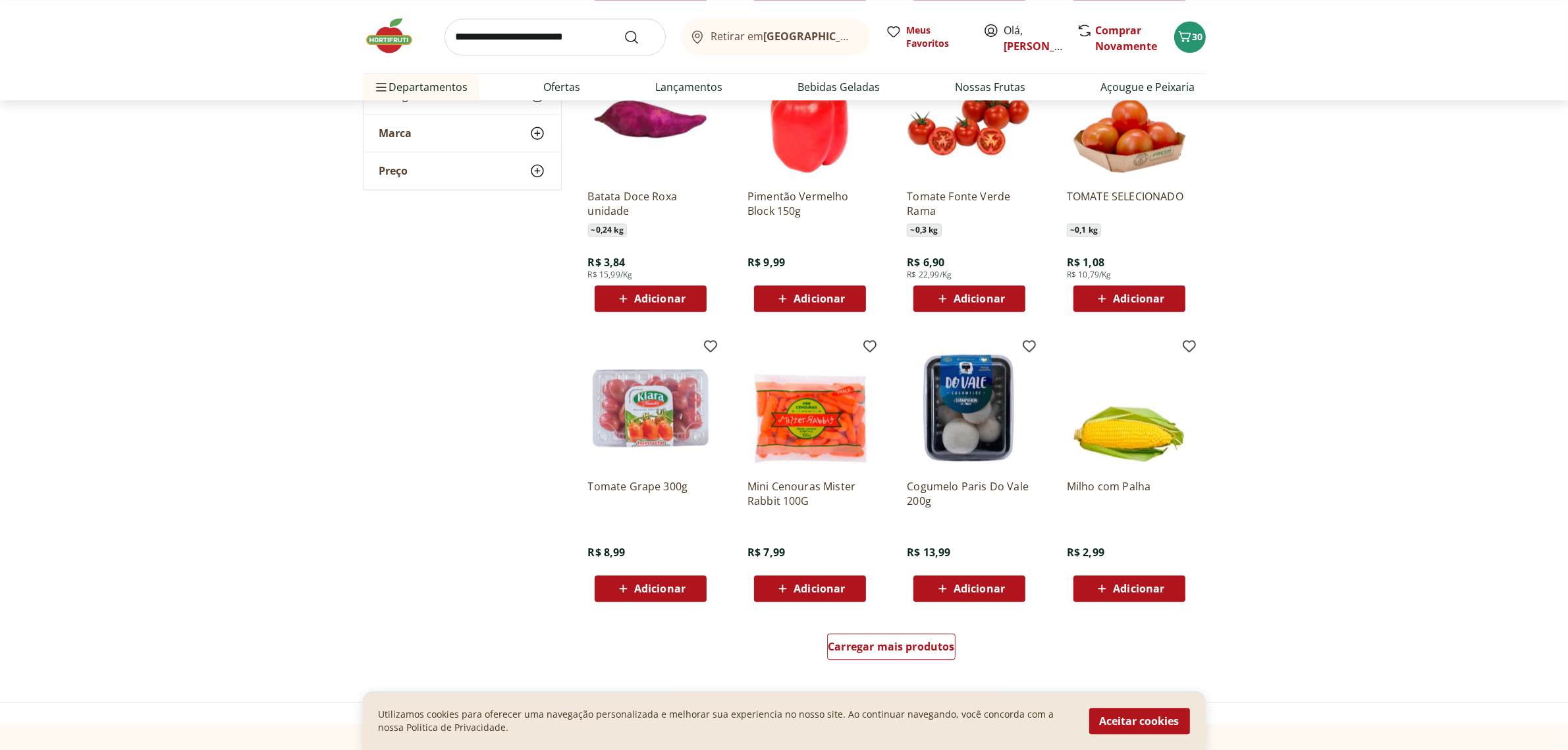
click at [1121, 298] on span "Adicionar" at bounding box center [1138, 298] width 51 height 11
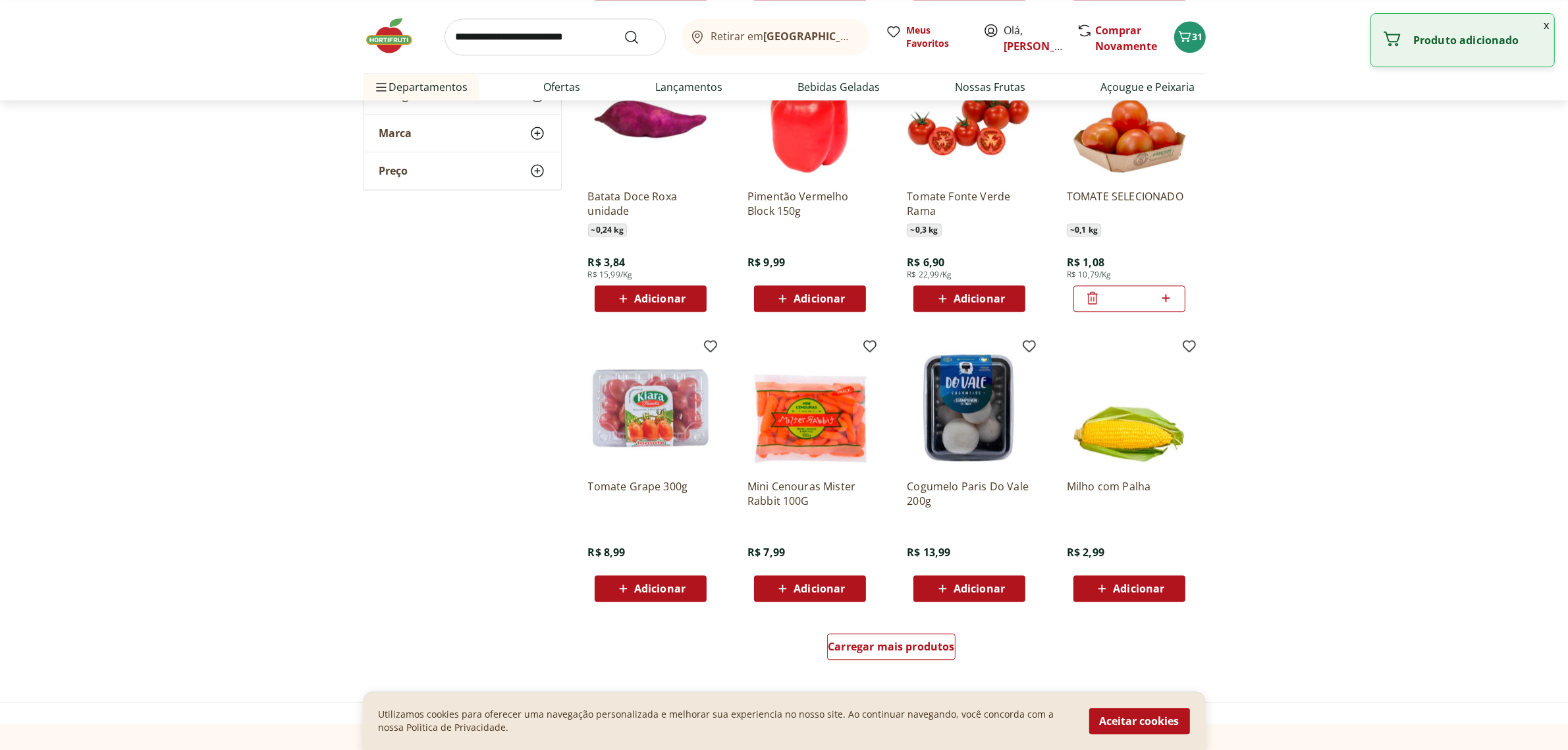
click at [1164, 297] on icon at bounding box center [1166, 297] width 8 height 8
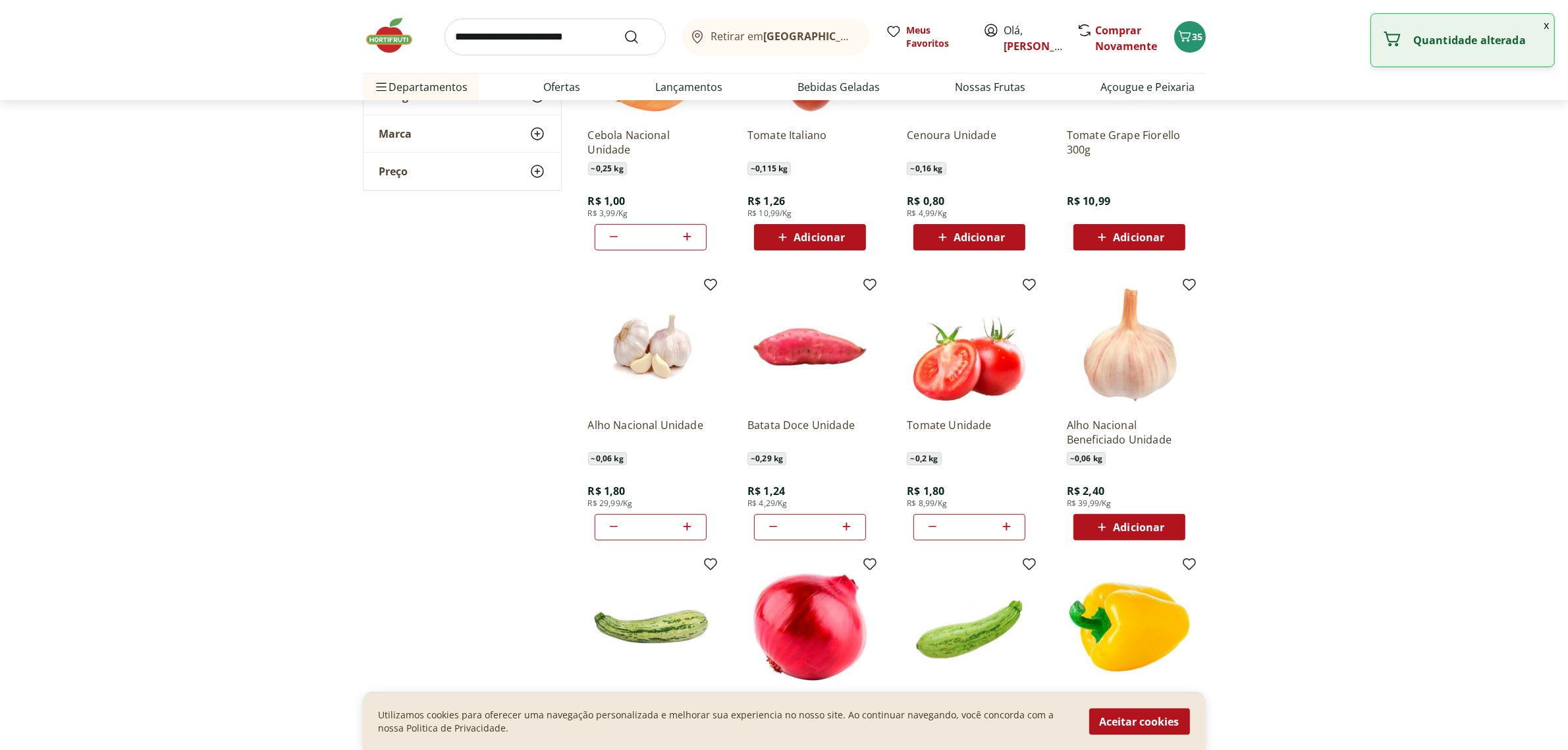
type input "*"
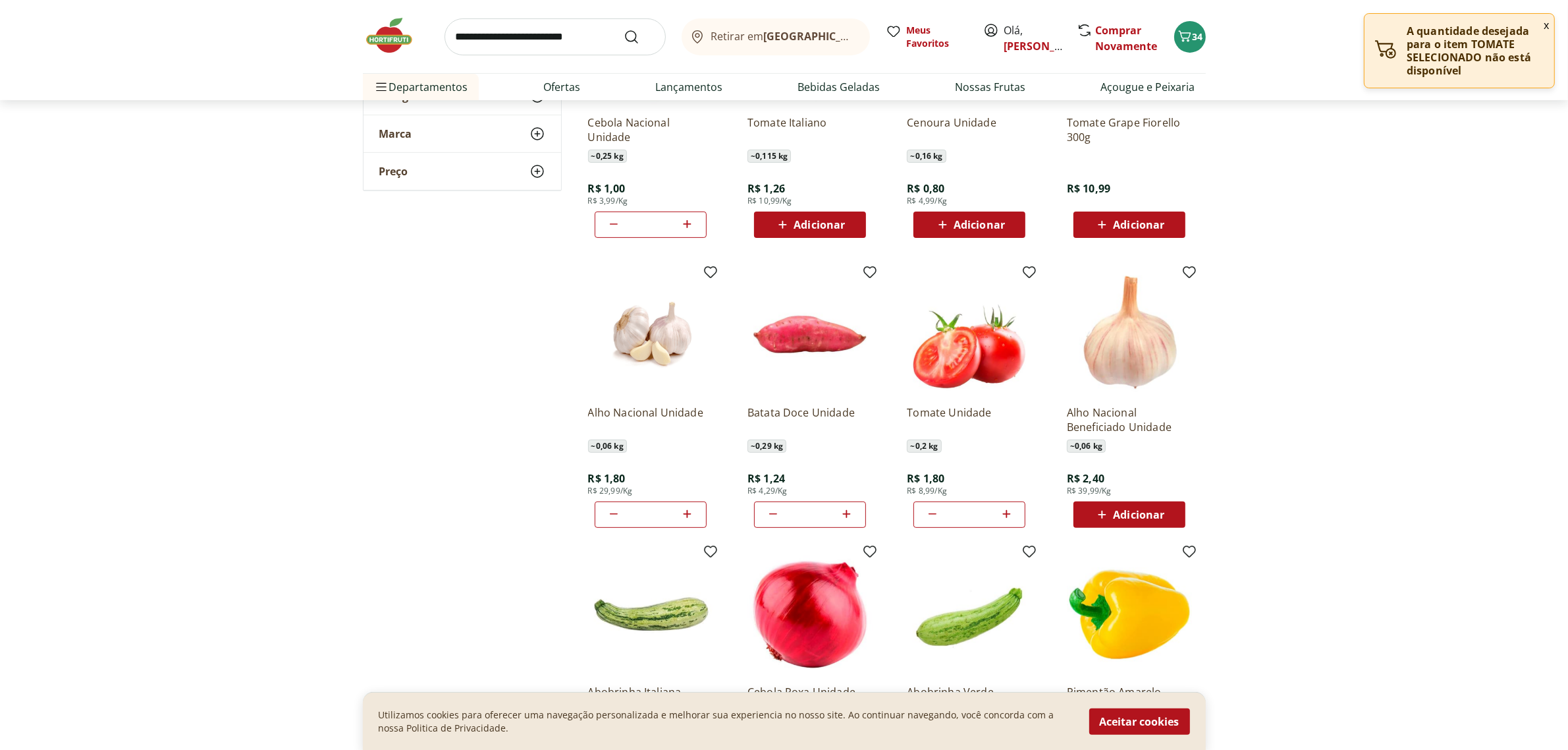
scroll to position [521, 0]
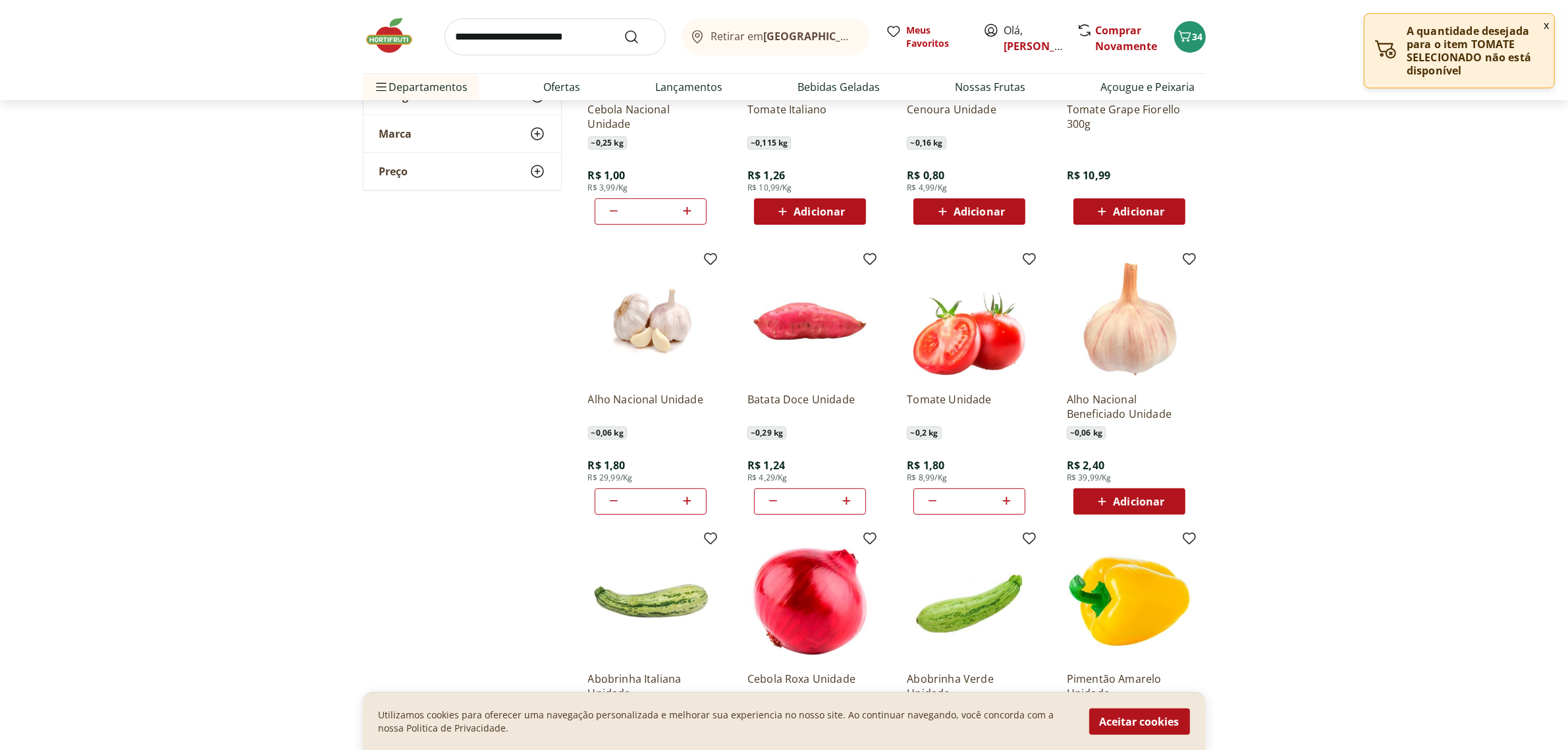
click at [929, 501] on icon at bounding box center [932, 502] width 8 height 1
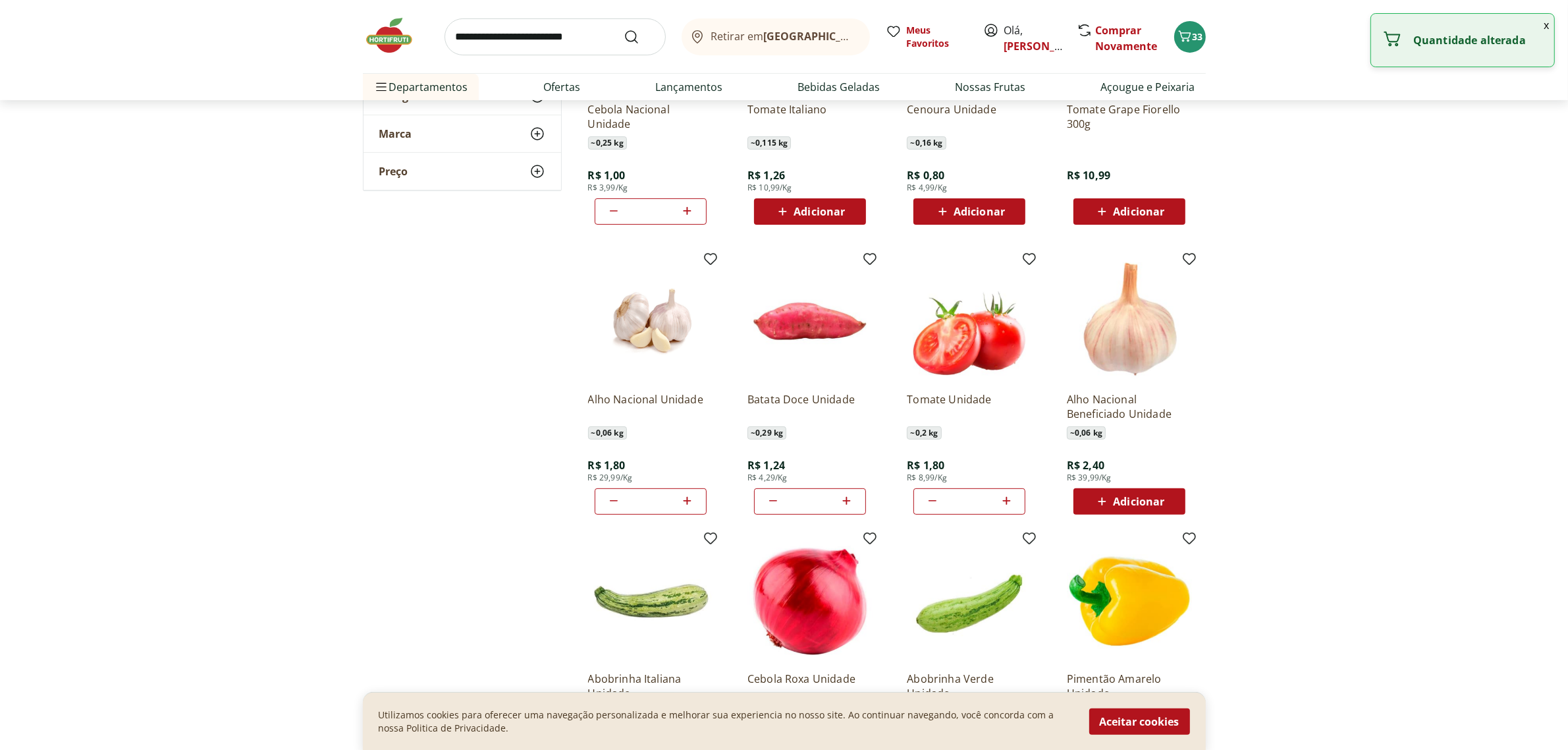
click at [929, 501] on icon at bounding box center [932, 502] width 8 height 1
type input "*"
click at [929, 501] on icon at bounding box center [932, 501] width 11 height 13
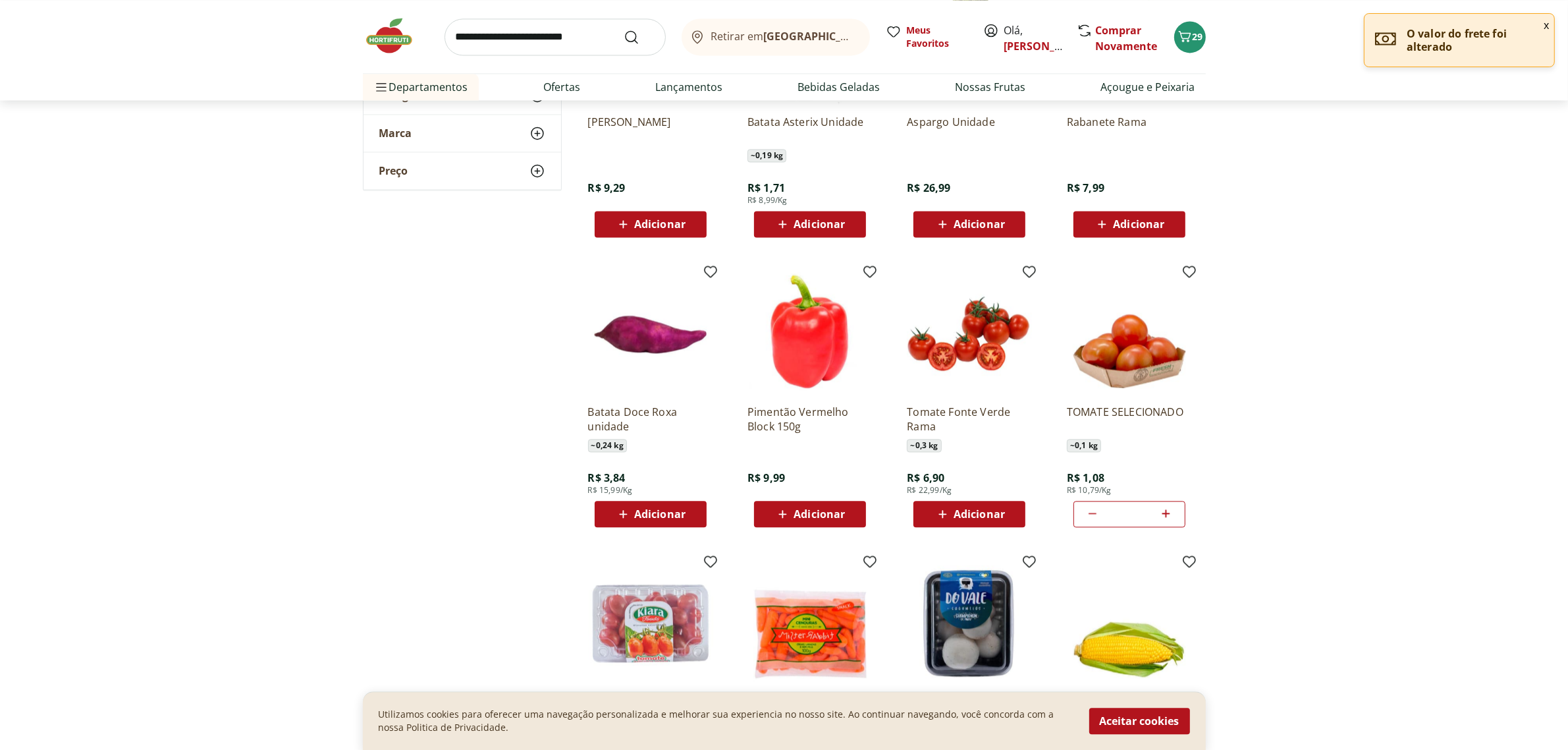
scroll to position [3883, 0]
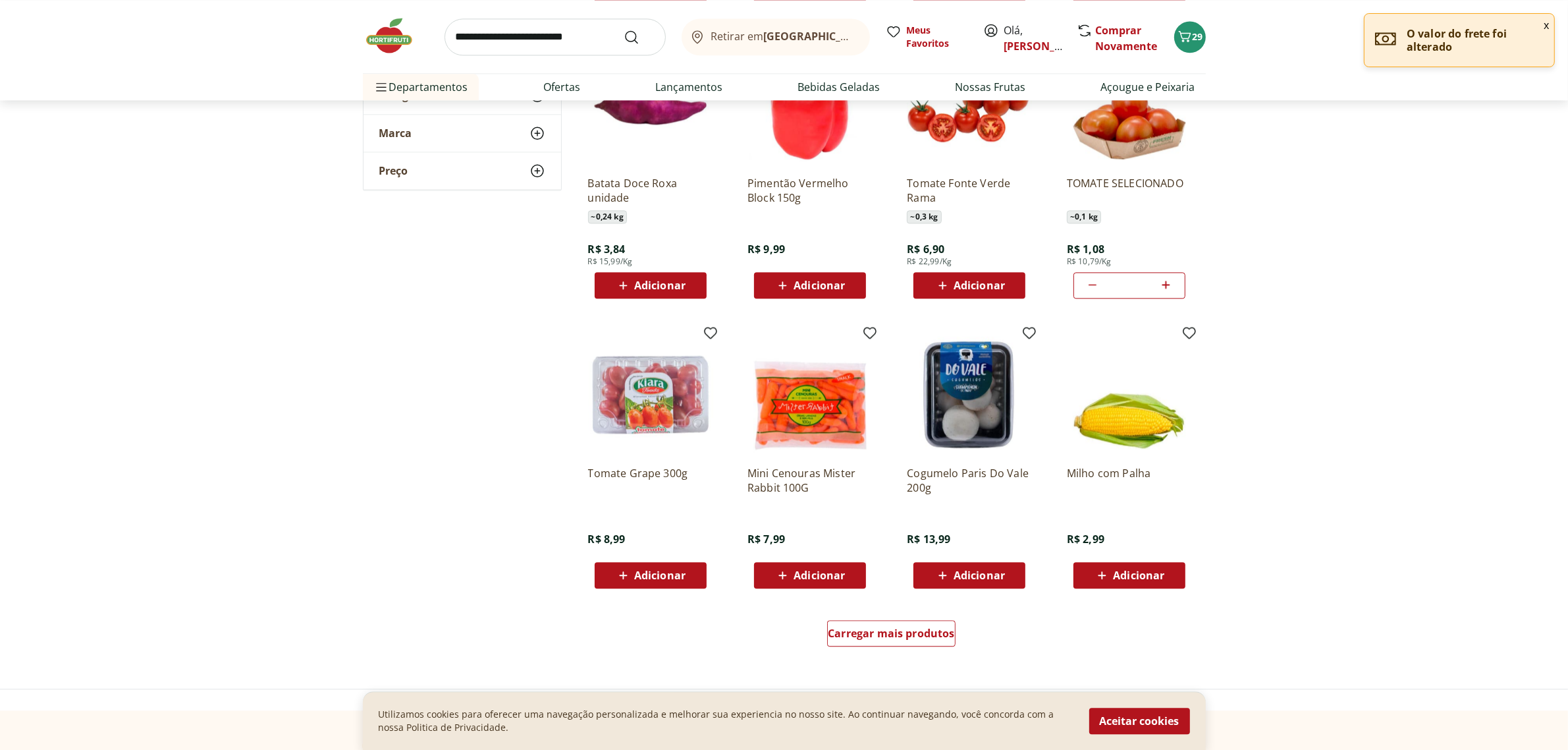
click at [1169, 288] on icon at bounding box center [1165, 285] width 16 height 16
type input "*"
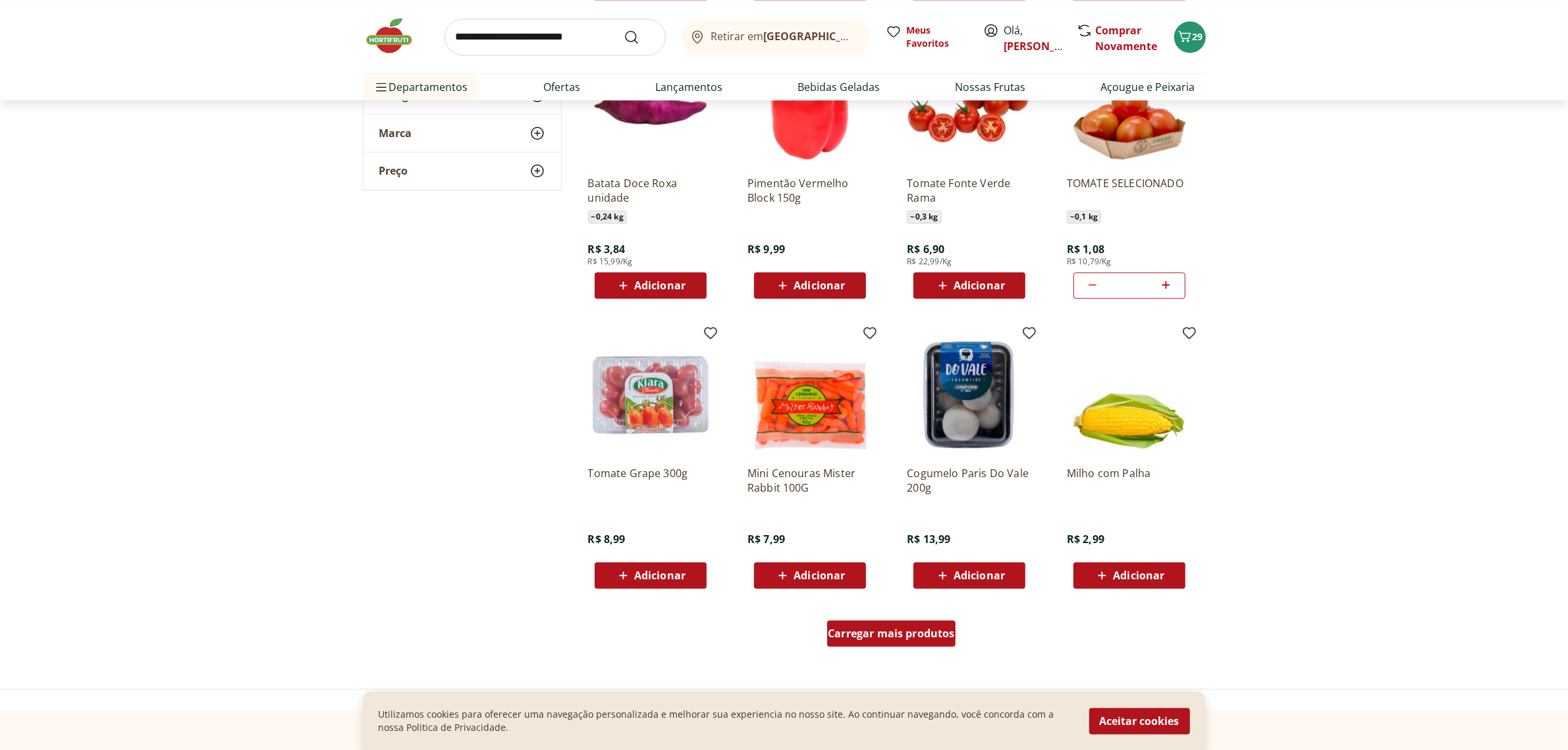
click at [890, 639] on span "Carregar mais produtos" at bounding box center [891, 633] width 127 height 11
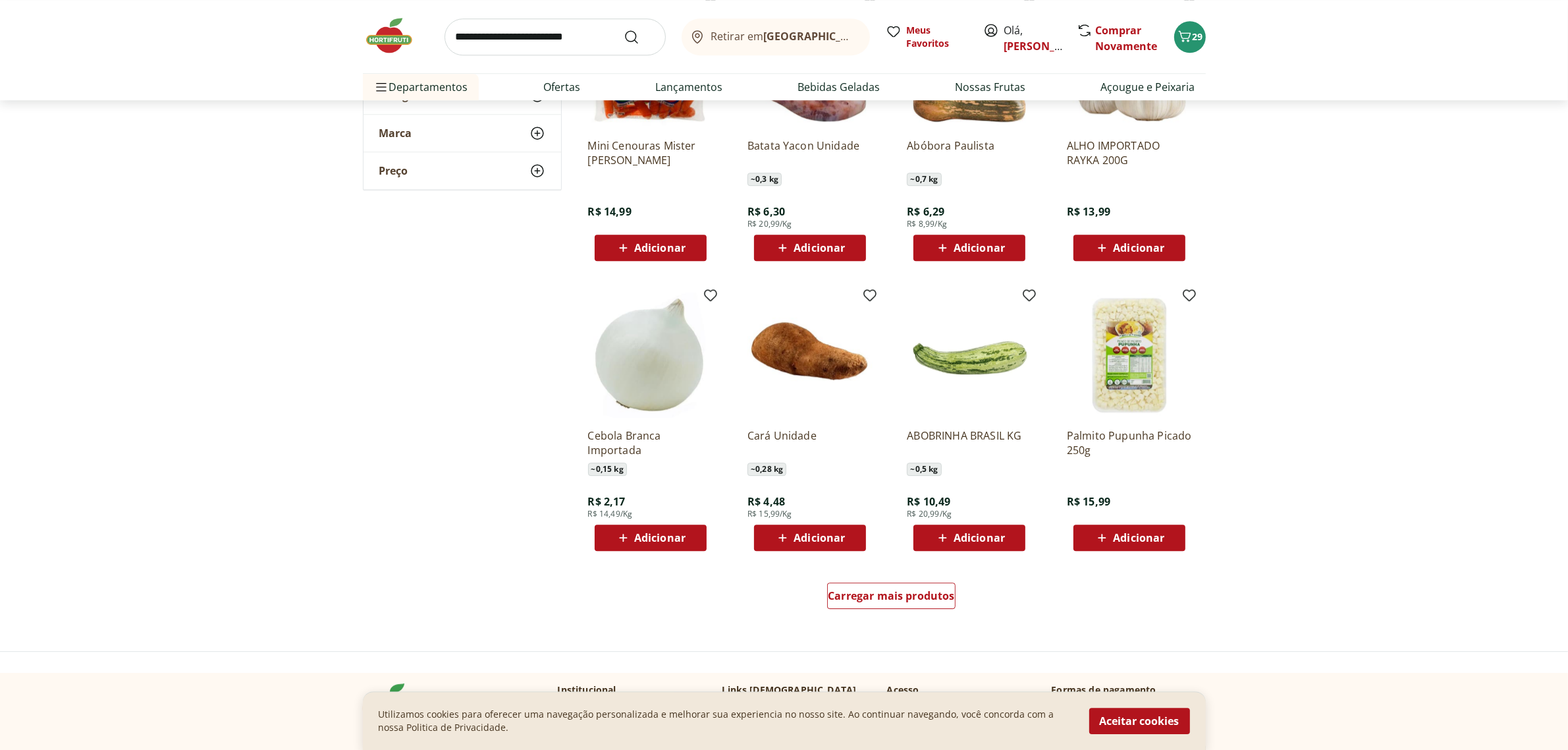
scroll to position [4872, 0]
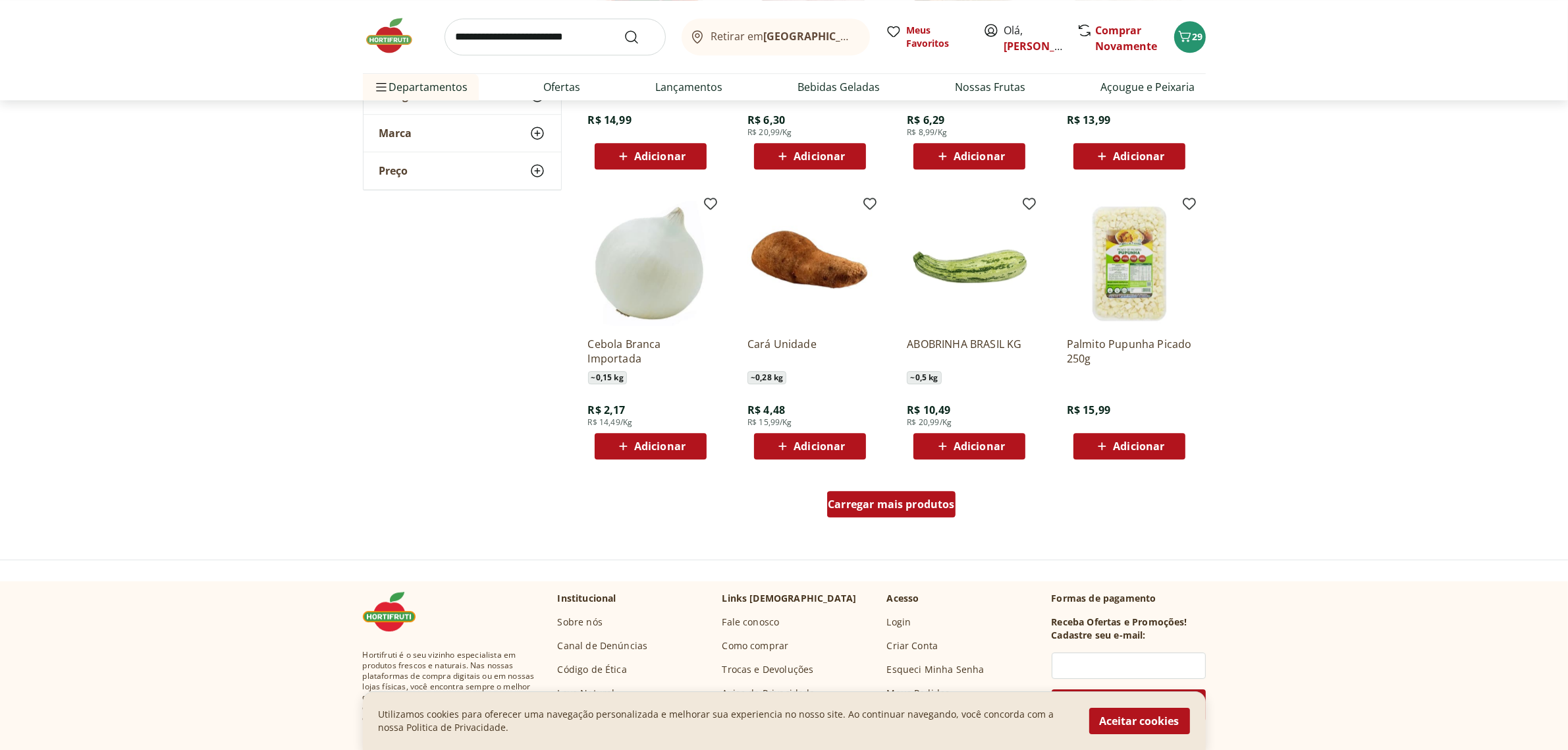
click at [924, 507] on span "Carregar mais produtos" at bounding box center [891, 504] width 127 height 11
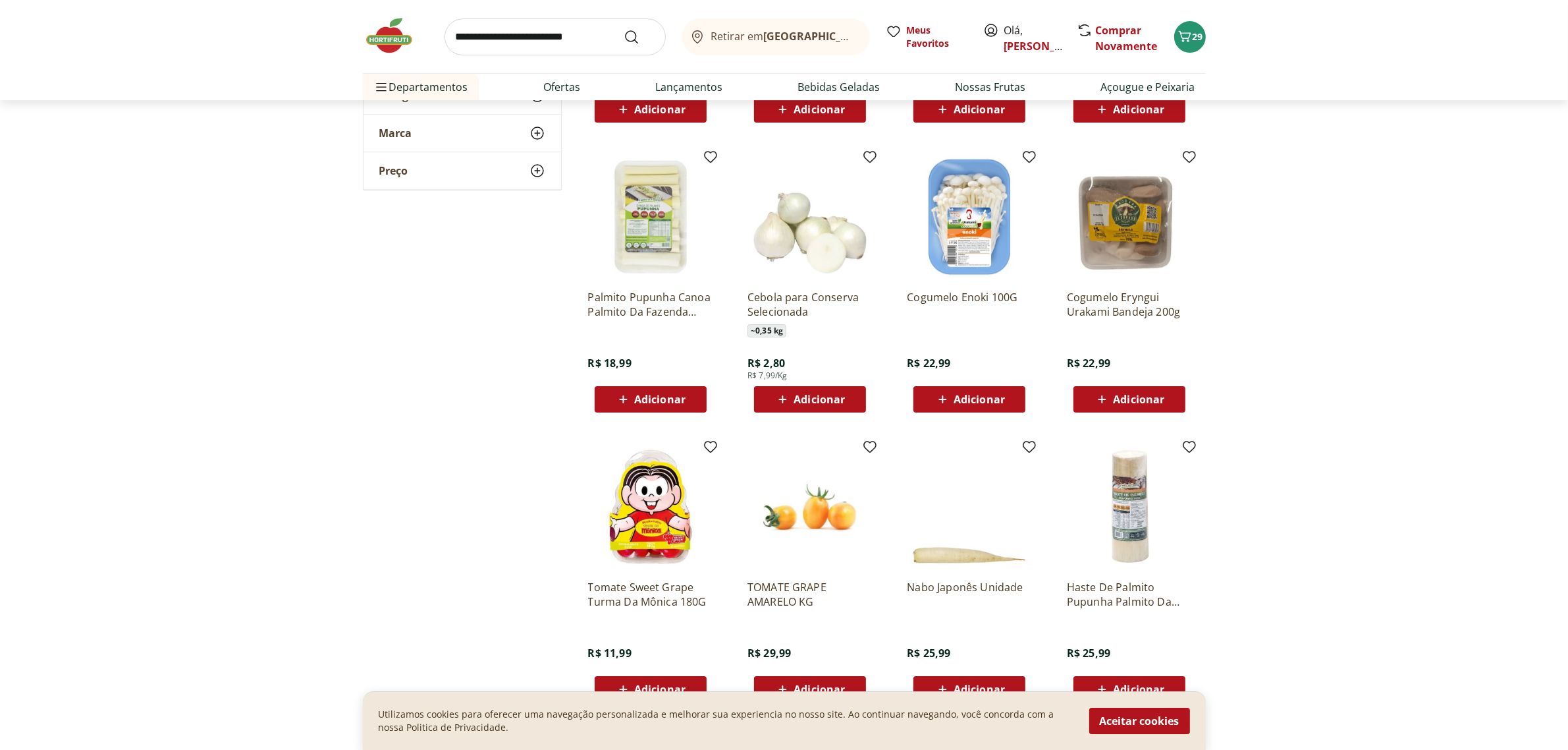
scroll to position [5695, 0]
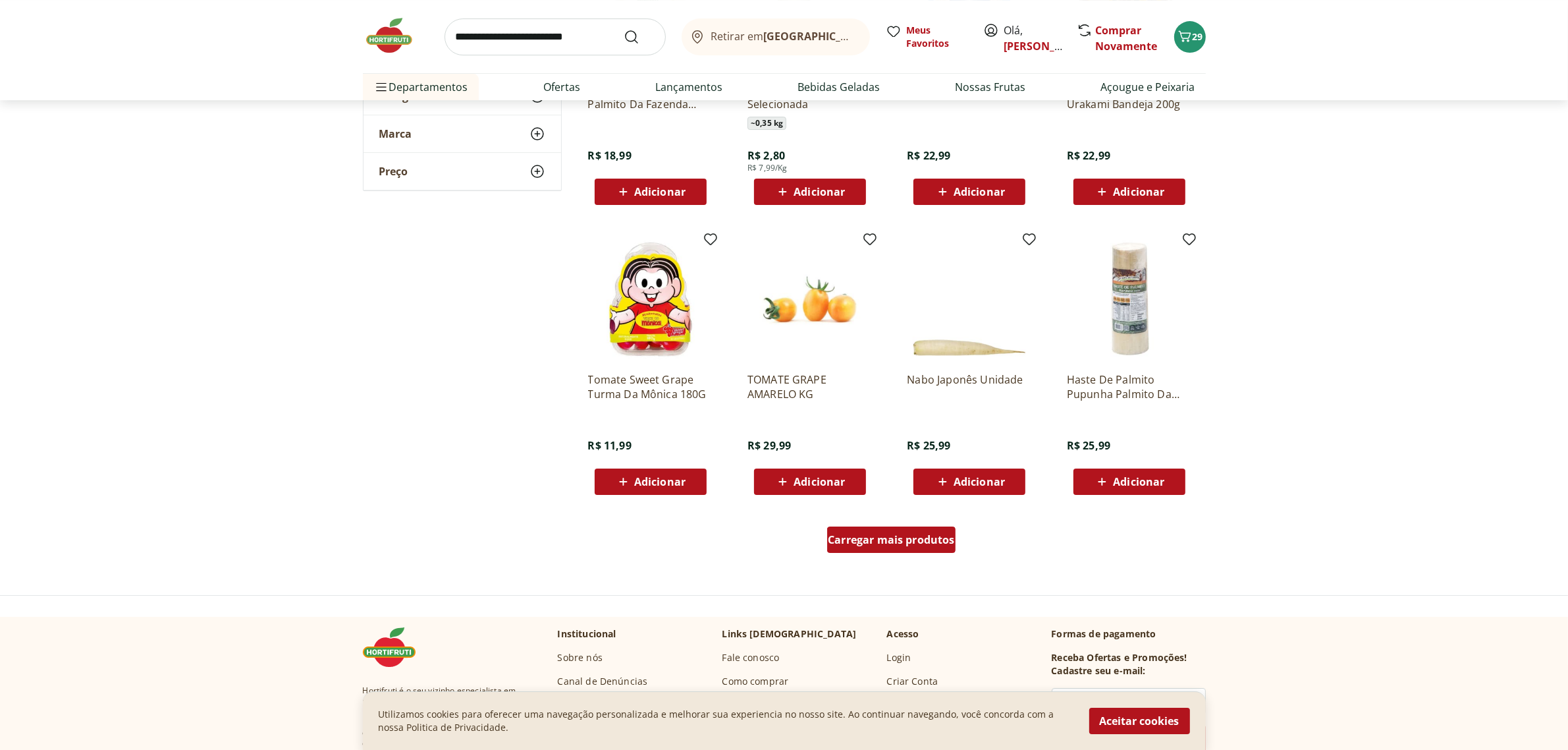
click at [869, 539] on span "Carregar mais produtos" at bounding box center [891, 539] width 127 height 11
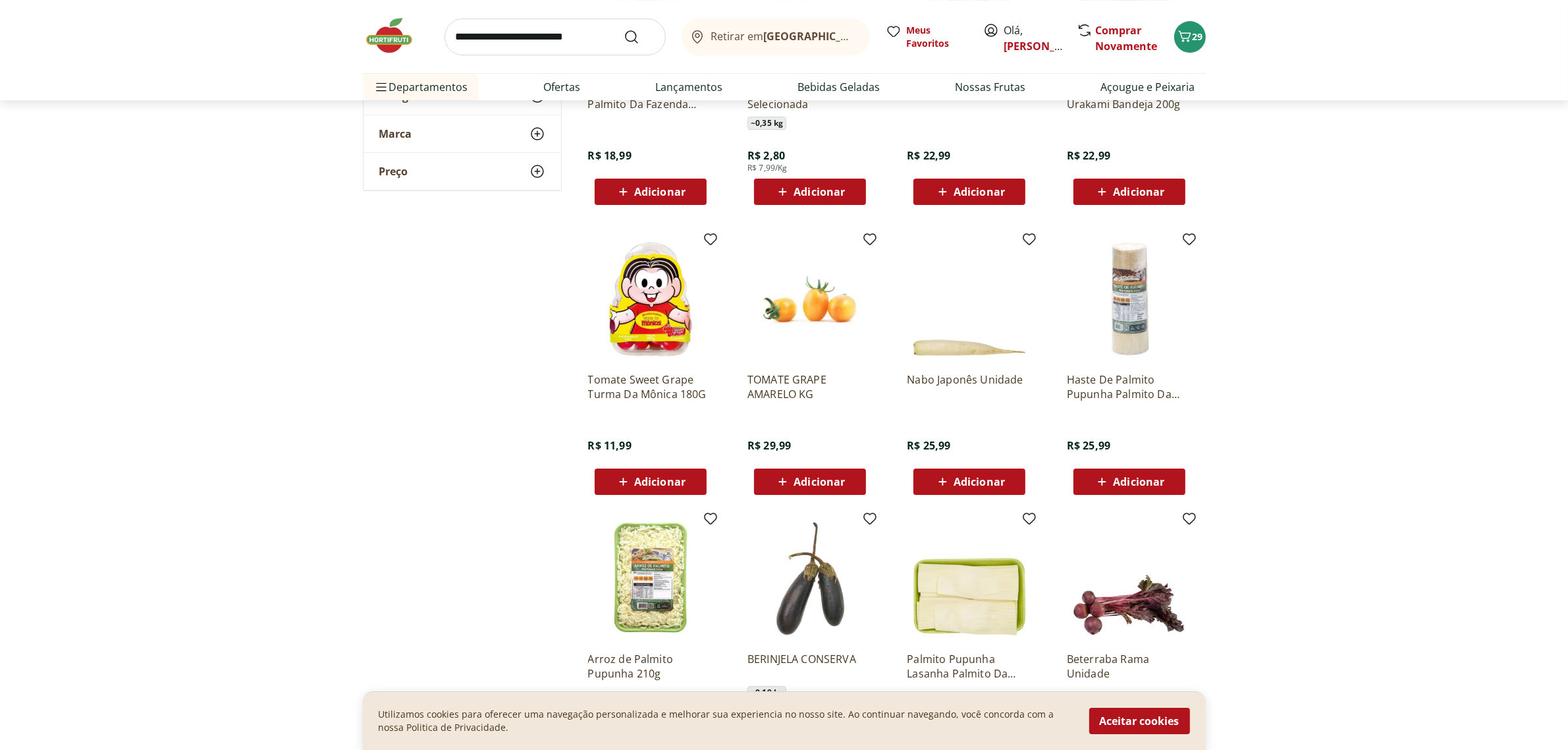
scroll to position [5773, 0]
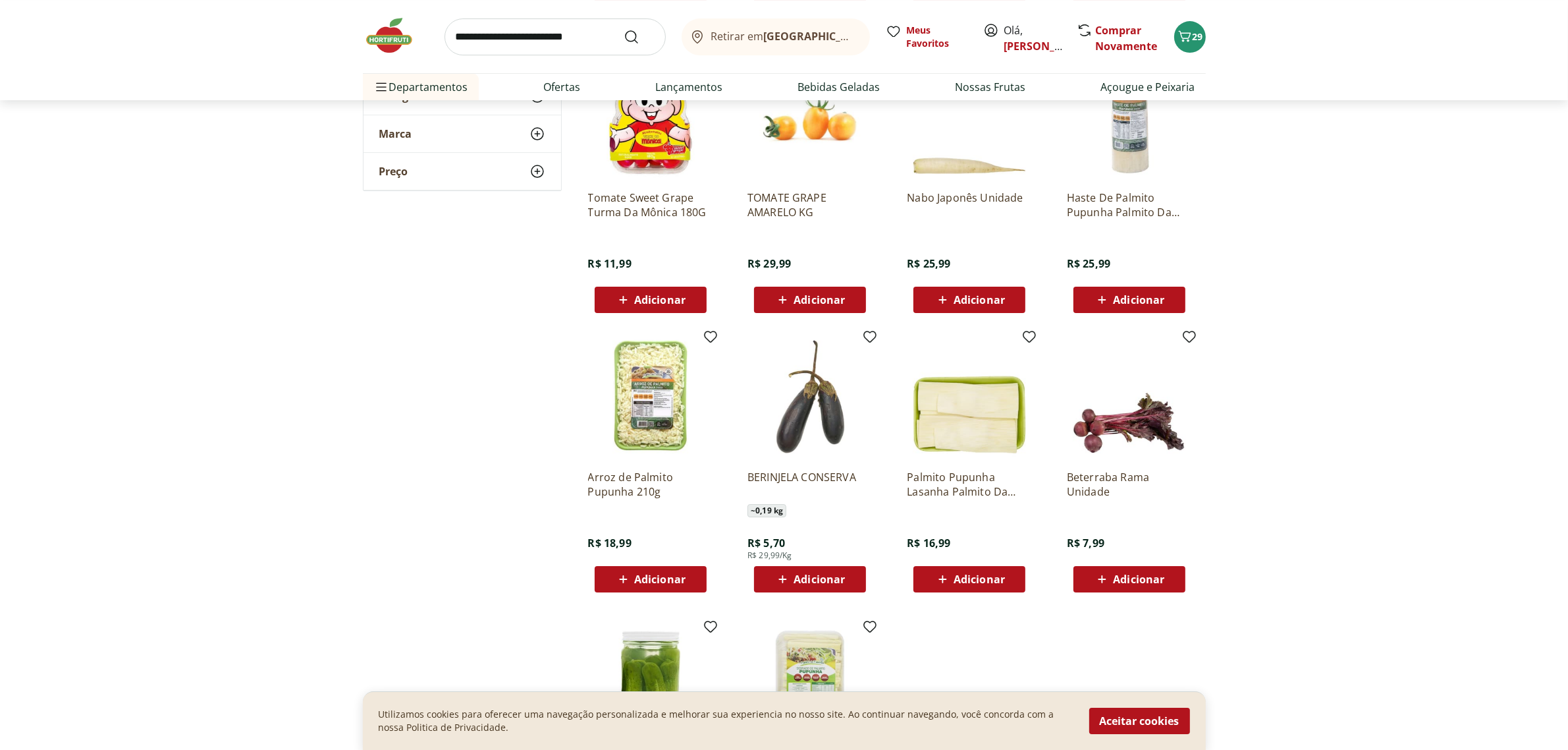
scroll to position [5938, 0]
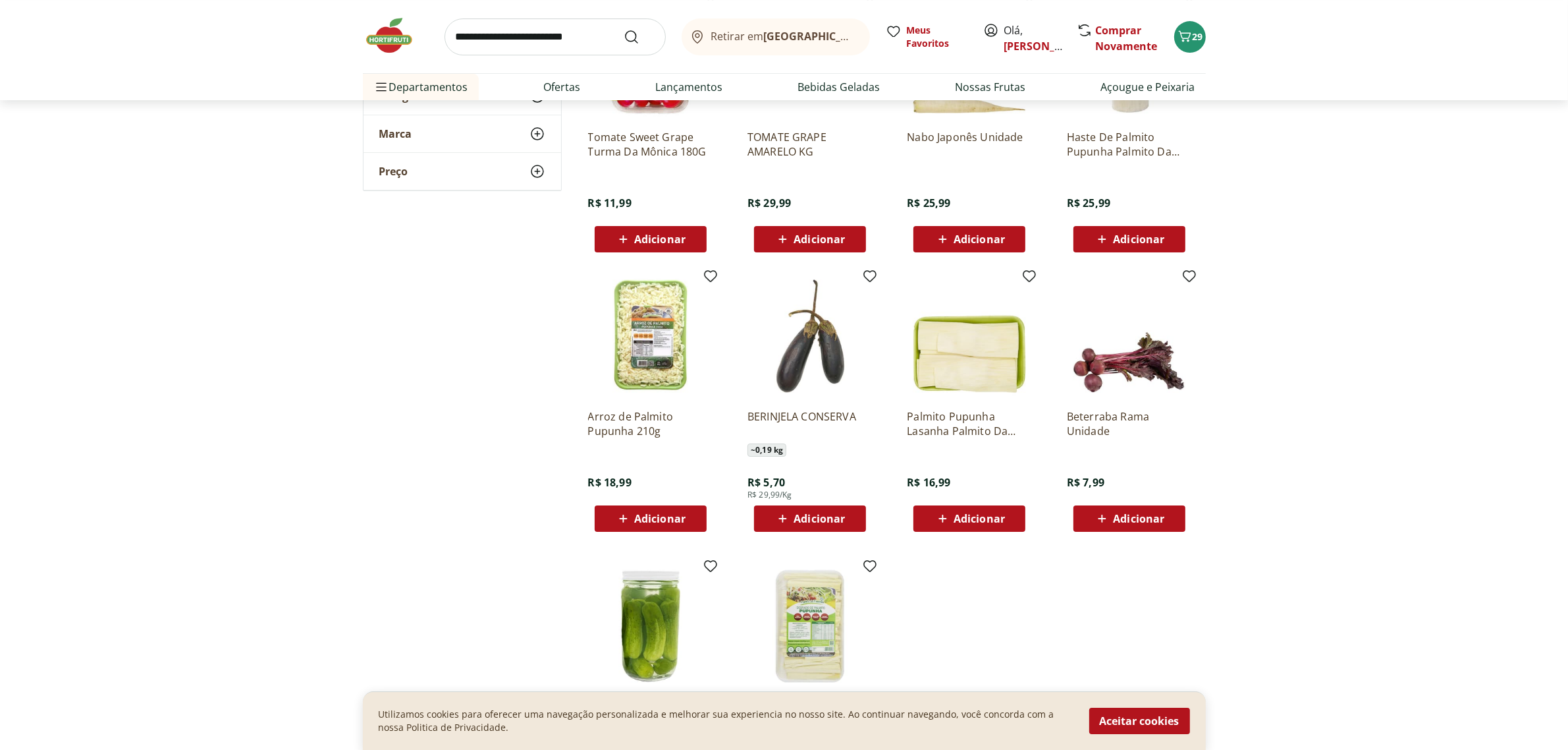
click at [581, 30] on input "search" at bounding box center [555, 37] width 221 height 37
type input "*********"
click at [623, 29] on button "Submit Search" at bounding box center [639, 37] width 32 height 16
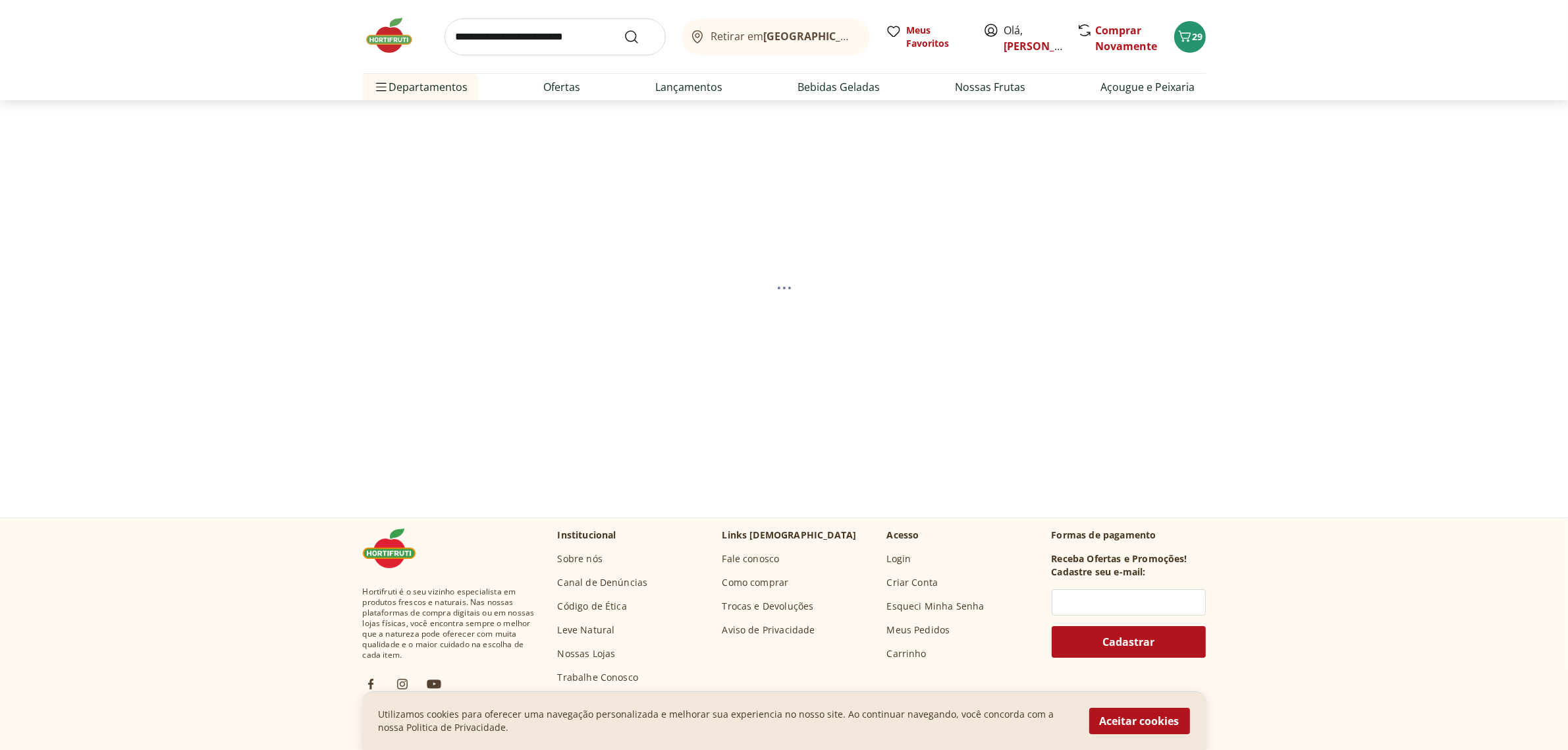
select select "**********"
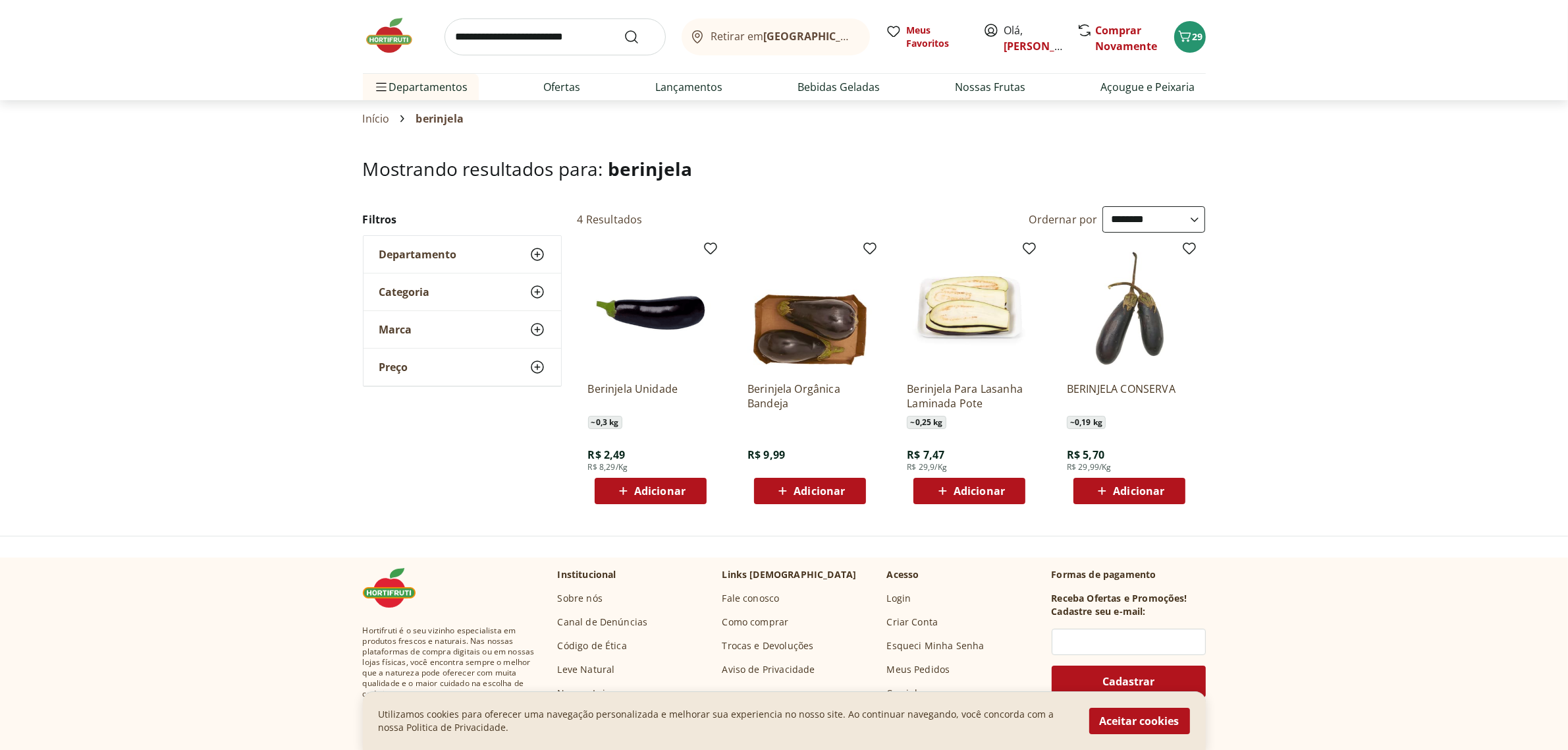
click at [660, 492] on span "Adicionar" at bounding box center [660, 490] width 51 height 11
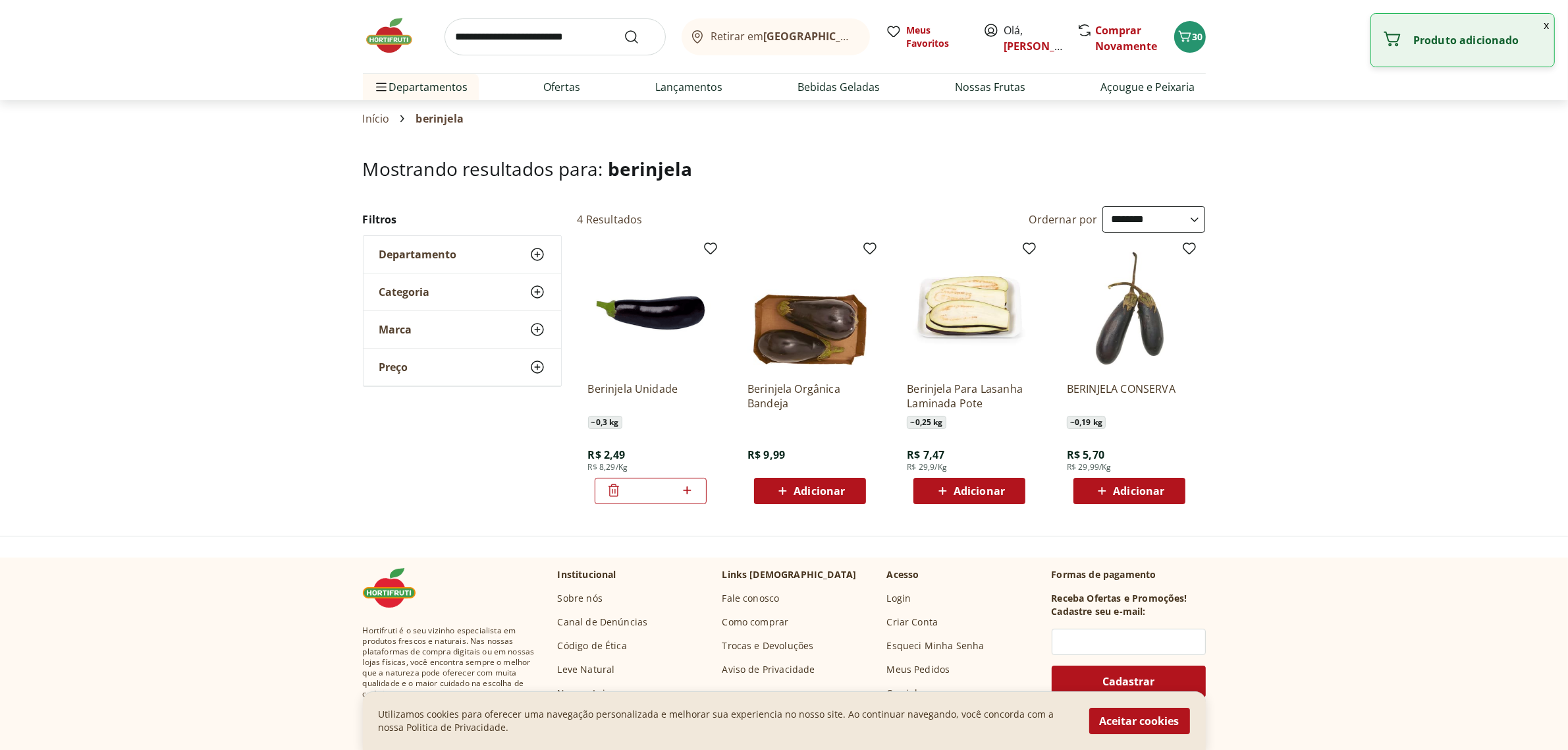
click at [693, 492] on icon at bounding box center [686, 490] width 16 height 16
type input "*"
select select "**********"
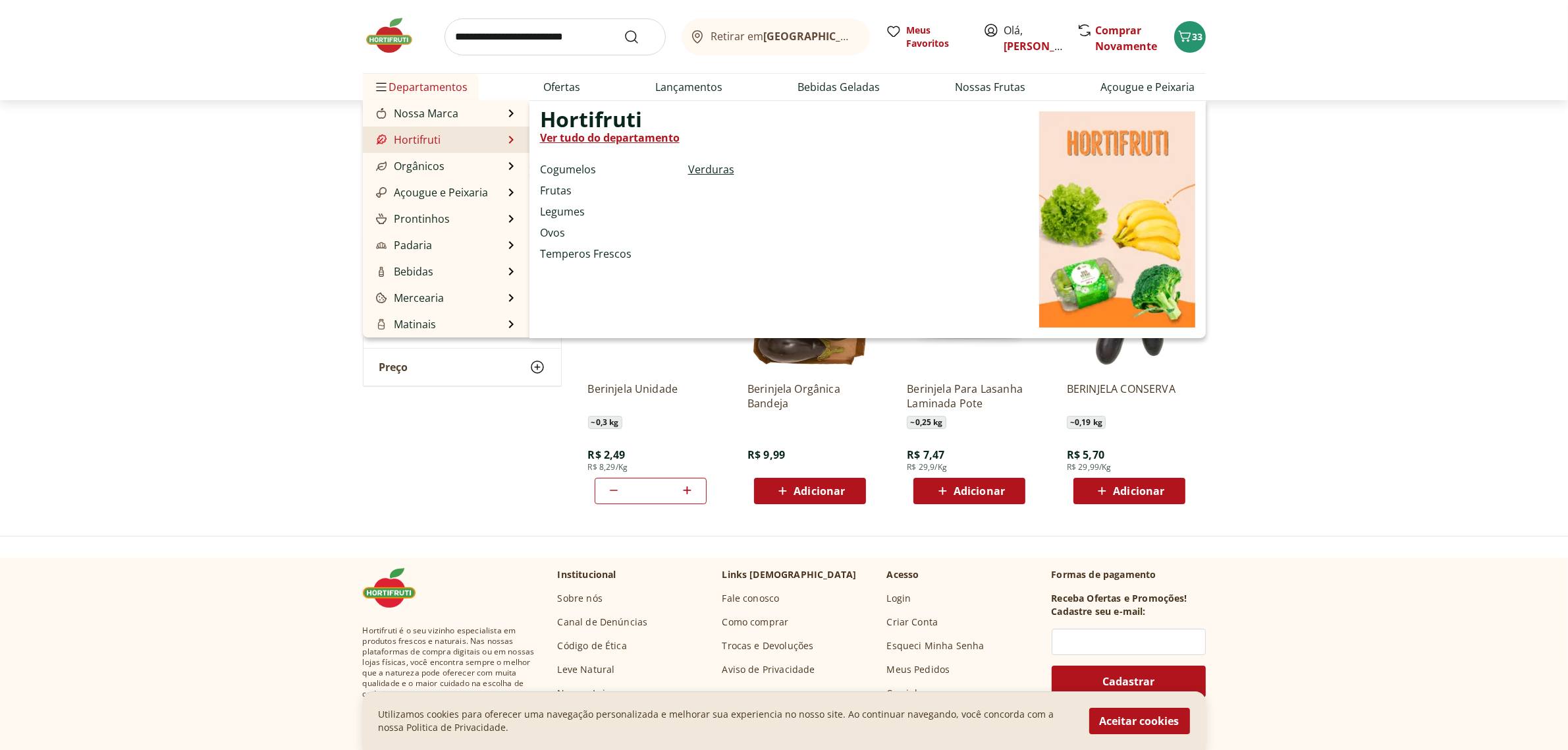
click at [709, 172] on link "Verduras" at bounding box center [711, 169] width 46 height 16
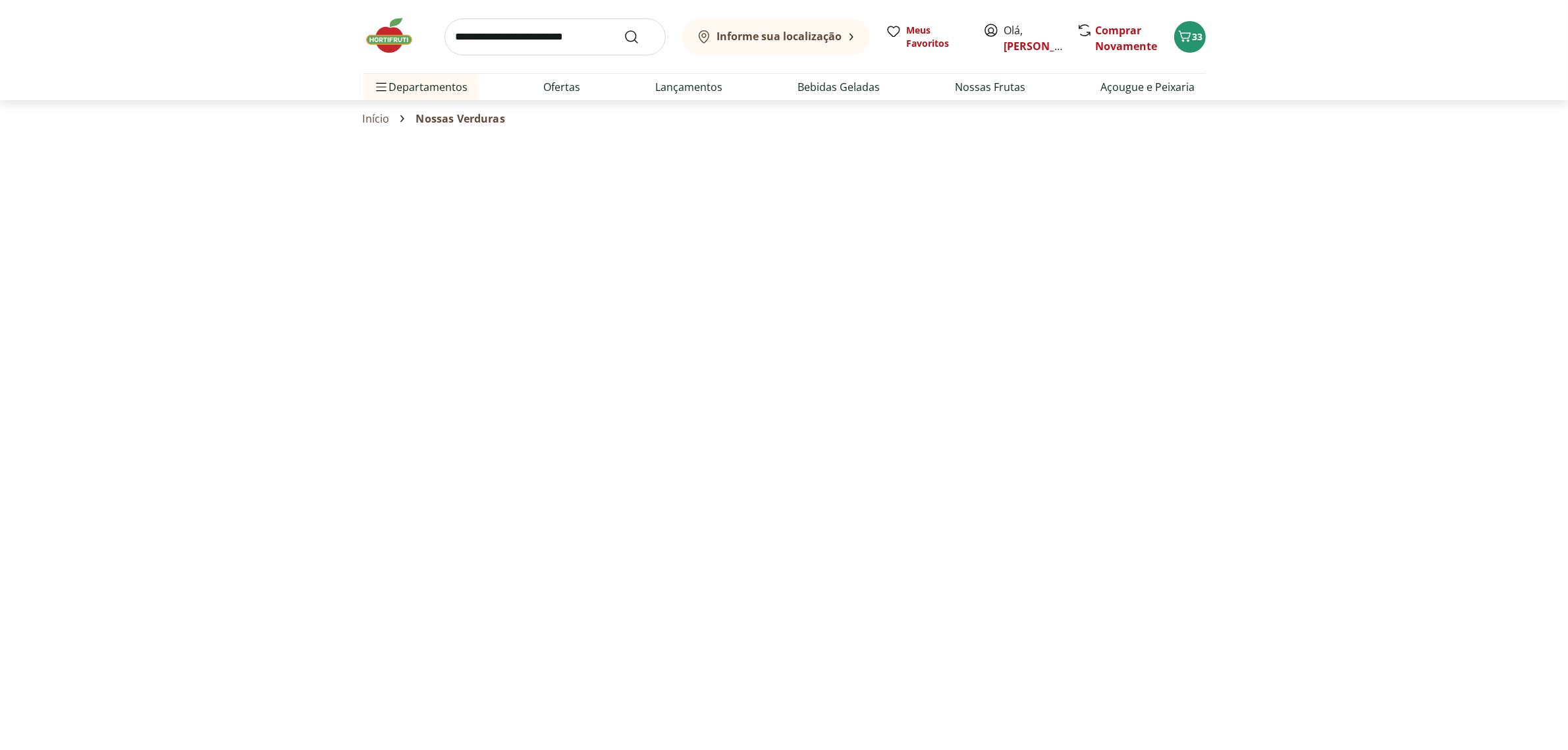
select select "**********"
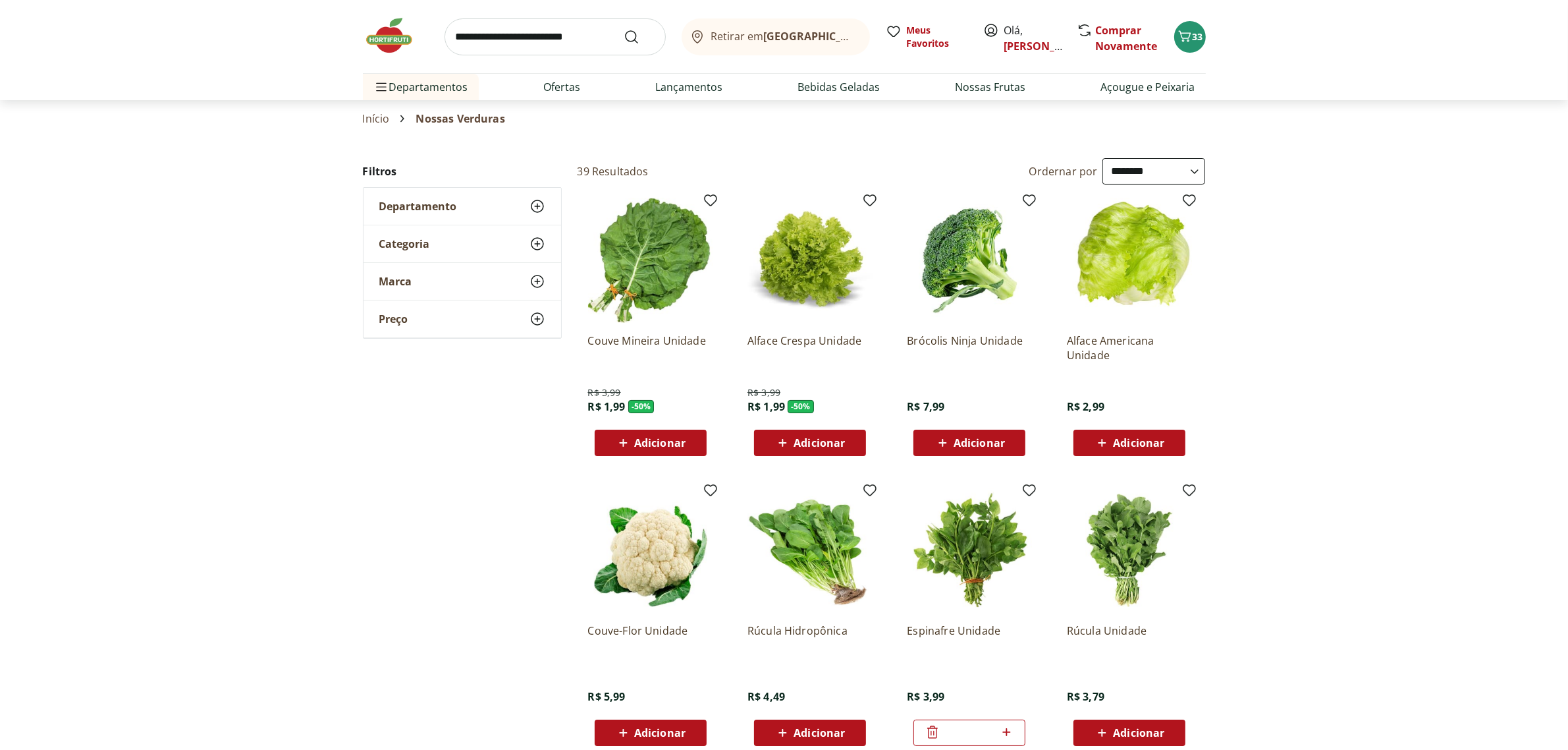
click at [647, 446] on span "Adicionar" at bounding box center [660, 442] width 51 height 11
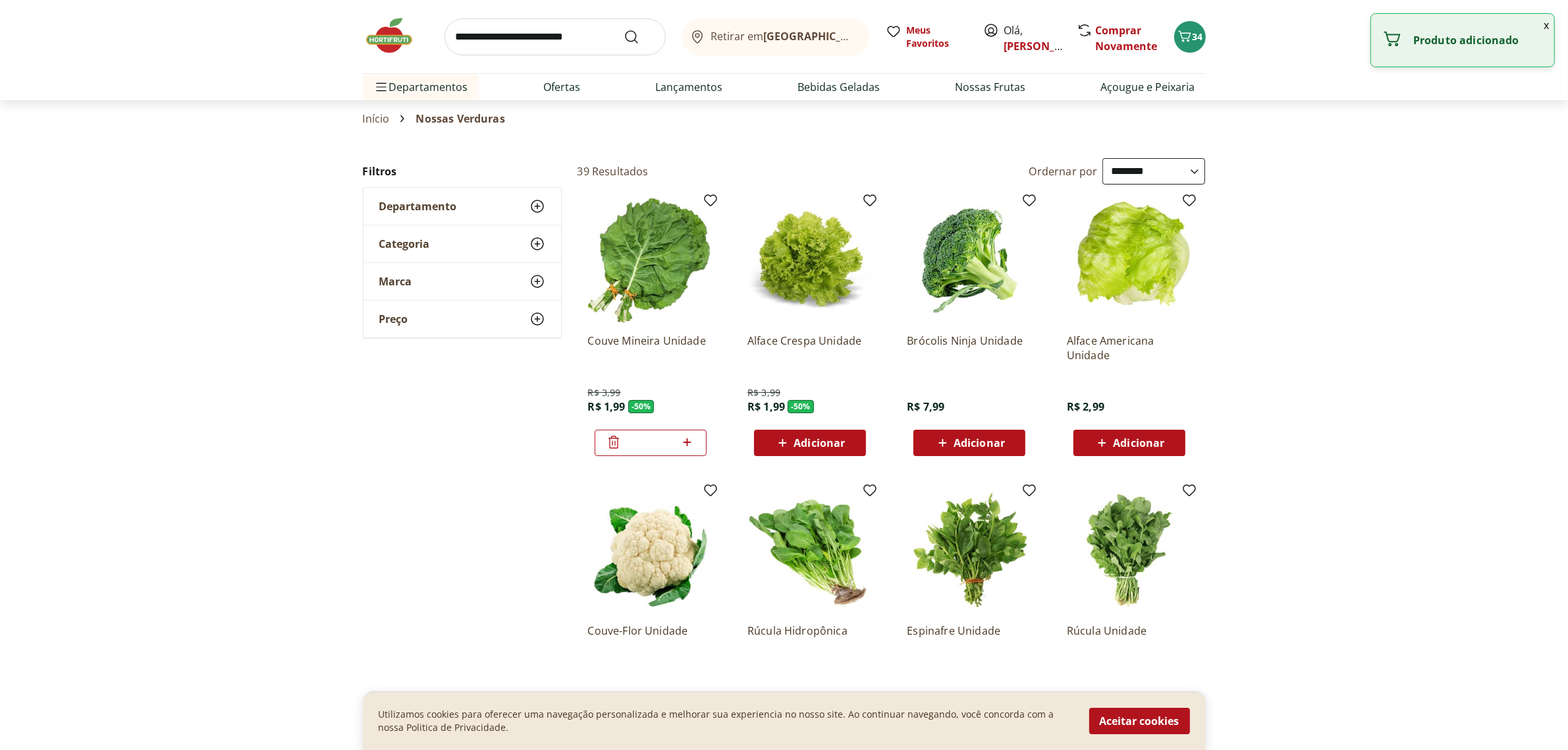
click at [686, 440] on icon at bounding box center [687, 441] width 8 height 8
type input "*"
click at [946, 442] on icon at bounding box center [942, 443] width 16 height 16
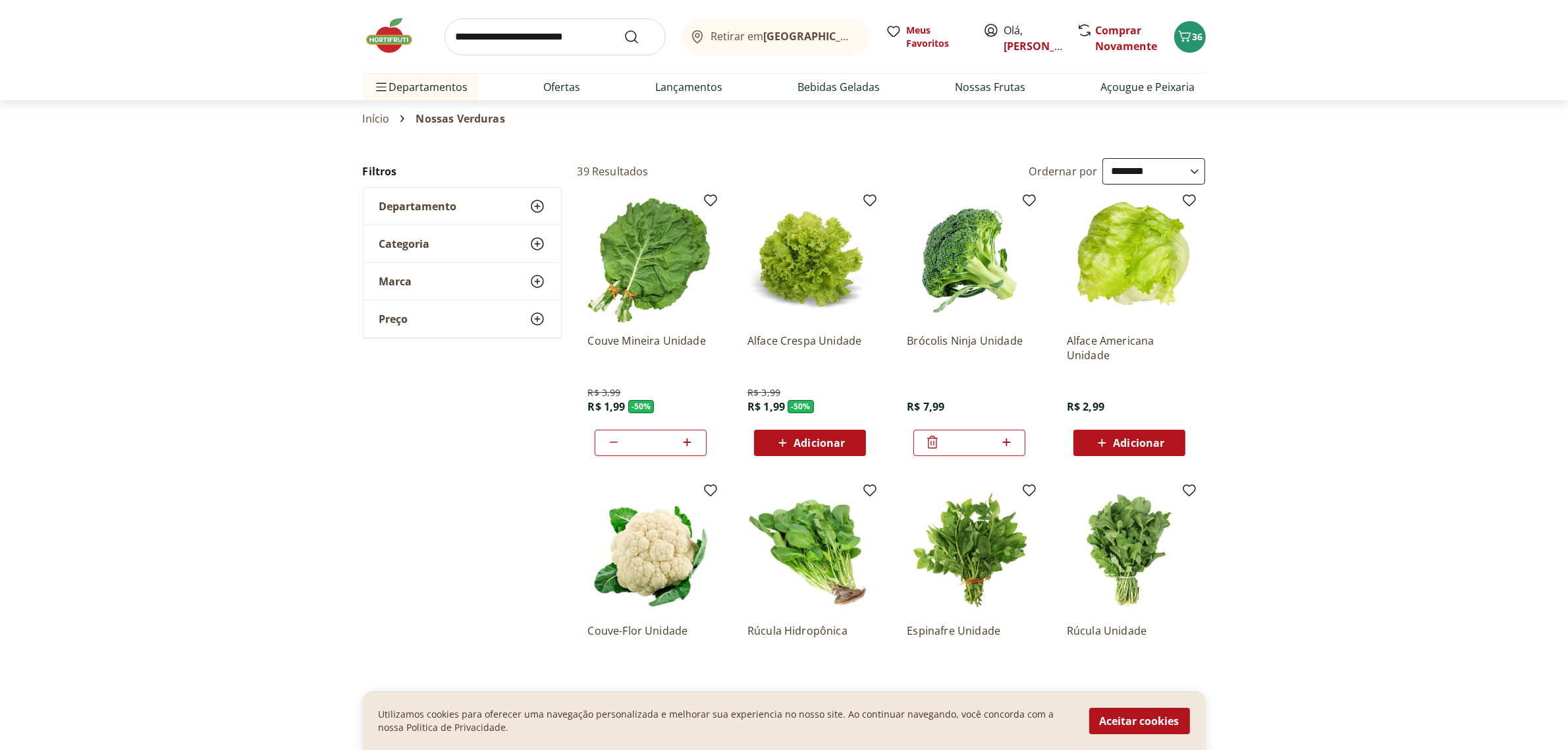
click at [1135, 443] on span "Adicionar" at bounding box center [1138, 442] width 51 height 11
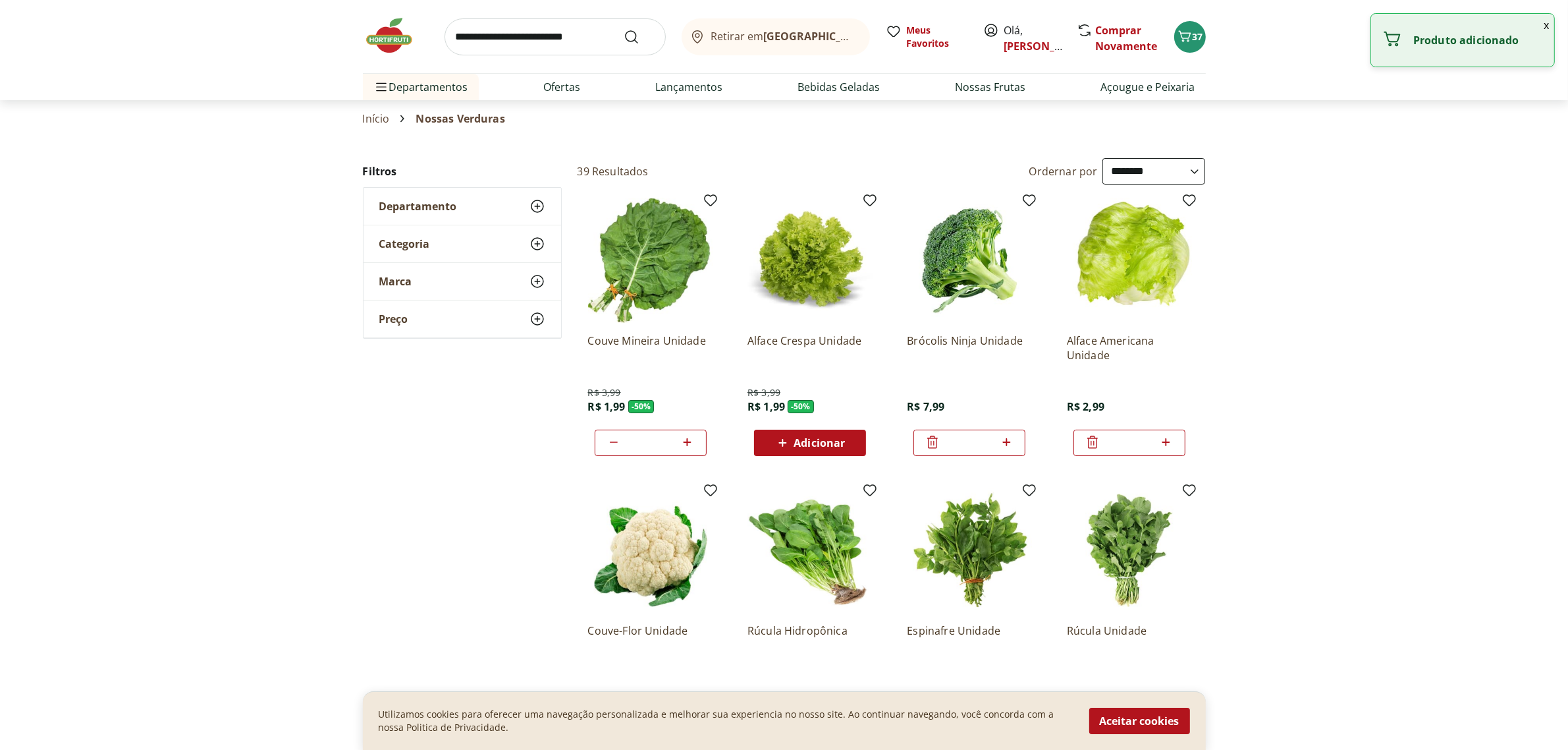
scroll to position [329, 0]
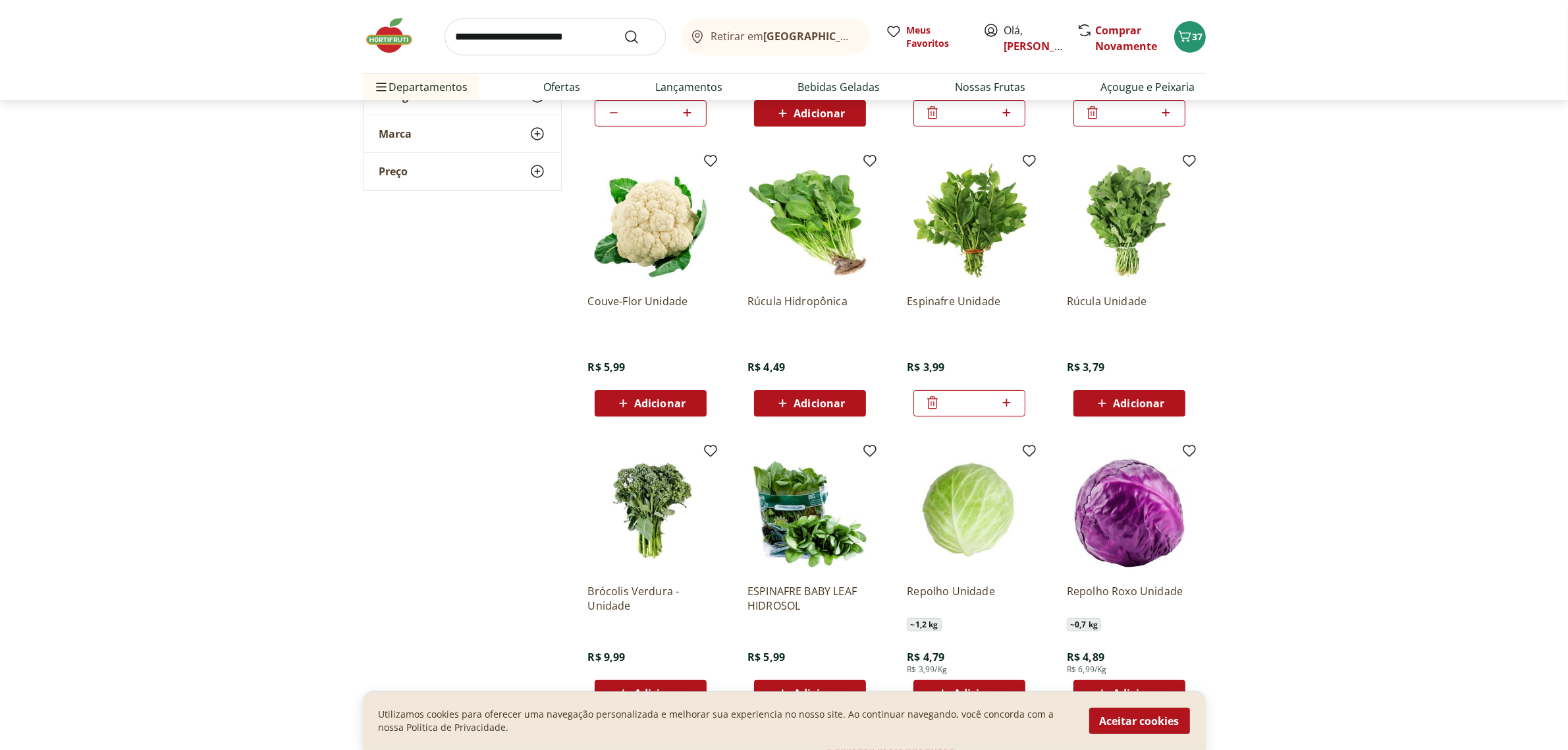
click at [930, 404] on icon at bounding box center [932, 402] width 16 height 16
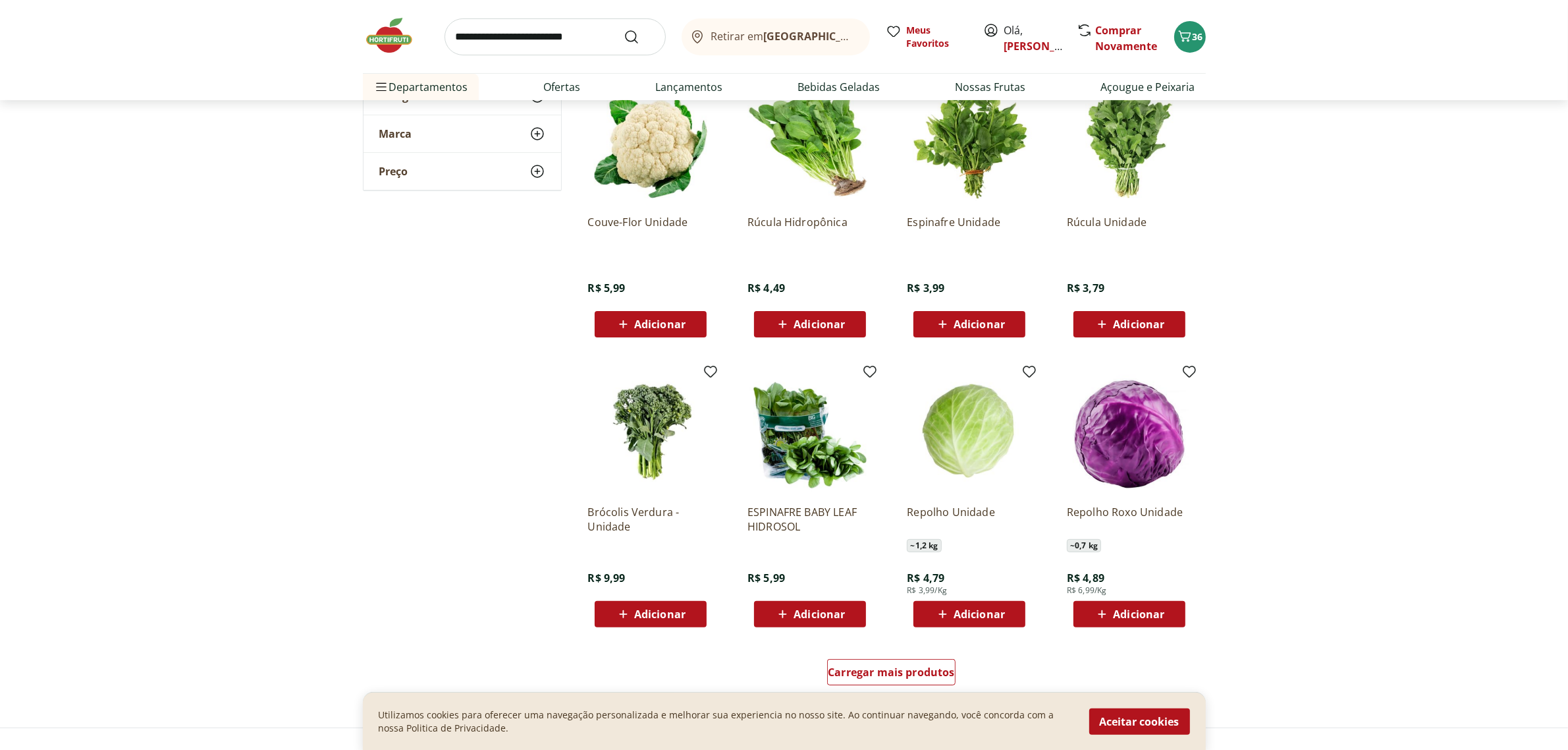
scroll to position [576, 0]
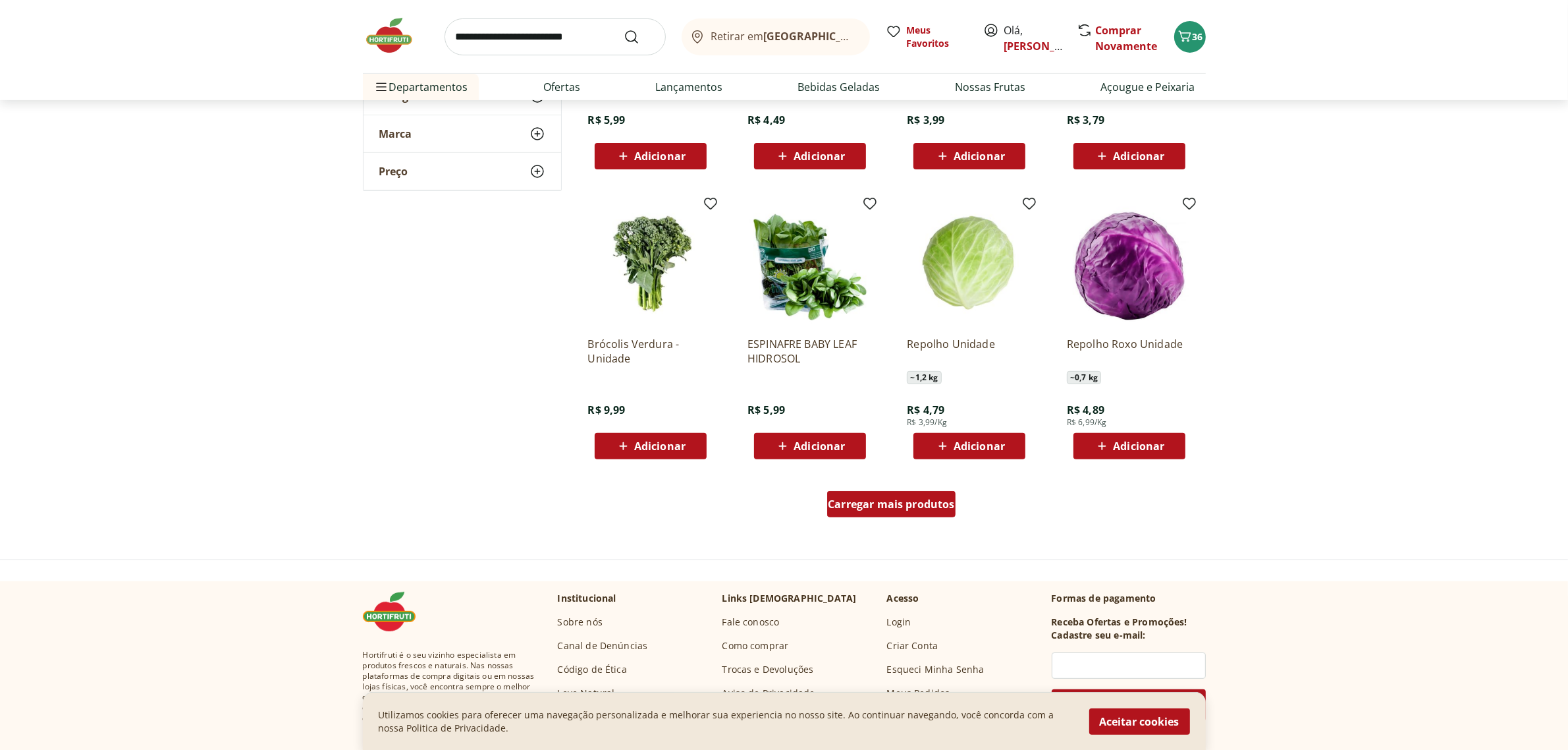
click at [925, 502] on span "Carregar mais produtos" at bounding box center [891, 504] width 127 height 11
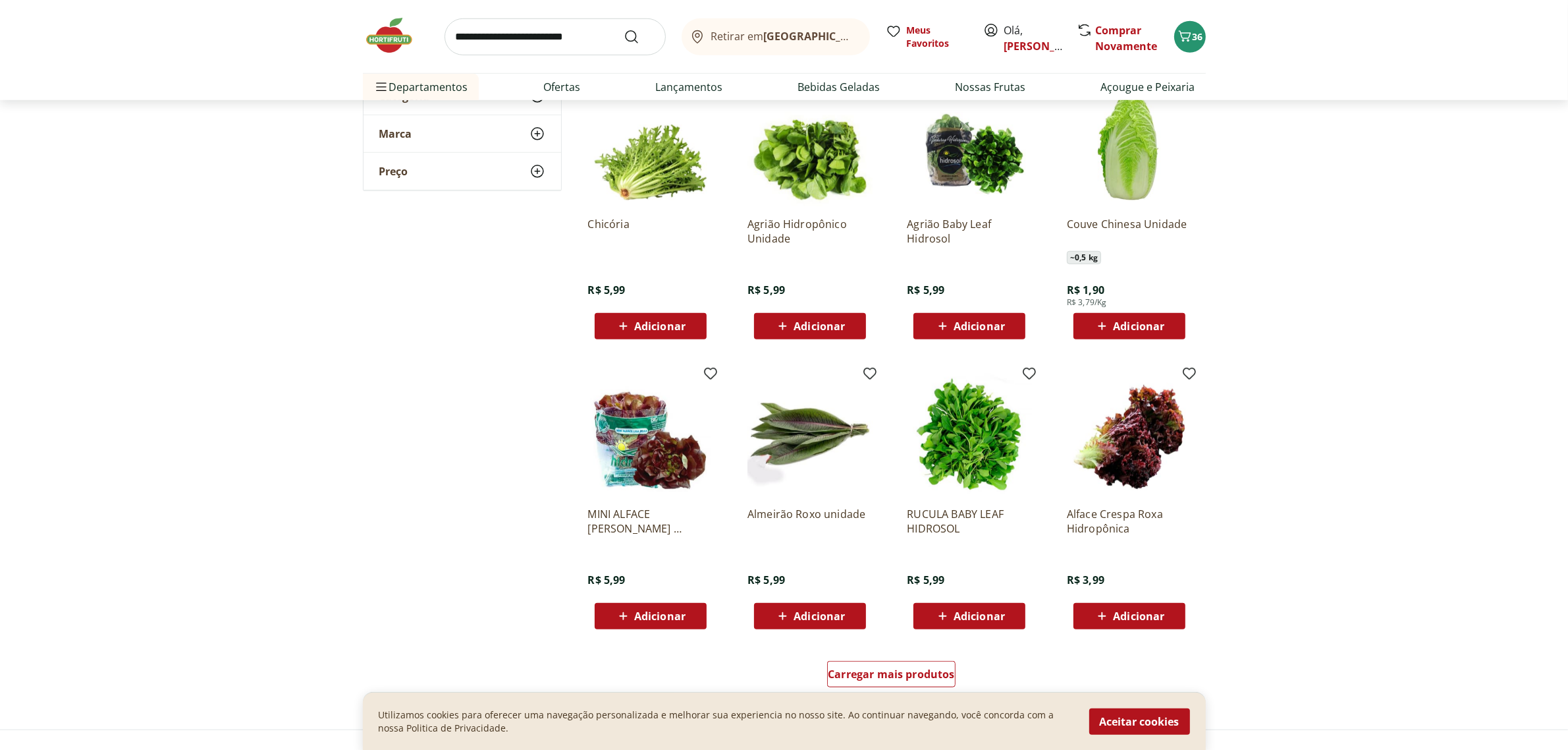
scroll to position [1482, 0]
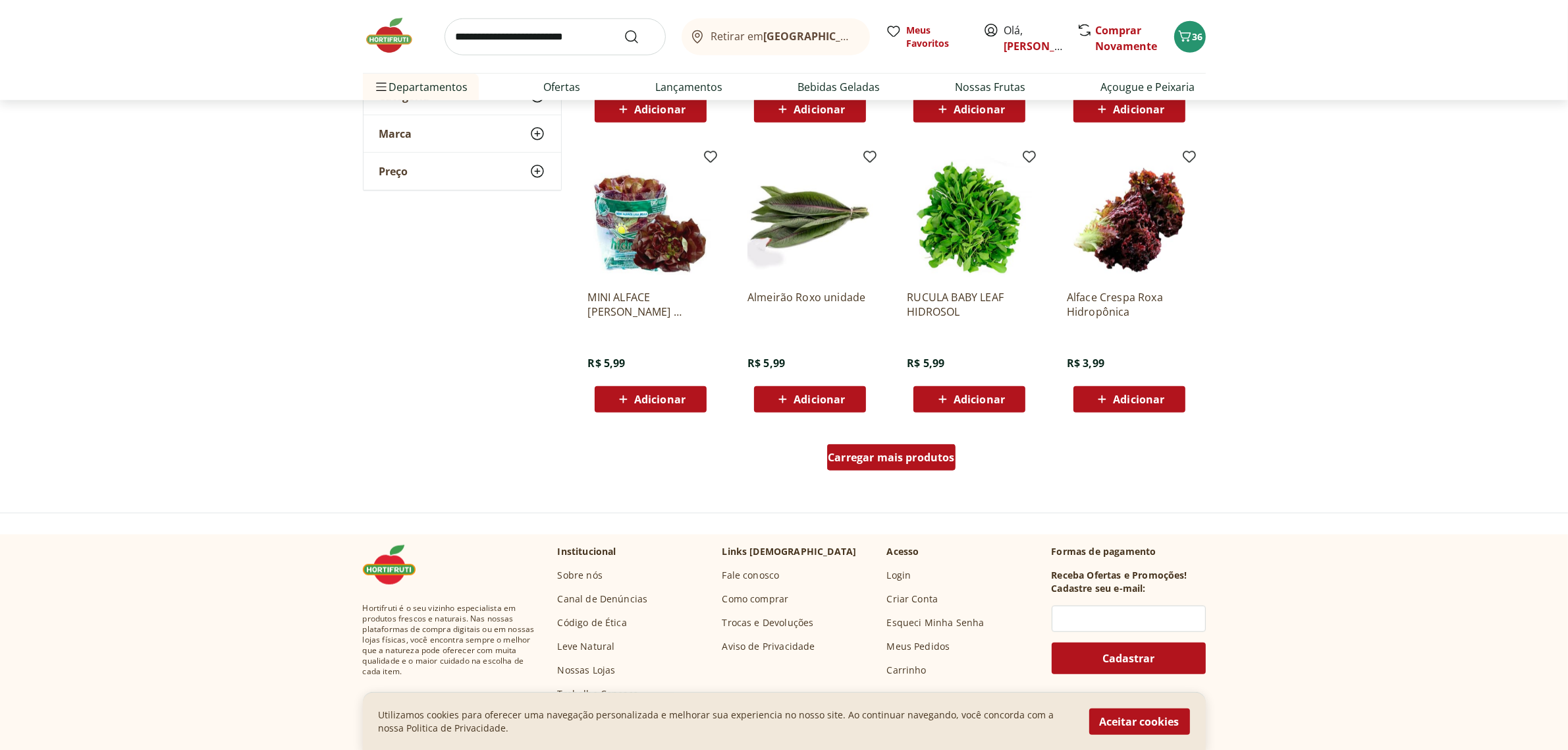
click at [897, 472] on link "Carregar mais produtos" at bounding box center [891, 460] width 128 height 32
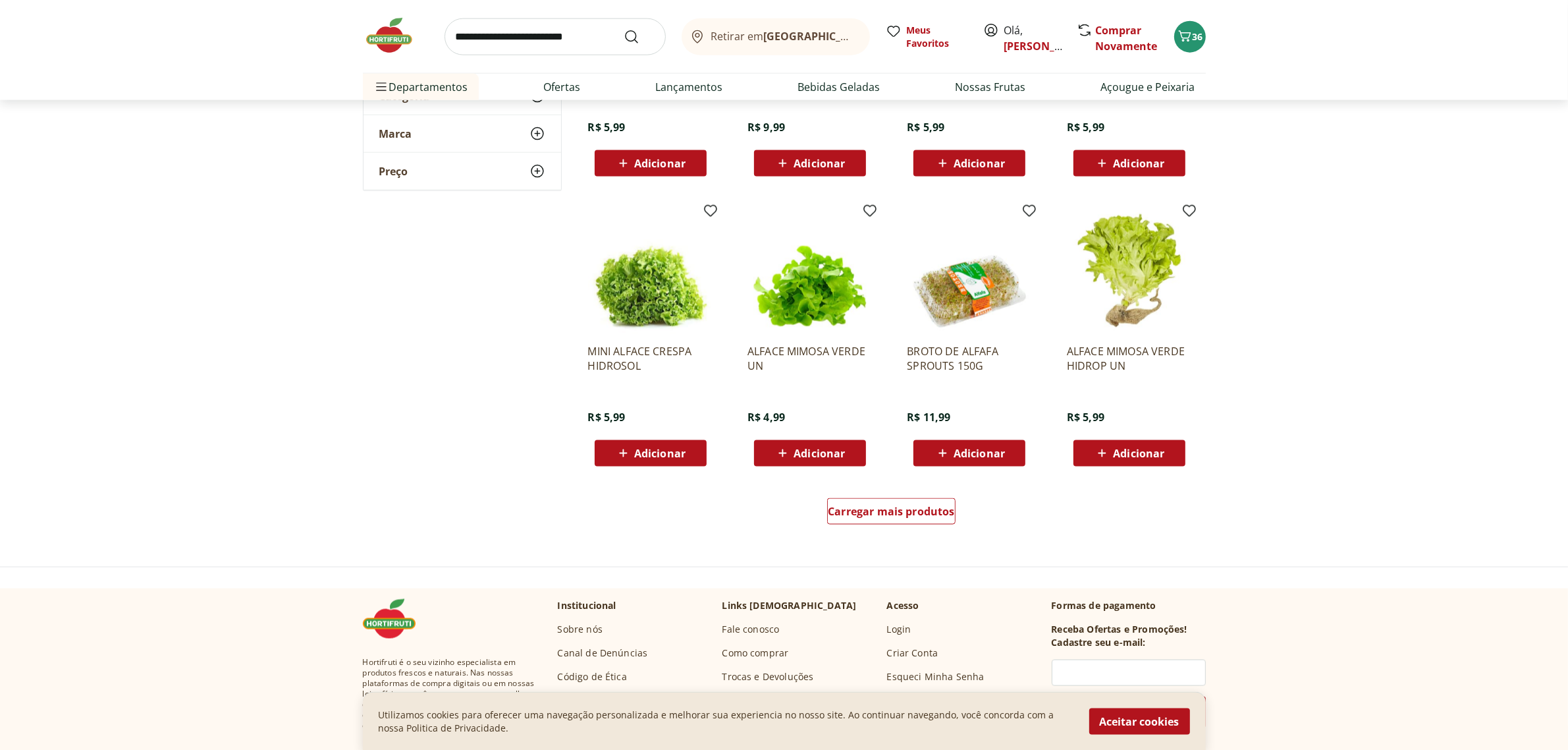
scroll to position [2058, 0]
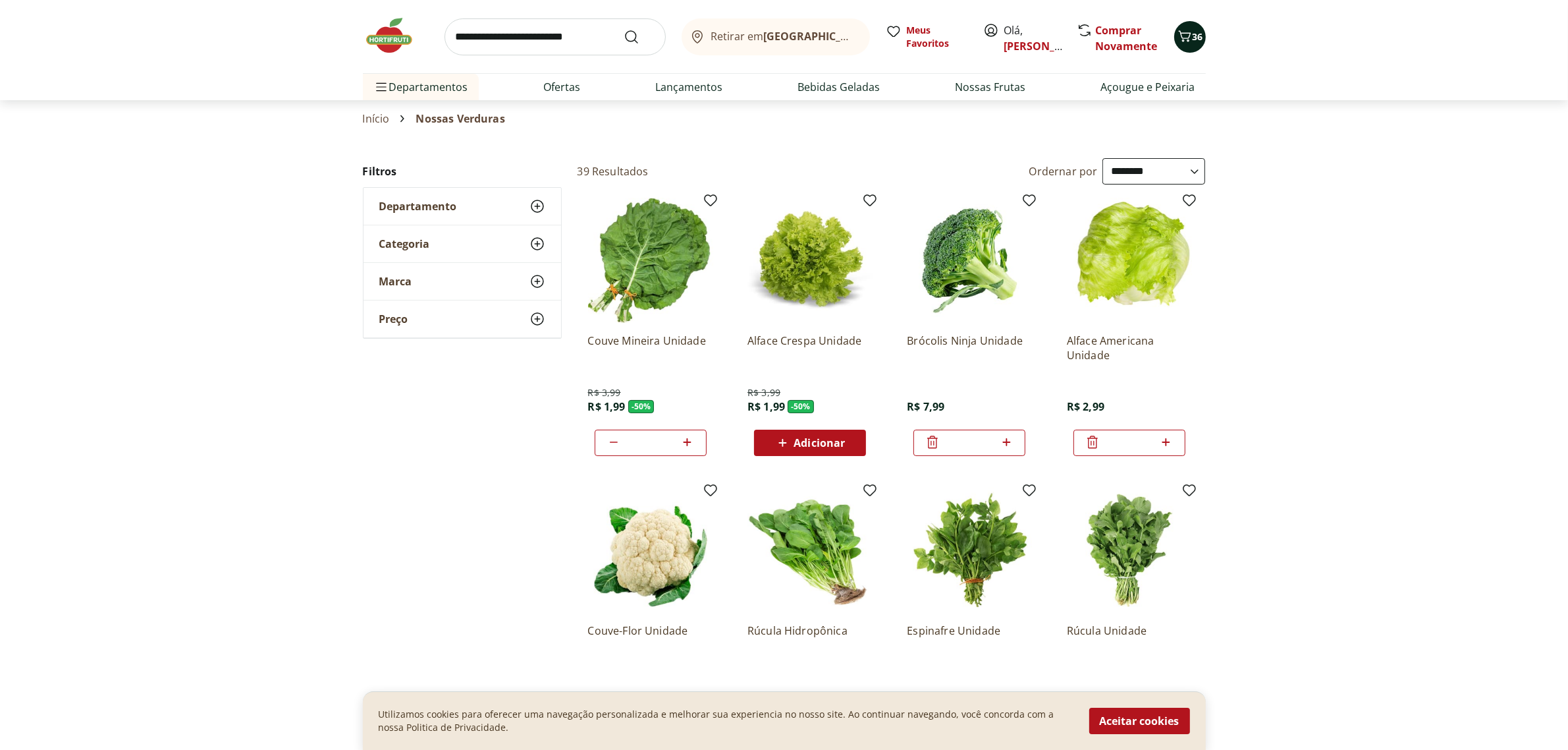
click at [1189, 33] on icon "Carrinho" at bounding box center [1184, 36] width 13 height 11
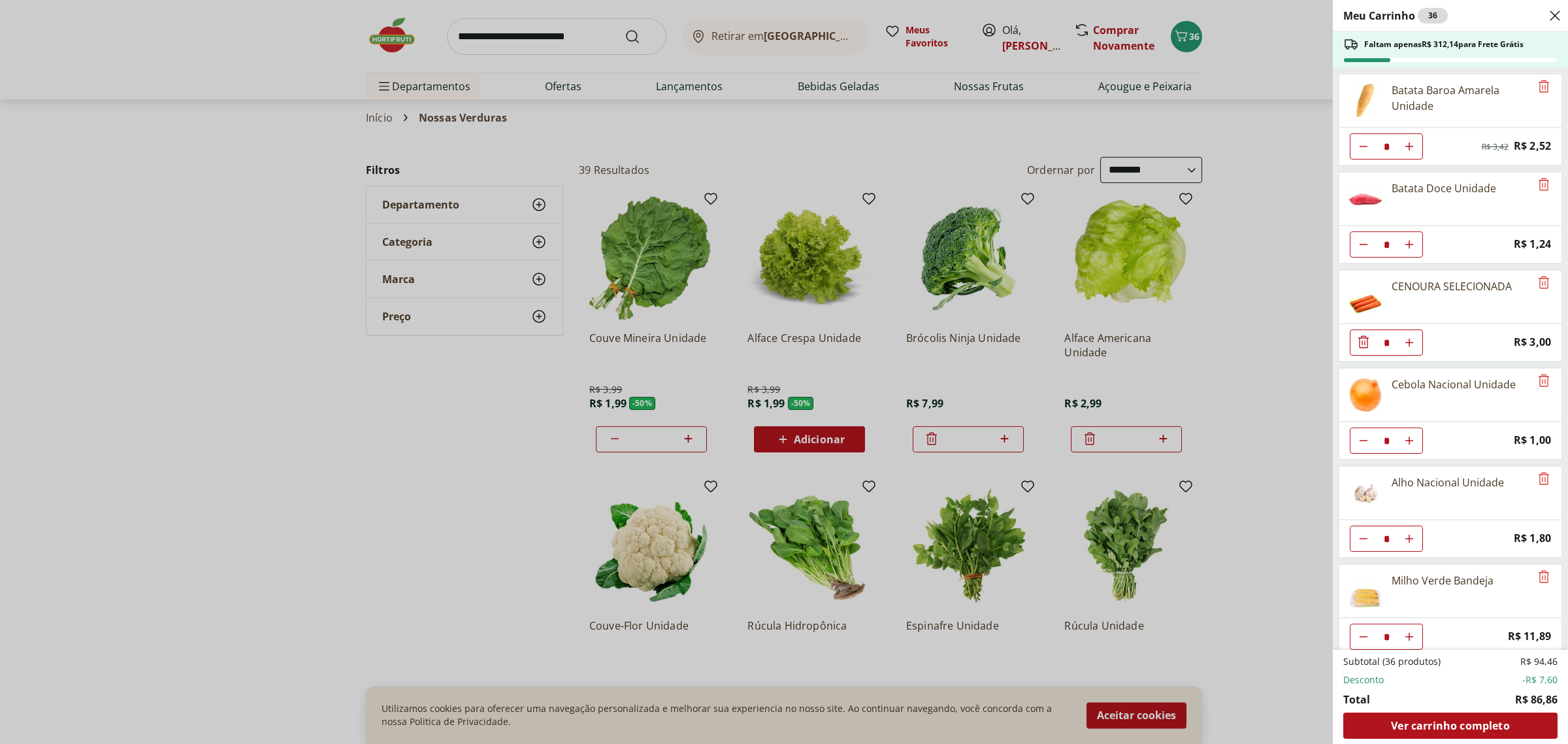
click at [555, 37] on div "Meu Carrinho 36 Faltam apenas R$ 312,14 para Frete Grátis Batata Baroa Amarela …" at bounding box center [784, 372] width 1568 height 744
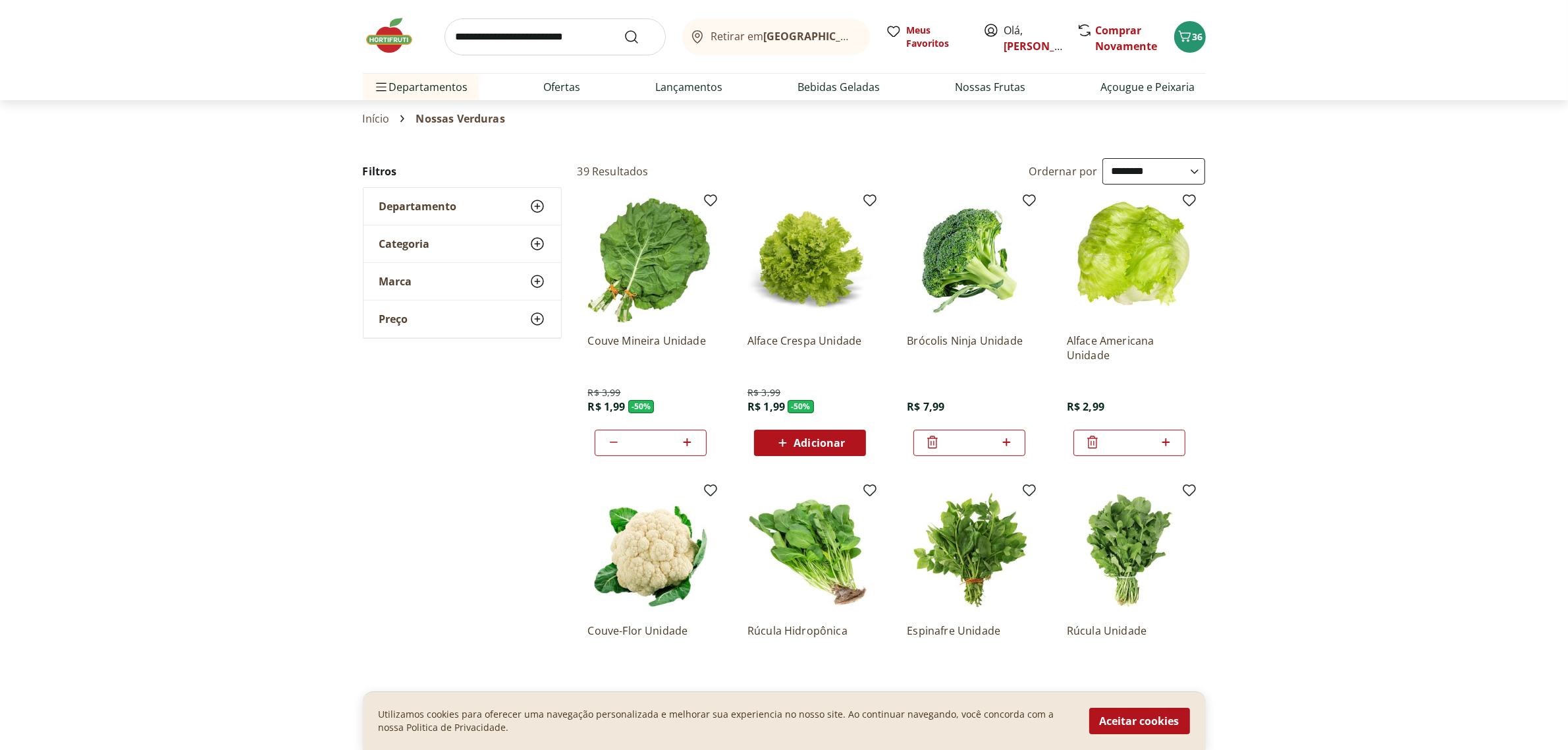
click at [520, 38] on input "search" at bounding box center [555, 37] width 221 height 37
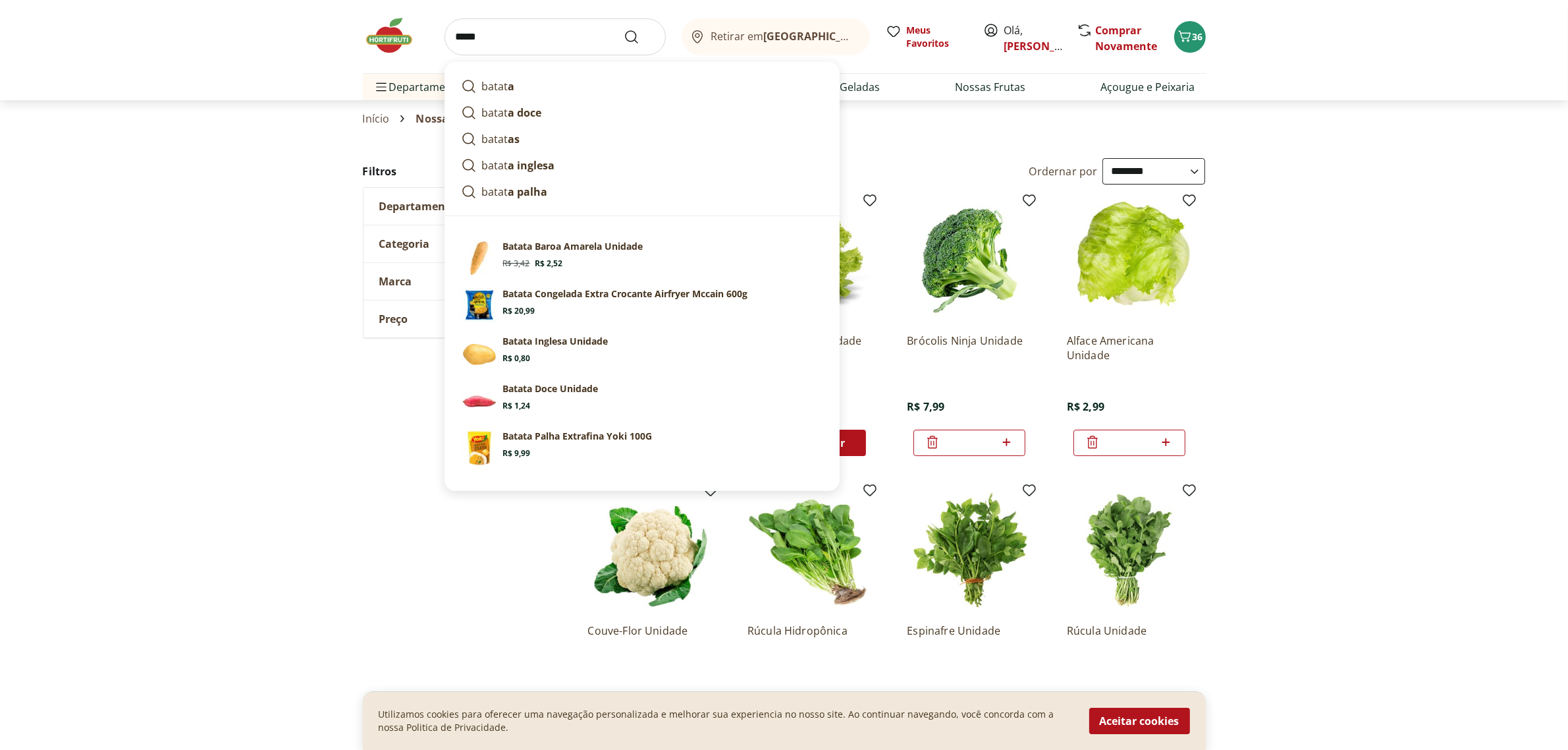
type input "******"
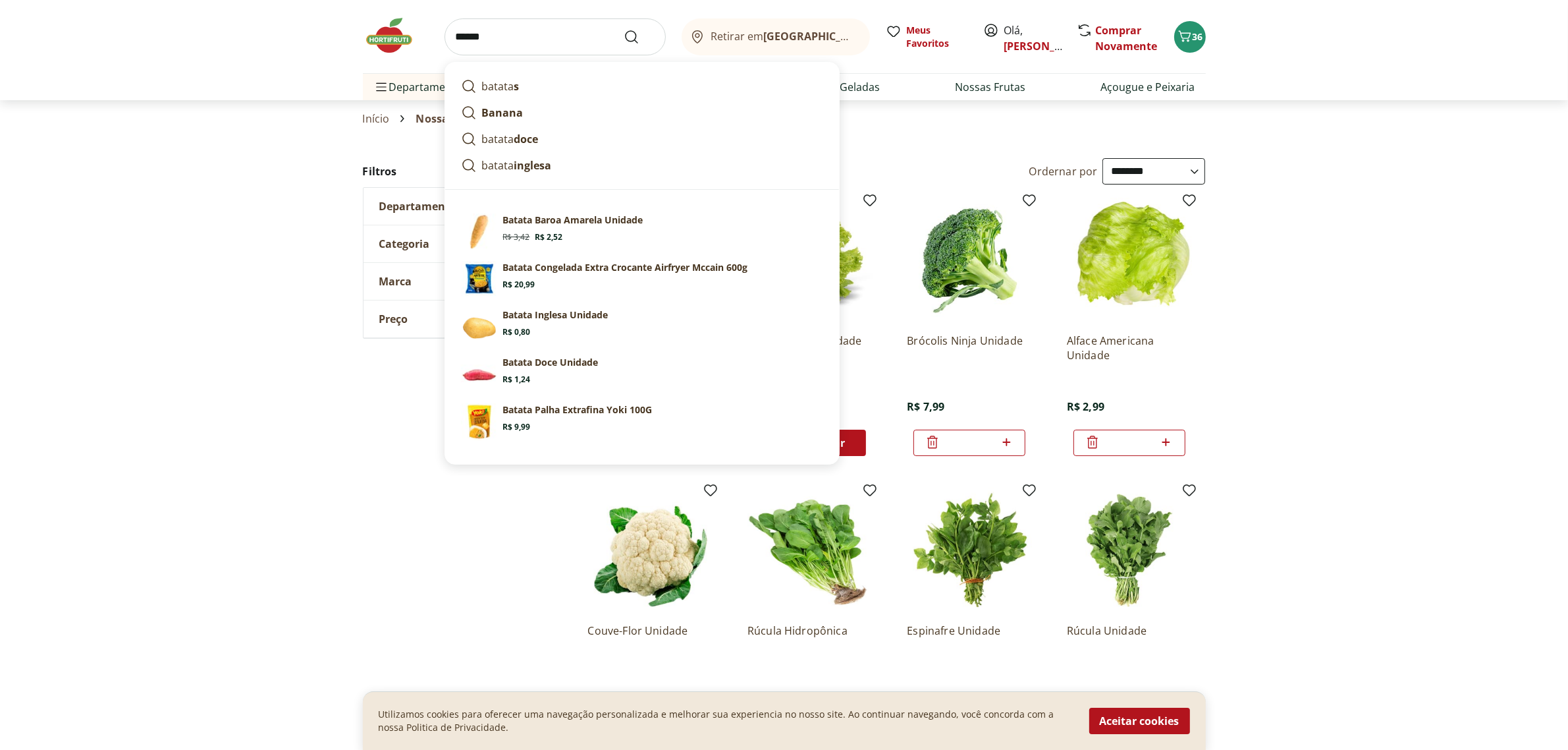
click button "Submit Search" at bounding box center [639, 37] width 32 height 16
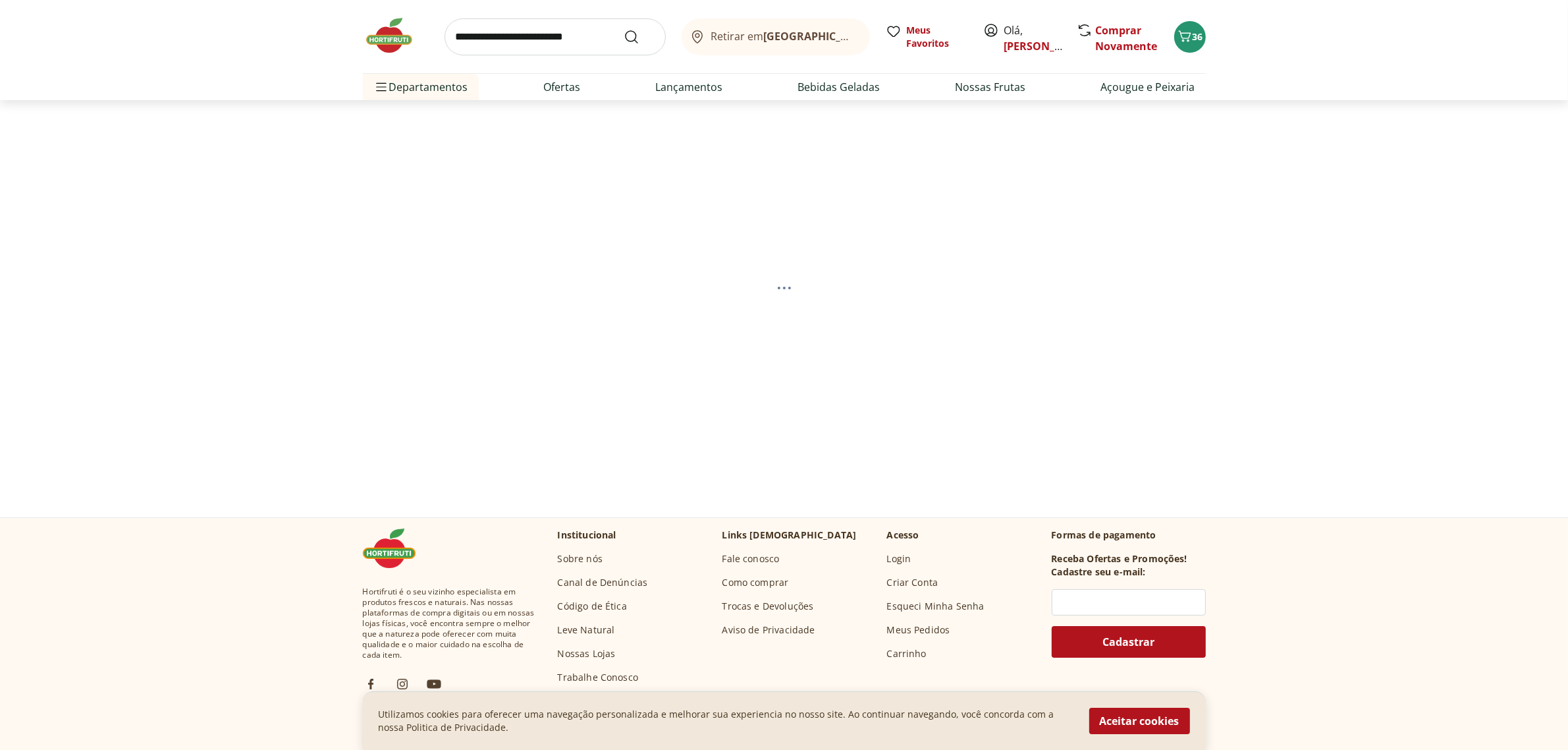
select select "**********"
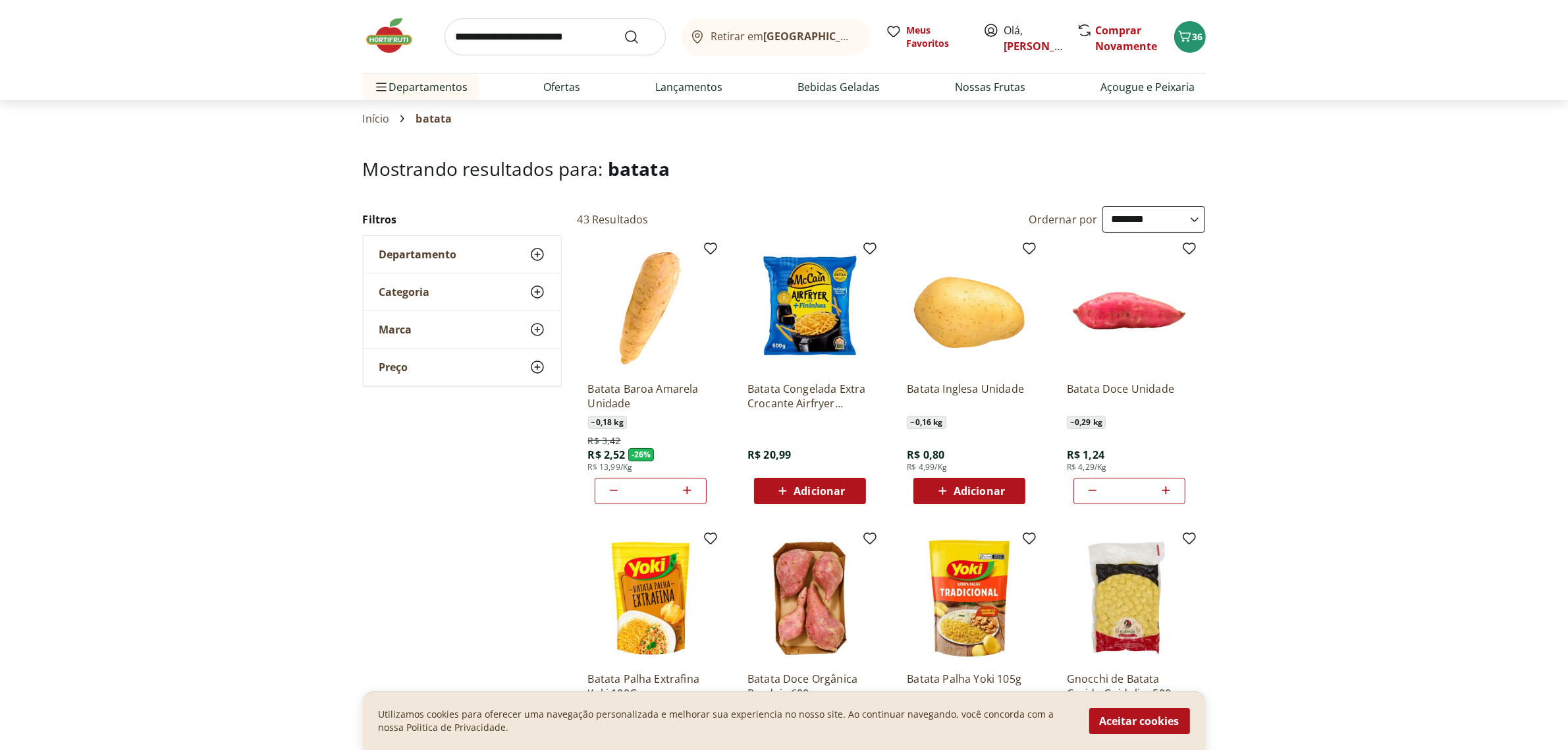
click at [967, 486] on span "Adicionar" at bounding box center [979, 490] width 51 height 11
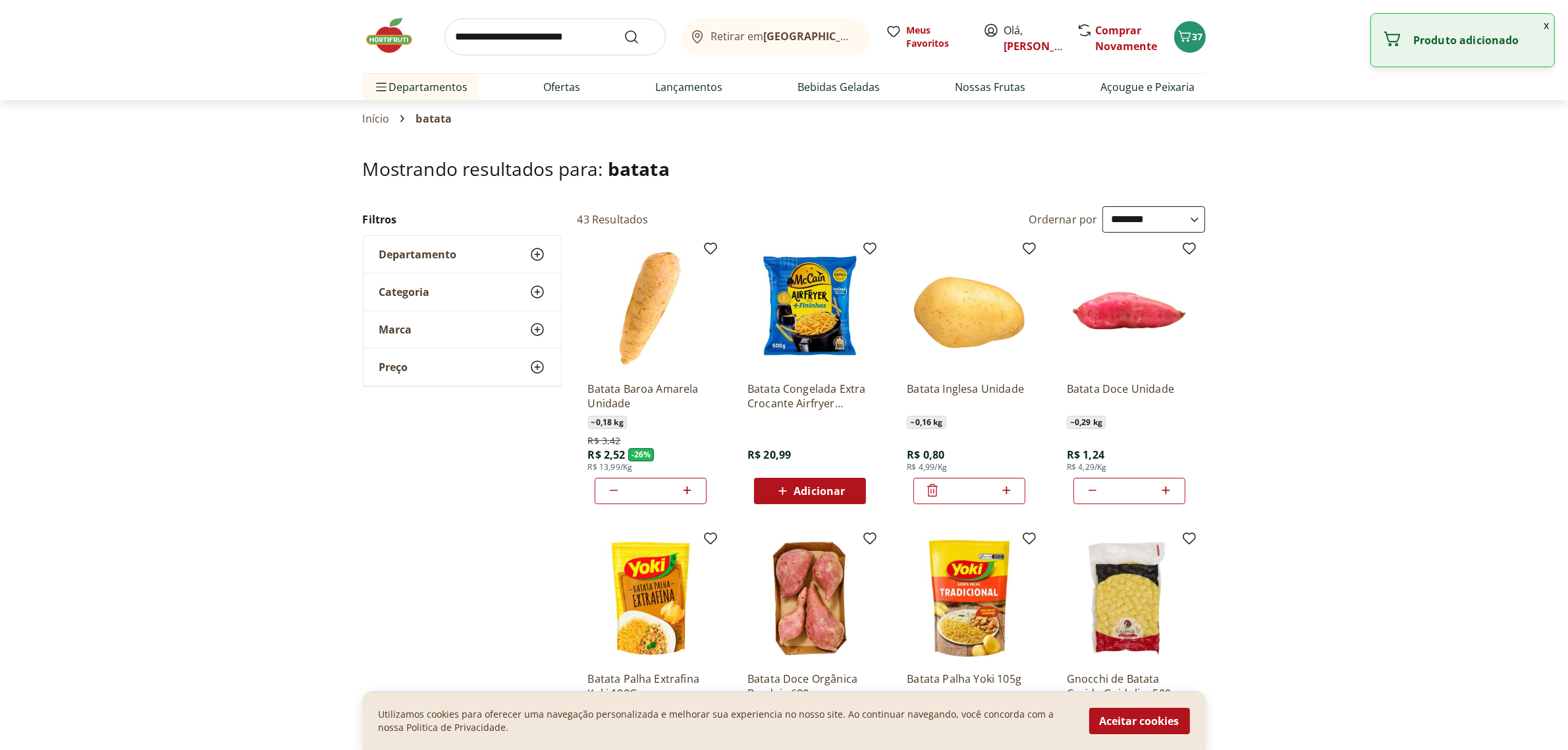
click at [1009, 488] on icon at bounding box center [1006, 490] width 16 height 16
type input "*"
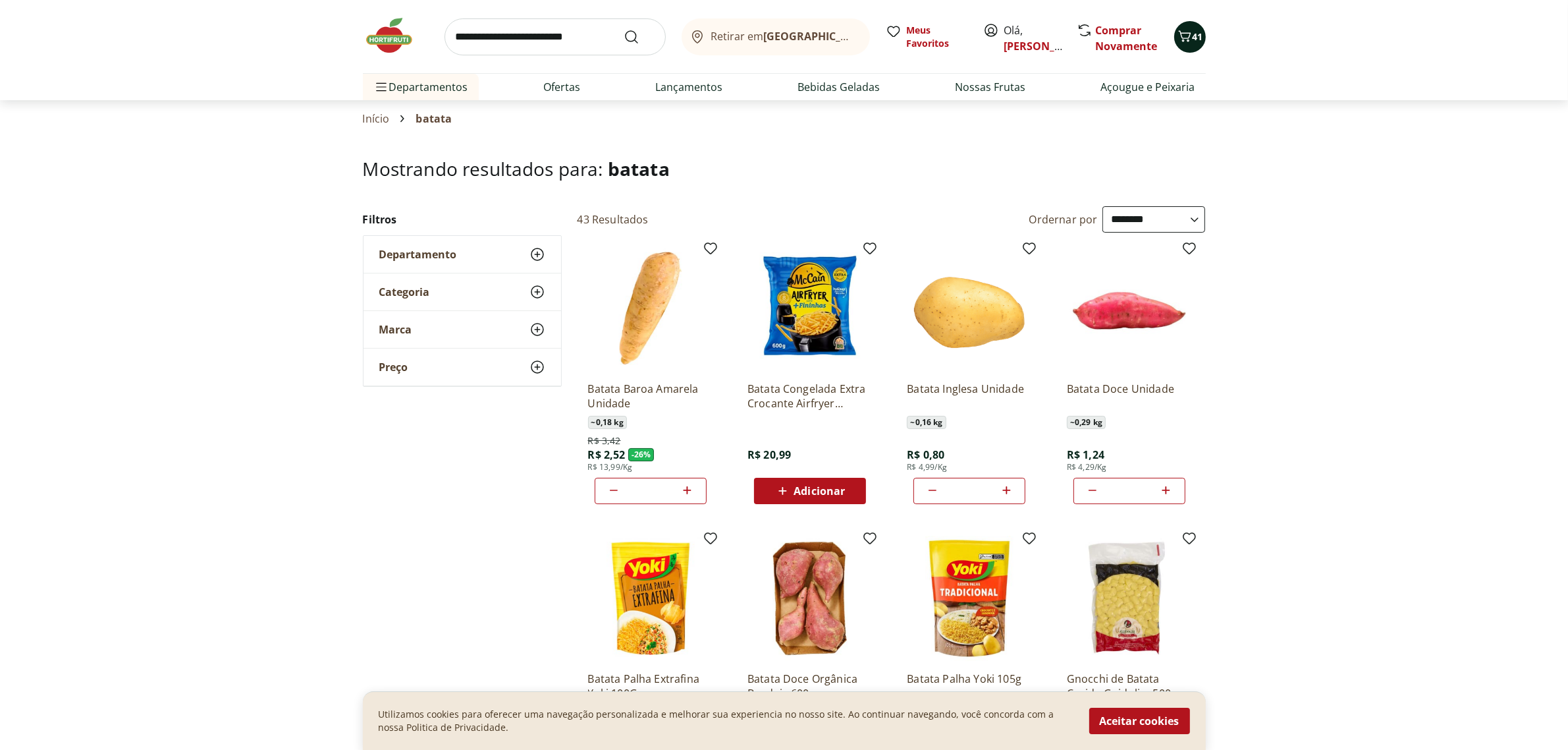
click at [1187, 36] on icon "Carrinho" at bounding box center [1184, 36] width 16 height 16
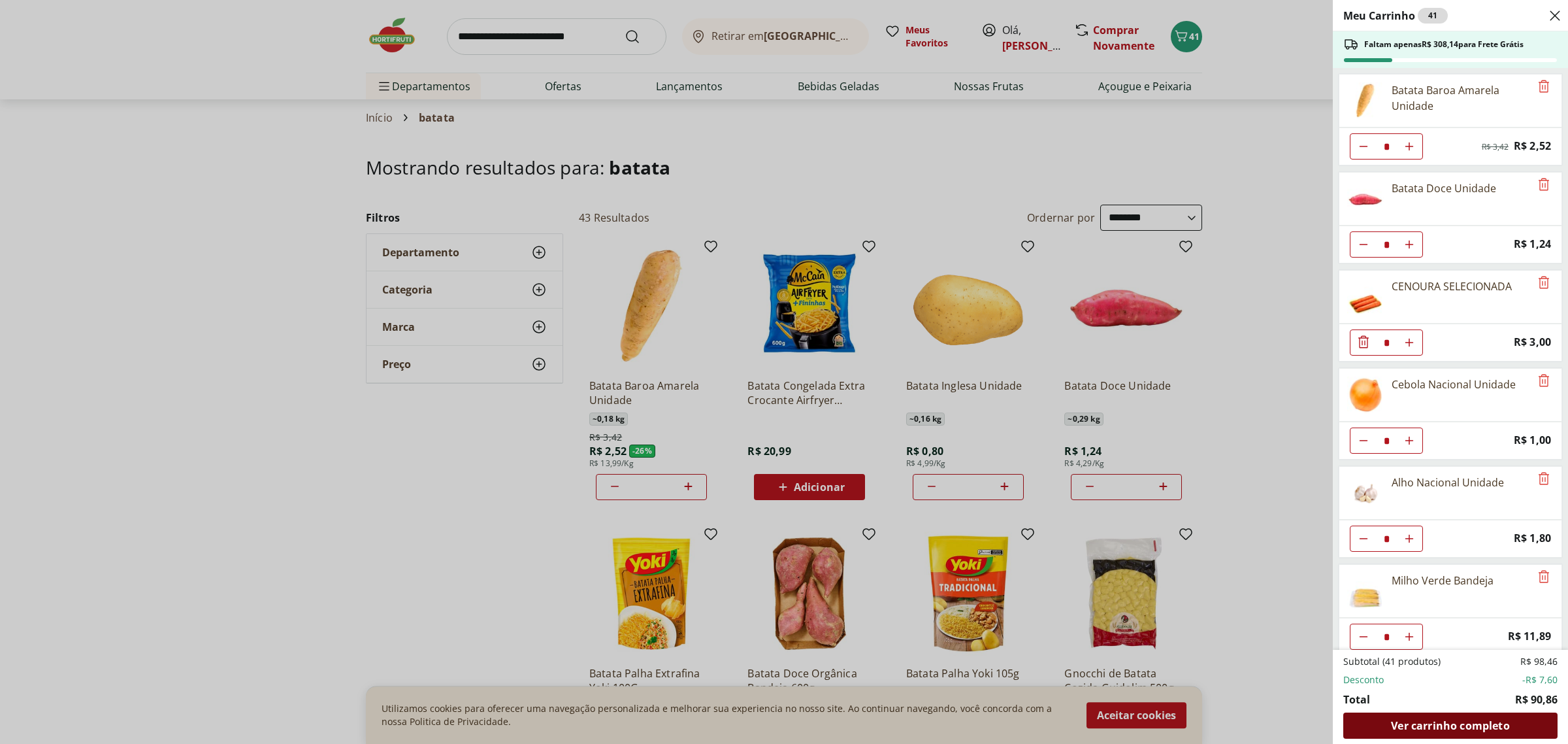
click at [1416, 724] on span "Ver carrinho completo" at bounding box center [1450, 725] width 118 height 11
